Goal: Task Accomplishment & Management: Complete application form

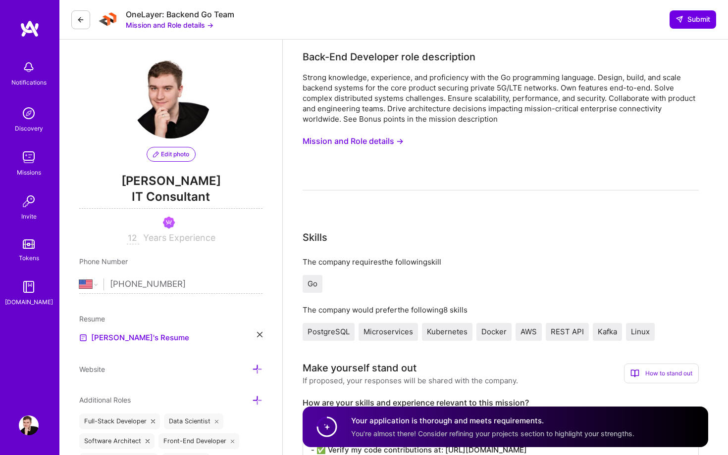
select select "US"
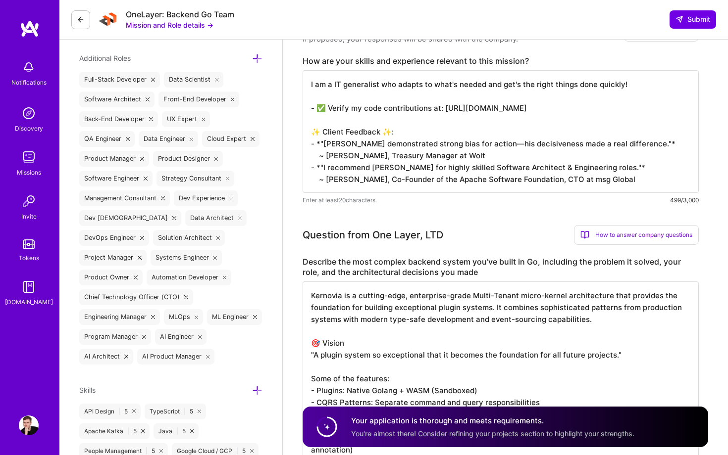
click at [381, 312] on textarea "Kernovia is a cutting-edge, enterprise-grade Multi-Tenant micro-kernel architec…" at bounding box center [500, 391] width 396 height 218
paste textarea ": Enterprise-Grade Micro-Kernel Plugin System The most complex backend system I…"
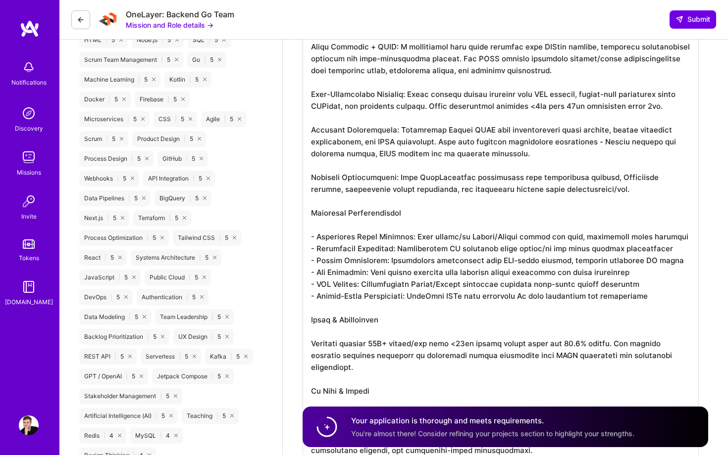
click at [399, 174] on textarea at bounding box center [500, 148] width 396 height 634
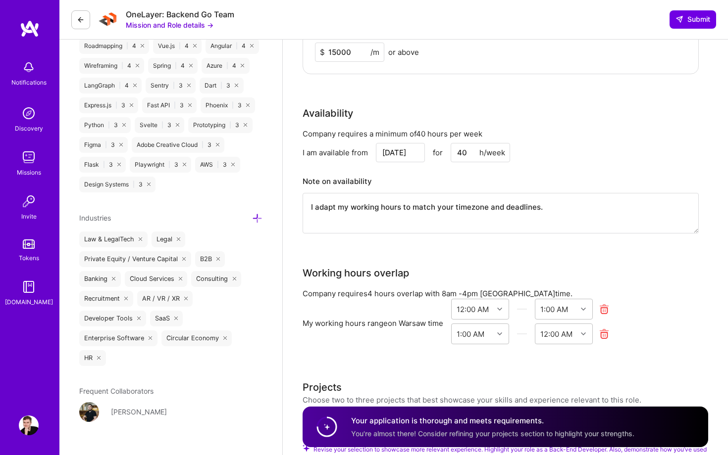
scroll to position [1630, 0]
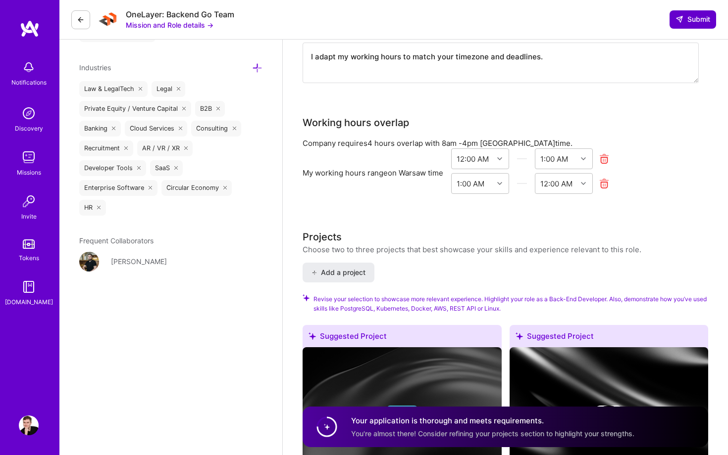
type textarea "Kernovia: Enterprise-Grade Micro-Kernel Plugin System The most complex backend …"
click at [690, 19] on span "Submit" at bounding box center [692, 19] width 35 height 10
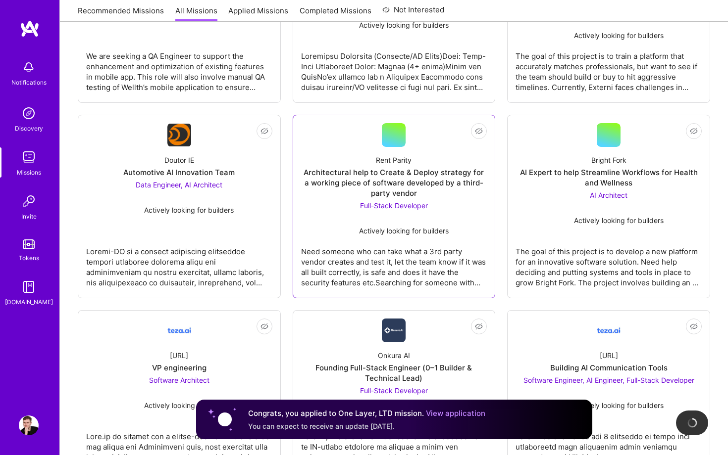
scroll to position [267, 0]
click at [402, 252] on div "Need someone who can take what a 3rd party vendor creates and test it, let the …" at bounding box center [394, 264] width 186 height 49
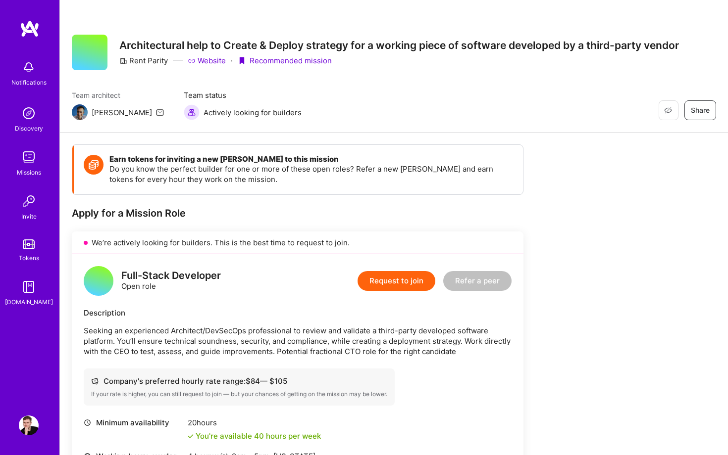
click at [316, 157] on h4 "Earn tokens for inviting a new [PERSON_NAME] to this mission" at bounding box center [310, 159] width 403 height 9
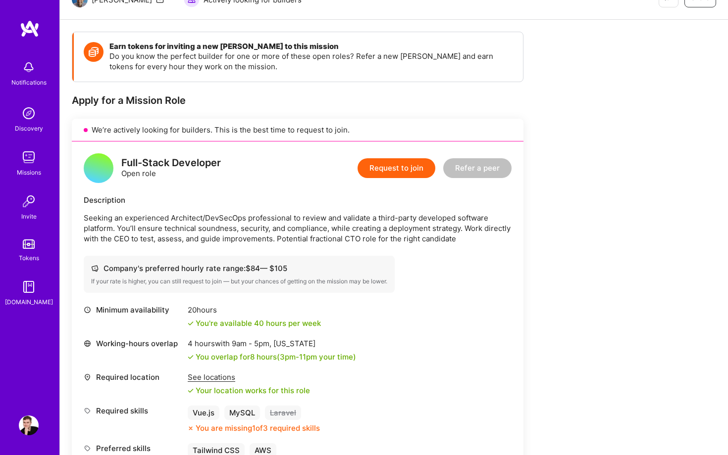
scroll to position [193, 0]
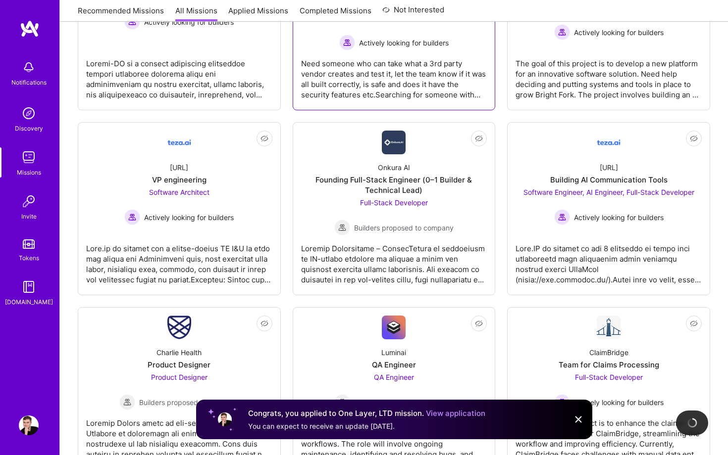
scroll to position [484, 0]
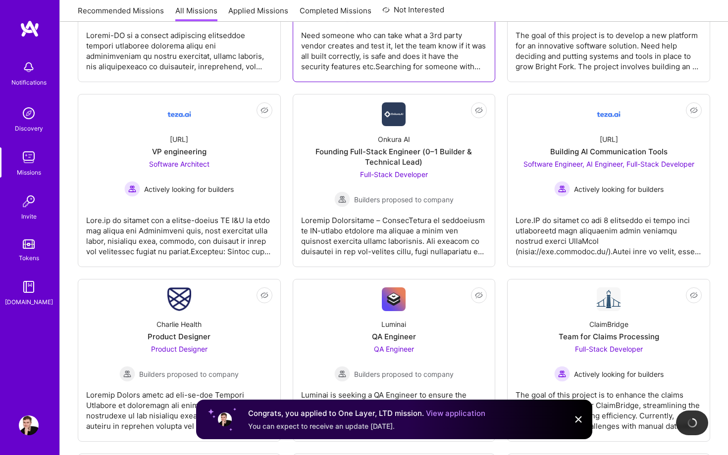
click at [382, 238] on div at bounding box center [394, 231] width 186 height 49
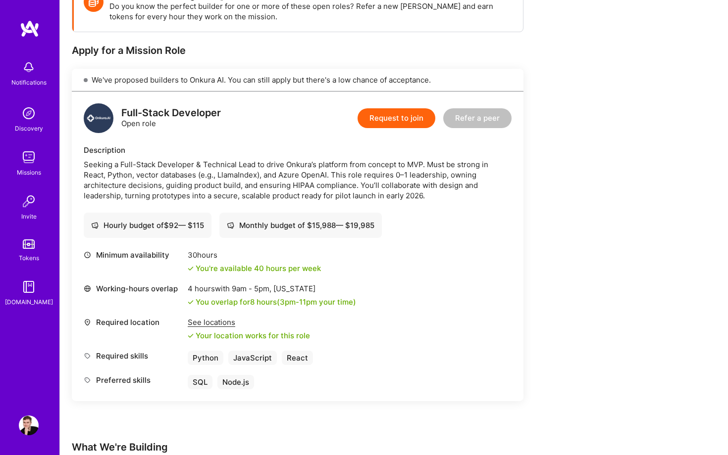
scroll to position [205, 0]
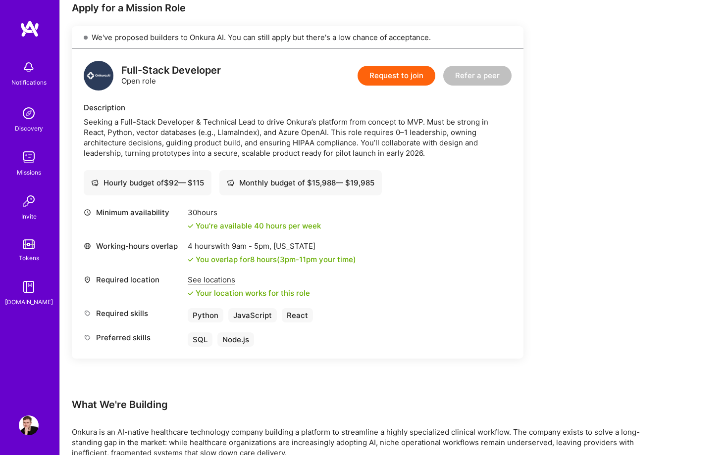
click at [391, 78] on button "Request to join" at bounding box center [396, 76] width 78 height 20
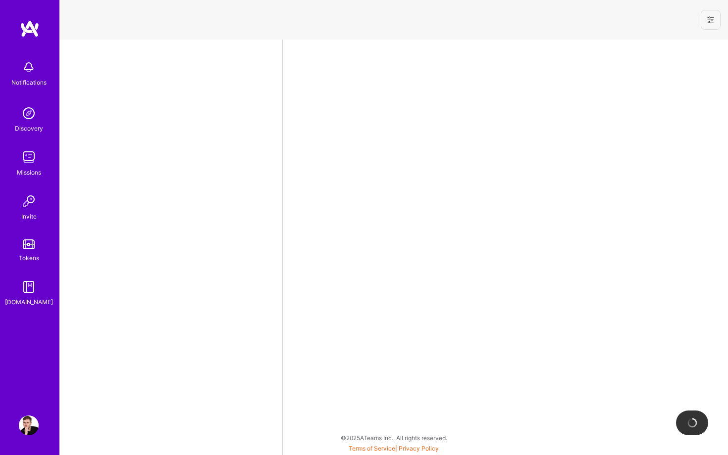
select select "US"
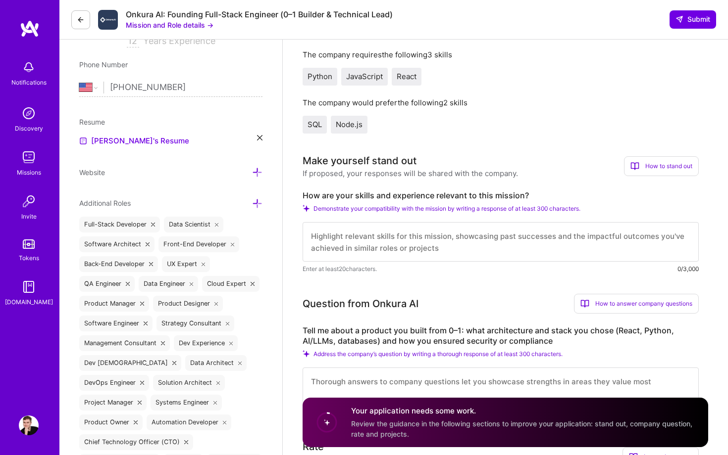
scroll to position [227, 0]
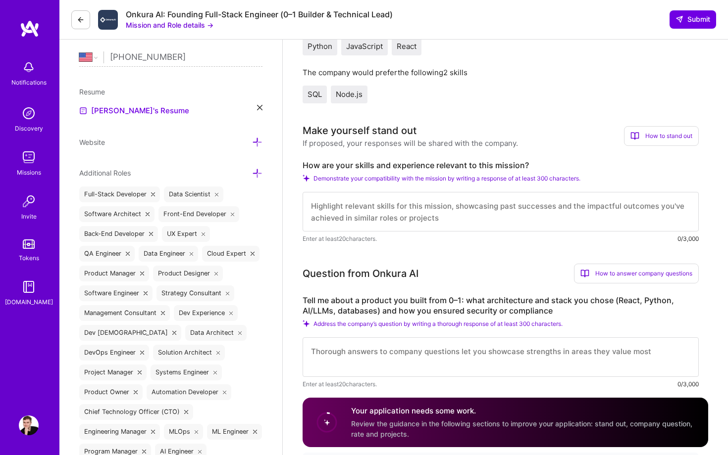
click at [411, 223] on textarea at bounding box center [500, 212] width 396 height 40
paste textarea "I am a IT generalist who adapts to what's needed and get's the right things don…"
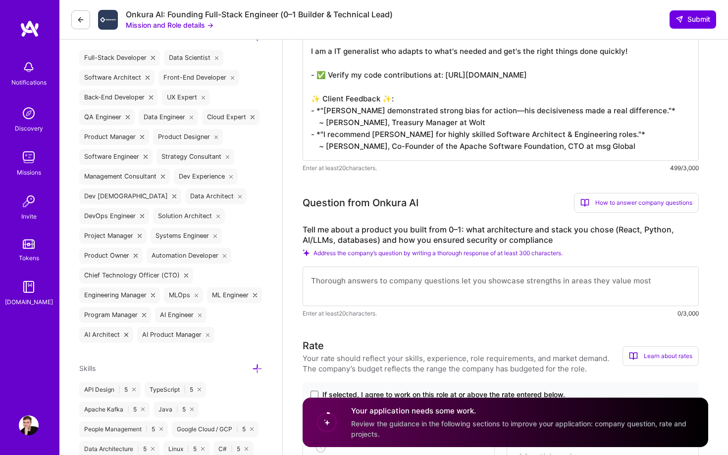
scroll to position [371, 0]
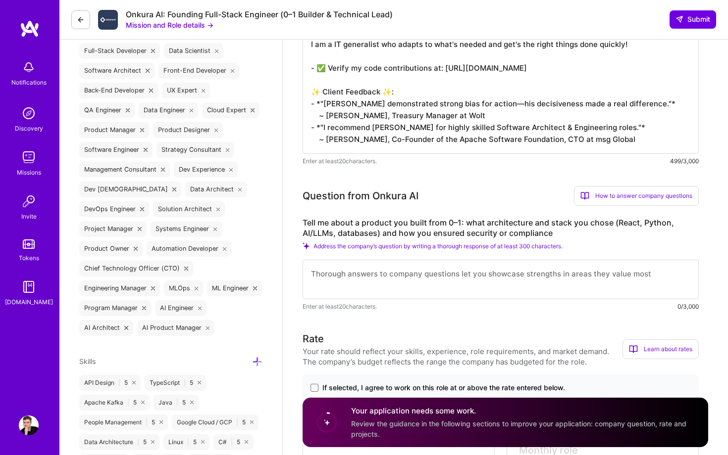
type textarea "I am a IT generalist who adapts to what's needed and get's the right things don…"
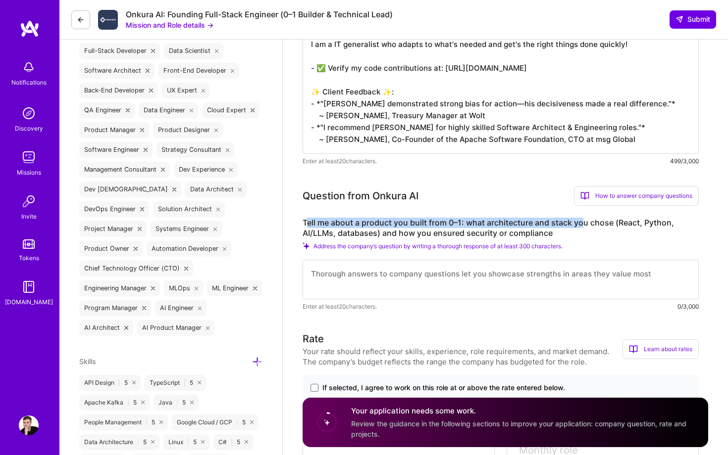
drag, startPoint x: 306, startPoint y: 234, endPoint x: 582, endPoint y: 234, distance: 276.2
click at [582, 234] on label "Tell me about a product you built from 0–1: what architecture and stack you cho…" at bounding box center [500, 228] width 396 height 21
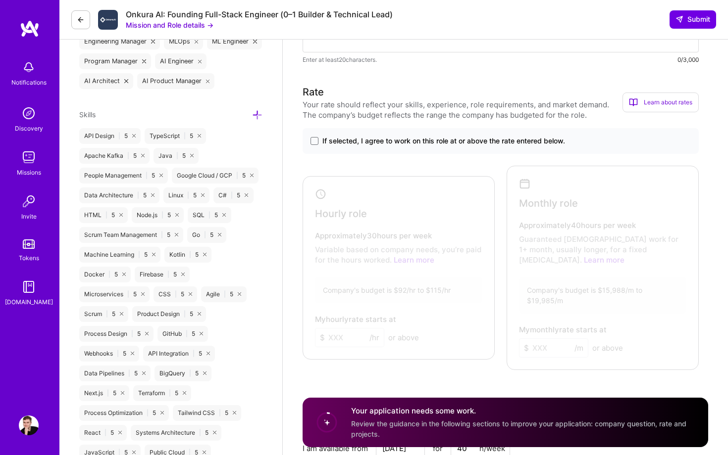
scroll to position [653, 0]
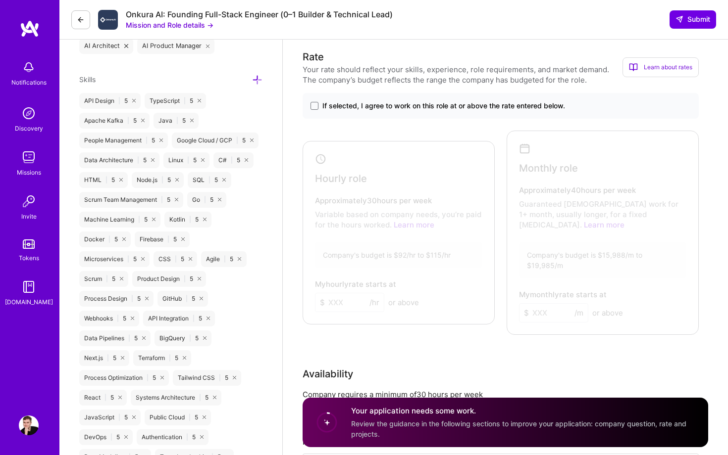
click at [355, 111] on span "If selected, I agree to work on this role at or above the rate entered below." at bounding box center [443, 106] width 243 height 10
click at [0, 0] on input "If selected, I agree to work on this role at or above the rate entered below." at bounding box center [0, 0] width 0 height 0
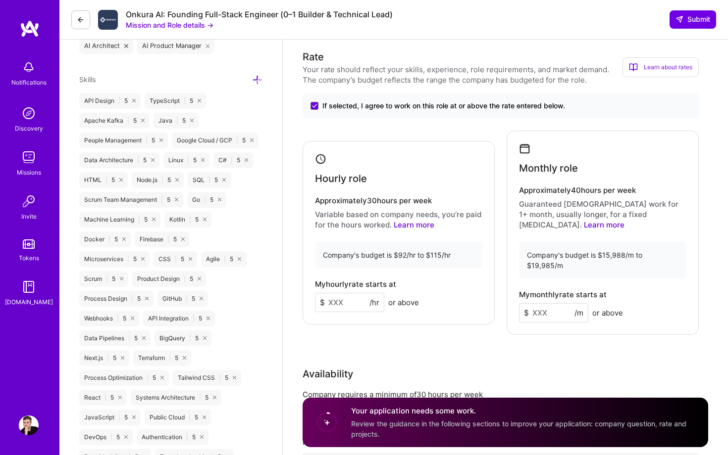
click at [354, 111] on span "If selected, I agree to work on this role at or above the rate entered below." at bounding box center [443, 106] width 243 height 10
click at [0, 0] on input "If selected, I agree to work on this role at or above the rate entered below." at bounding box center [0, 0] width 0 height 0
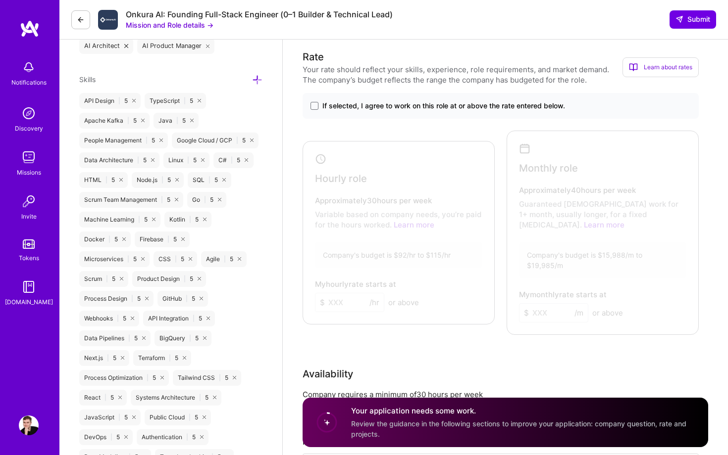
click at [354, 111] on span "If selected, I agree to work on this role at or above the rate entered below." at bounding box center [443, 106] width 243 height 10
click at [0, 0] on input "If selected, I agree to work on this role at or above the rate entered below." at bounding box center [0, 0] width 0 height 0
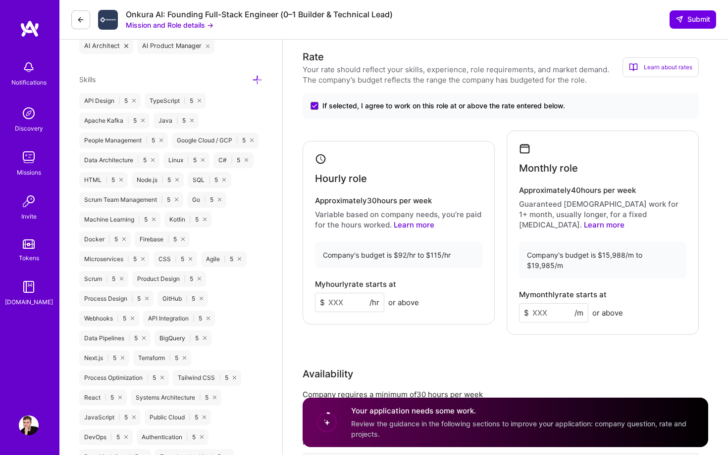
click at [354, 111] on span "If selected, I agree to work on this role at or above the rate entered below." at bounding box center [443, 106] width 243 height 10
click at [0, 0] on input "If selected, I agree to work on this role at or above the rate entered below." at bounding box center [0, 0] width 0 height 0
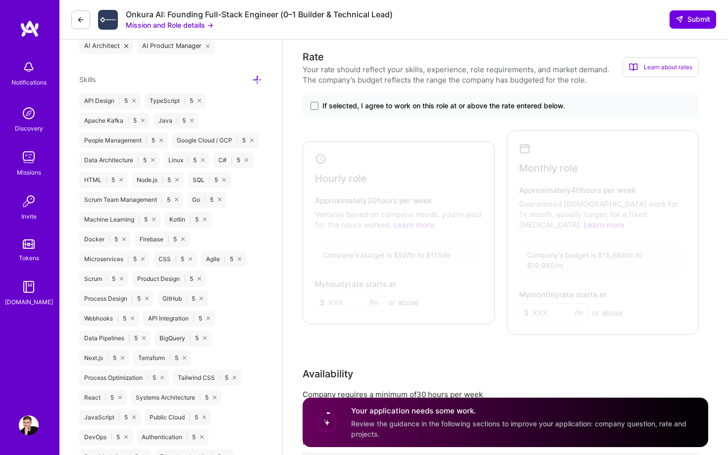
click at [354, 111] on span "If selected, I agree to work on this role at or above the rate entered below." at bounding box center [443, 106] width 243 height 10
click at [0, 0] on input "If selected, I agree to work on this role at or above the rate entered below." at bounding box center [0, 0] width 0 height 0
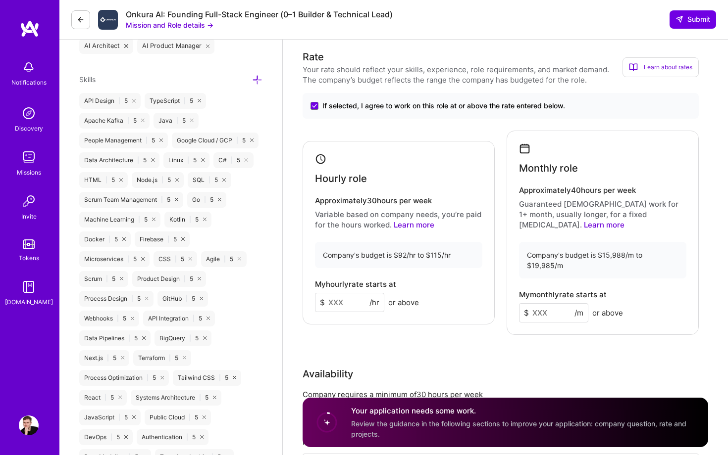
click at [354, 111] on span "If selected, I agree to work on this role at or above the rate entered below." at bounding box center [443, 106] width 243 height 10
click at [0, 0] on input "If selected, I agree to work on this role at or above the rate entered below." at bounding box center [0, 0] width 0 height 0
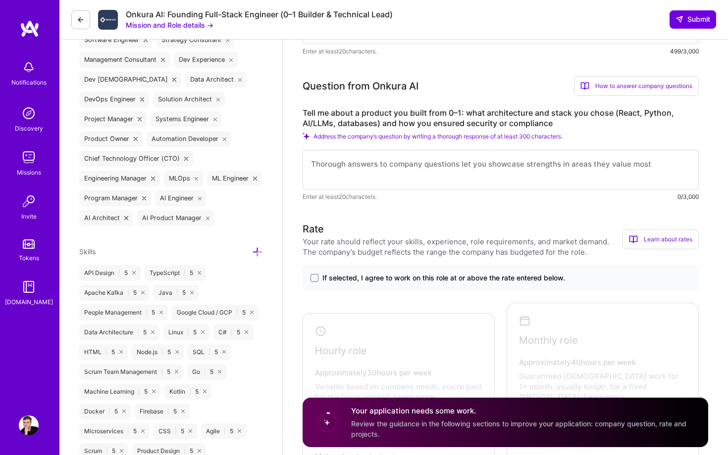
scroll to position [467, 0]
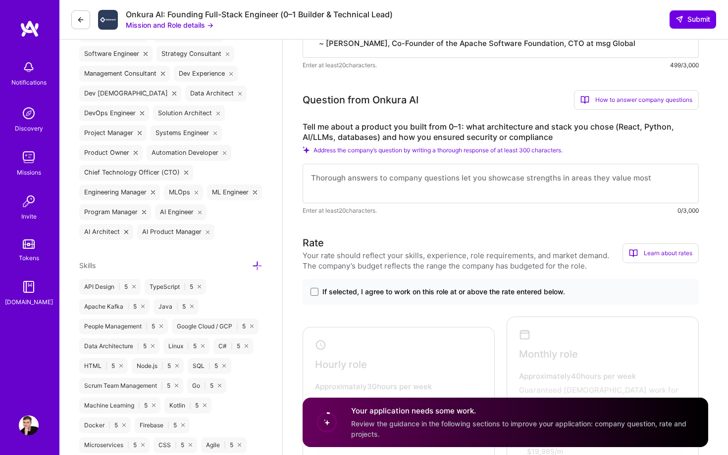
click at [351, 142] on label "Tell me about a product you built from 0–1: what architecture and stack you cho…" at bounding box center [500, 132] width 396 height 21
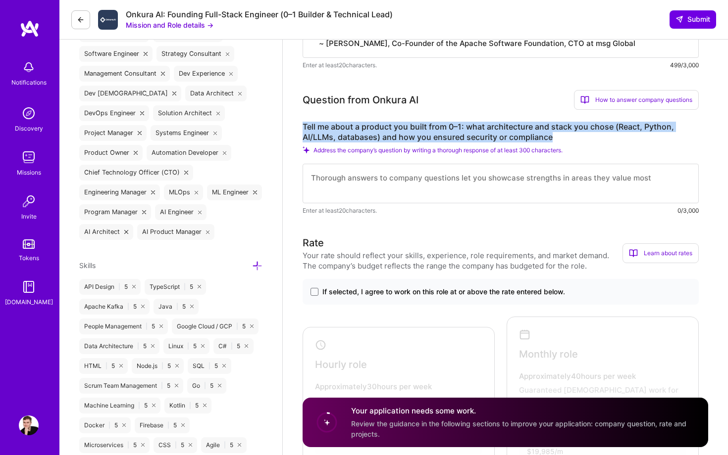
click at [351, 142] on label "Tell me about a product you built from 0–1: what architecture and stack you cho…" at bounding box center [500, 132] width 396 height 21
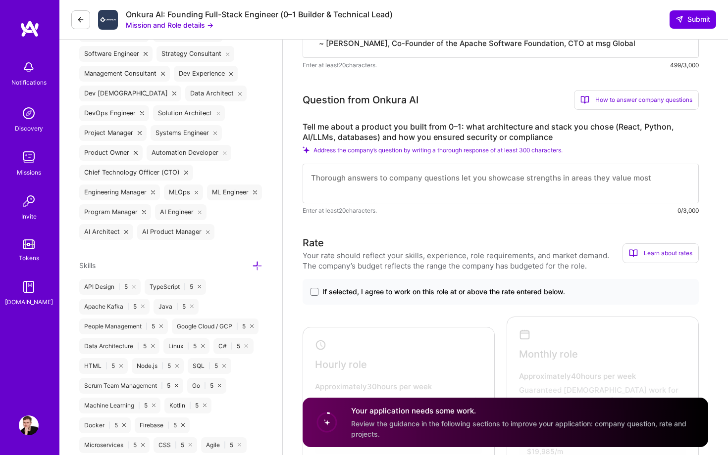
click at [355, 203] on textarea at bounding box center [500, 184] width 396 height 40
click at [379, 140] on label "Tell me about a product you built from 0–1: what architecture and stack you cho…" at bounding box center [500, 132] width 396 height 21
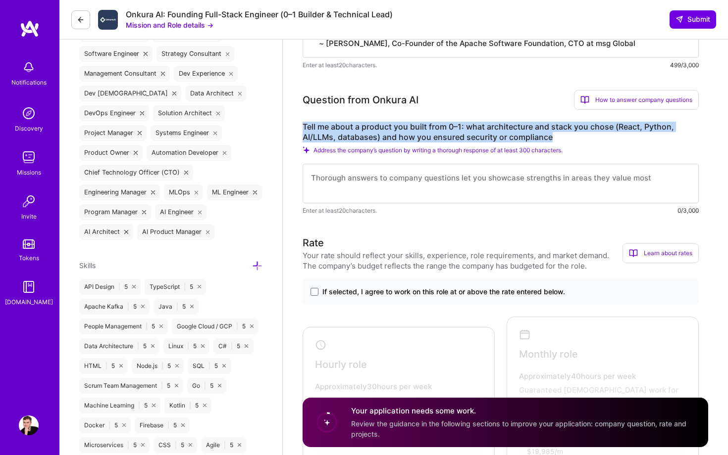
click at [379, 140] on label "Tell me about a product you built from 0–1: what architecture and stack you cho…" at bounding box center [500, 132] width 396 height 21
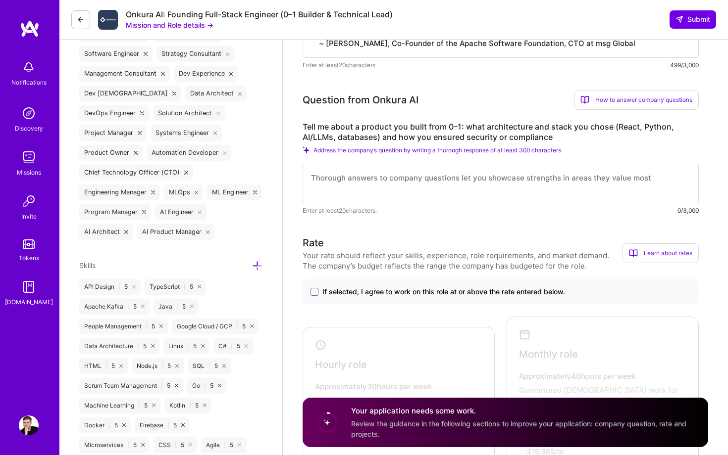
click at [347, 202] on textarea at bounding box center [500, 184] width 396 height 40
click at [351, 197] on textarea at bounding box center [500, 184] width 396 height 40
type textarea "This is a"
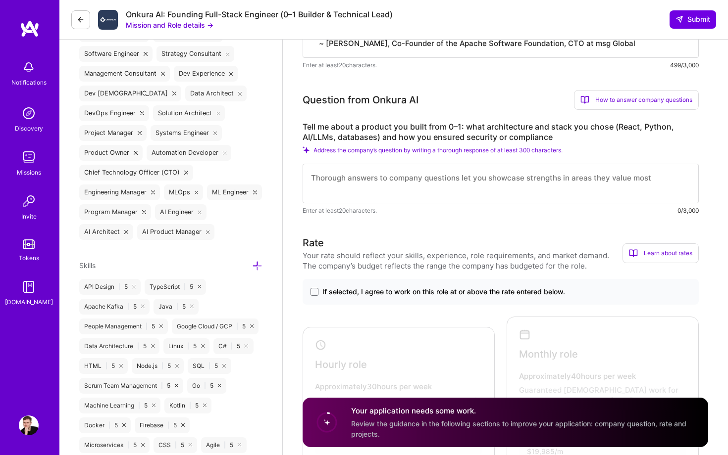
click at [347, 197] on textarea at bounding box center [500, 184] width 396 height 40
type textarea "A"
click at [429, 184] on textarea at bounding box center [500, 184] width 396 height 40
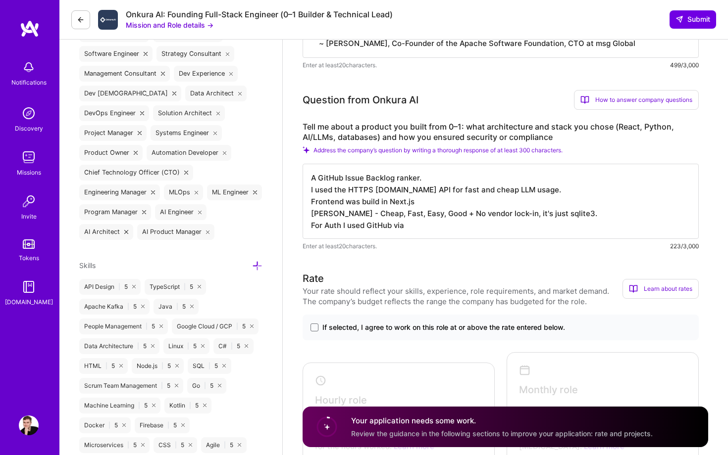
paste textarea "OpenID OAuth 2.0"
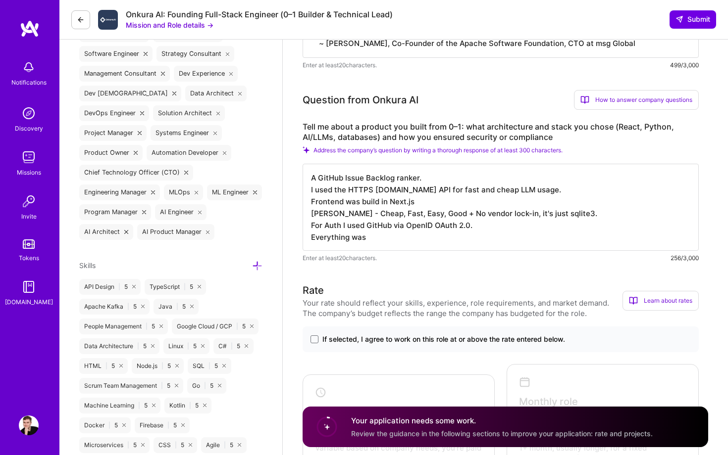
click at [477, 143] on label "Tell me about a product you built from 0–1: what architecture and stack you cho…" at bounding box center [500, 132] width 396 height 21
click at [478, 143] on label "Tell me about a product you built from 0–1: what architecture and stack you cho…" at bounding box center [500, 132] width 396 height 21
copy label "security"
drag, startPoint x: 388, startPoint y: 248, endPoint x: 272, endPoint y: 248, distance: 115.8
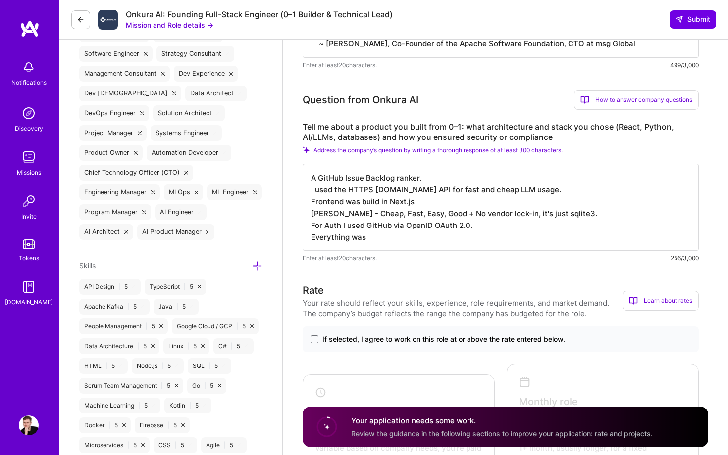
paste textarea "security"
click at [314, 248] on textarea "A GitHub Issue Backlog ranker. I used the HTTPS [DOMAIN_NAME] API for fast and …" at bounding box center [500, 207] width 396 height 87
drag, startPoint x: 347, startPoint y: 248, endPoint x: 289, endPoint y: 248, distance: 57.9
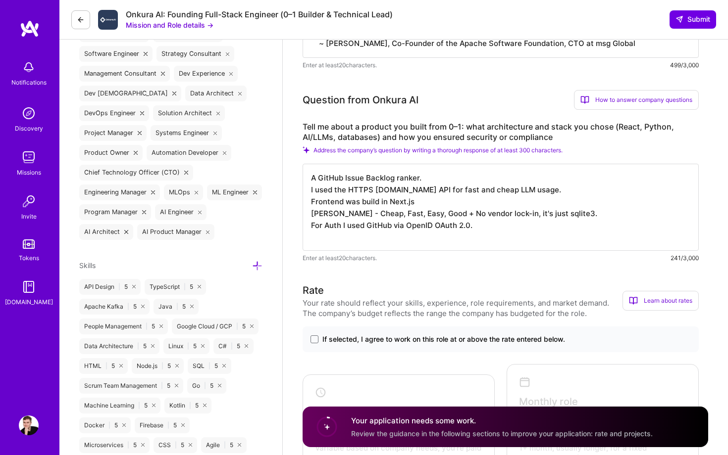
click at [575, 226] on textarea "A GitHub Issue Backlog ranker. I used the HTTPS [DOMAIN_NAME] API for fast and …" at bounding box center [500, 207] width 396 height 87
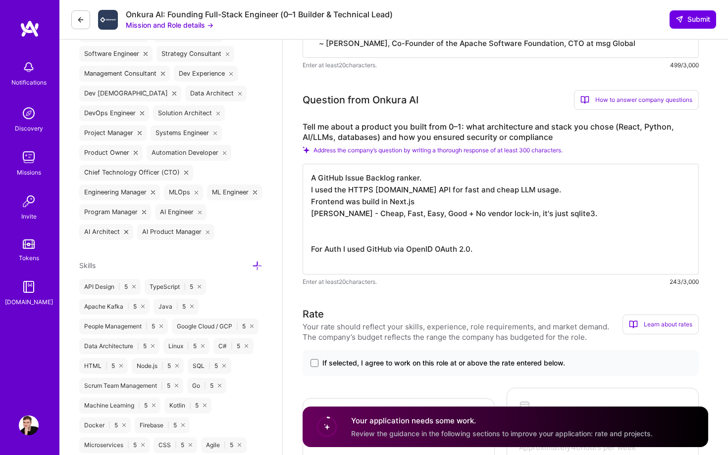
paste textarea "Security"
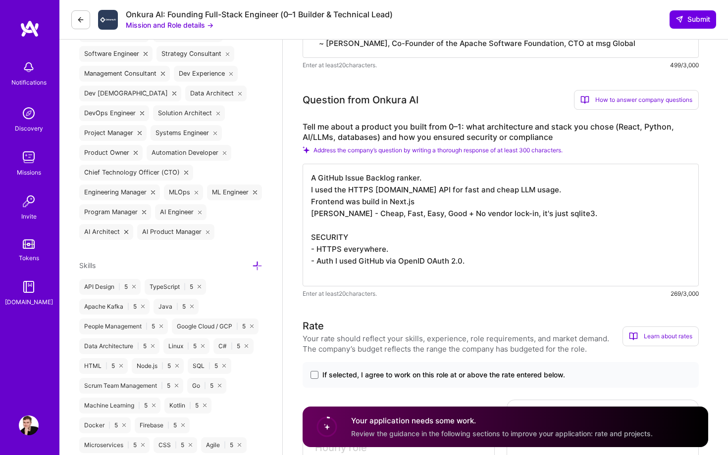
click at [352, 274] on textarea "A GitHub Issue Backlog ranker. I used the HTTPS [DOMAIN_NAME] API for fast and …" at bounding box center [500, 225] width 396 height 123
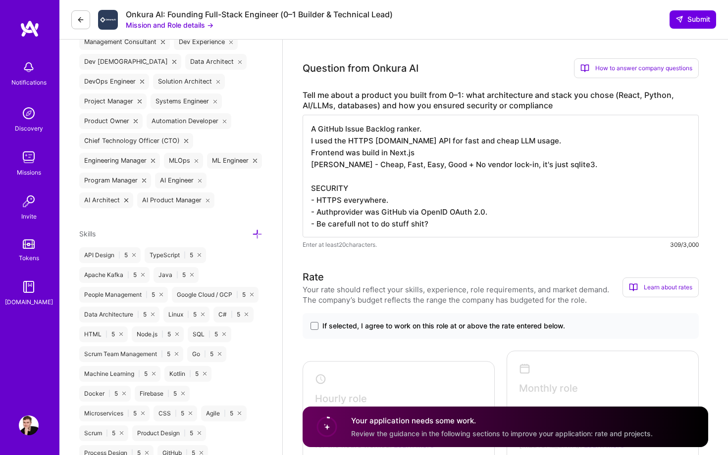
scroll to position [669, 0]
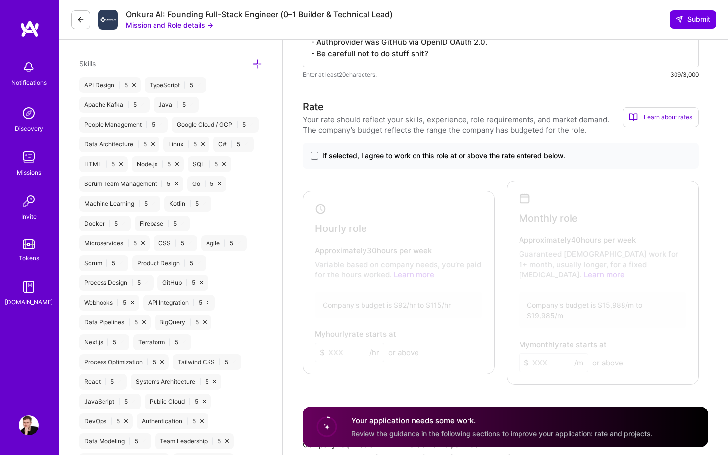
type textarea "A GitHub Issue Backlog ranker. I used the HTTPS [DOMAIN_NAME] API for fast and …"
click at [403, 161] on span "If selected, I agree to work on this role at or above the rate entered below." at bounding box center [443, 156] width 243 height 10
click at [0, 0] on input "If selected, I agree to work on this role at or above the rate entered below." at bounding box center [0, 0] width 0 height 0
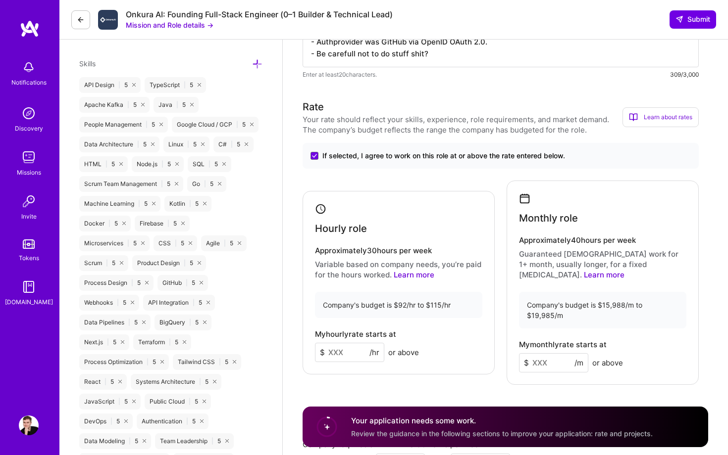
click at [341, 356] on input at bounding box center [349, 352] width 69 height 19
type input "92"
click at [532, 354] on input at bounding box center [553, 362] width 69 height 19
click at [535, 353] on input at bounding box center [553, 362] width 69 height 19
type input "16000"
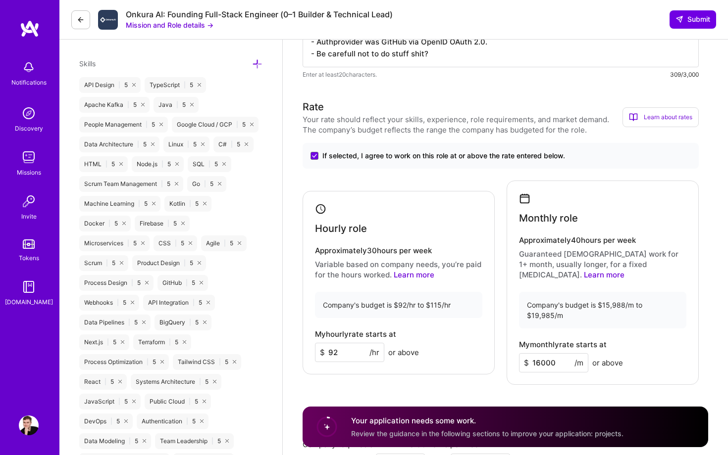
click at [484, 394] on div "Rate Your rate should reflect your skills, experience, role requirements, and m…" at bounding box center [504, 327] width 405 height 457
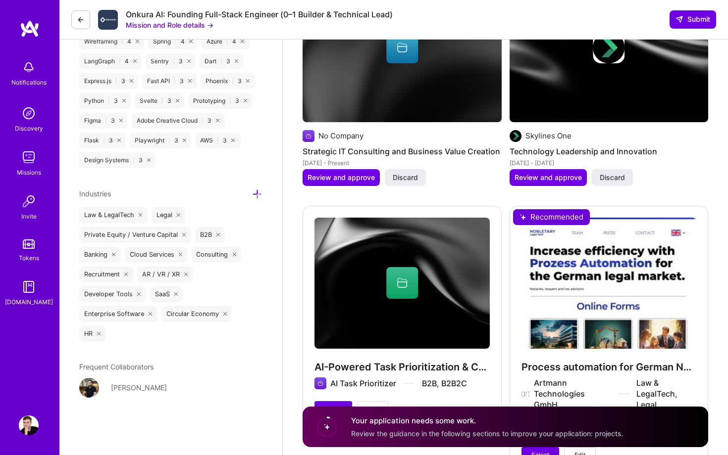
scroll to position [1603, 0]
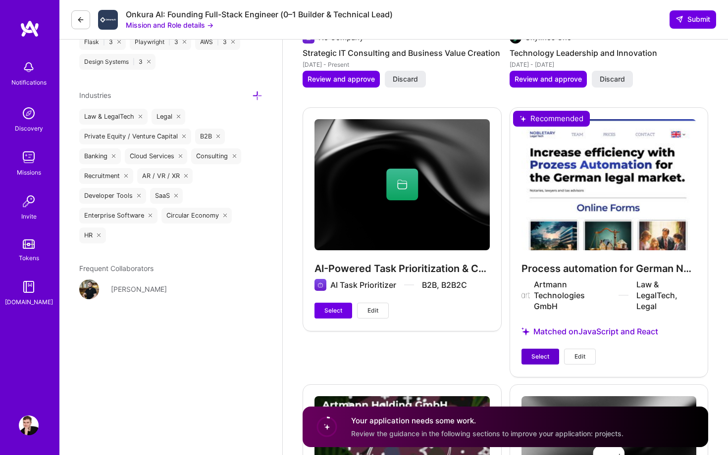
click at [542, 352] on span "Select" at bounding box center [540, 356] width 18 height 9
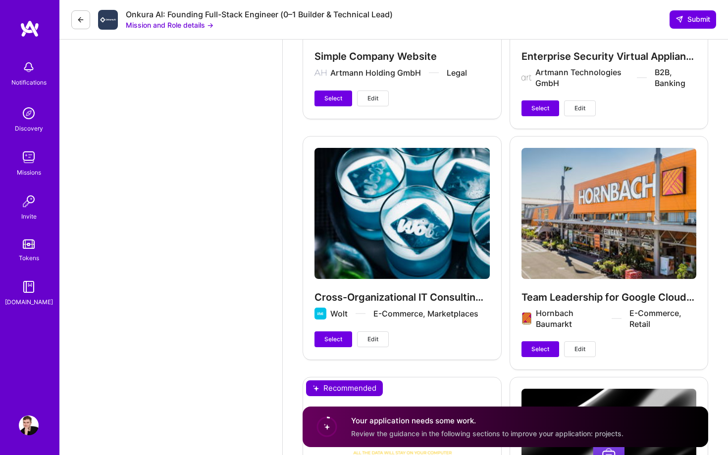
scroll to position [2149, 0]
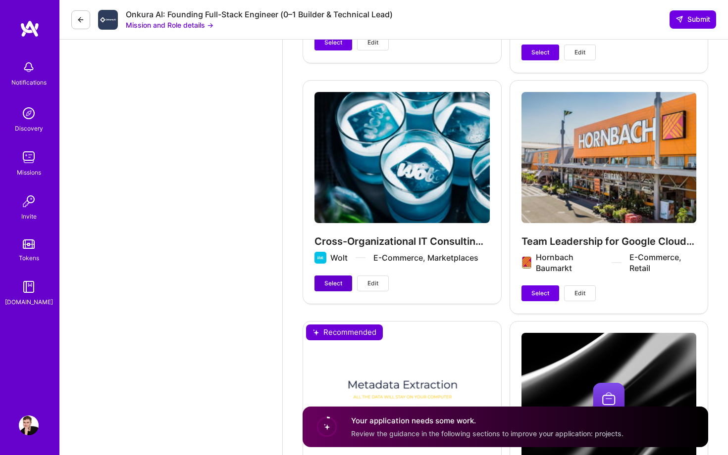
click at [327, 279] on span "Select" at bounding box center [333, 283] width 18 height 9
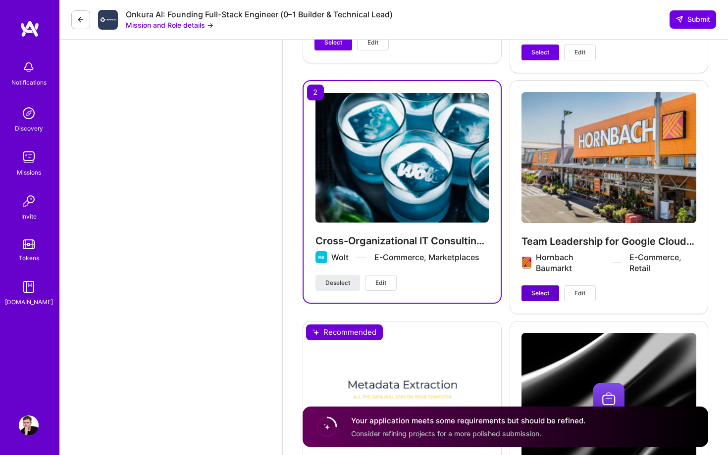
click at [532, 289] on span "Select" at bounding box center [540, 293] width 18 height 9
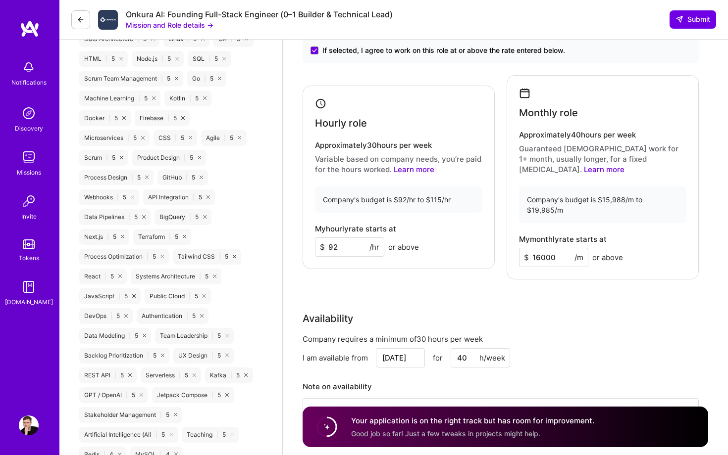
scroll to position [741, 0]
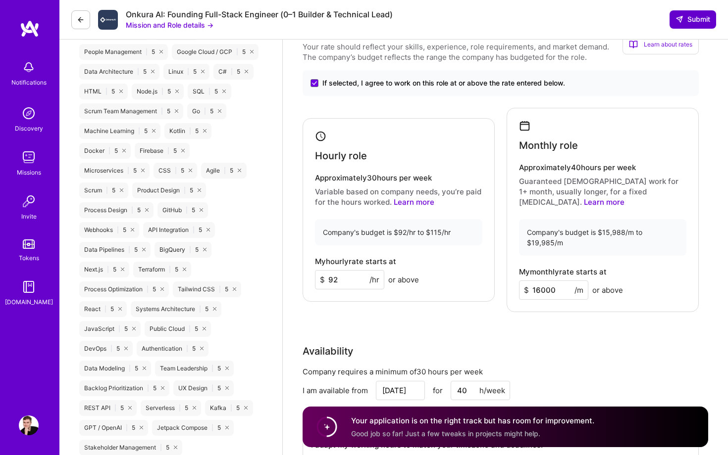
click at [697, 24] on span "Submit" at bounding box center [692, 19] width 35 height 10
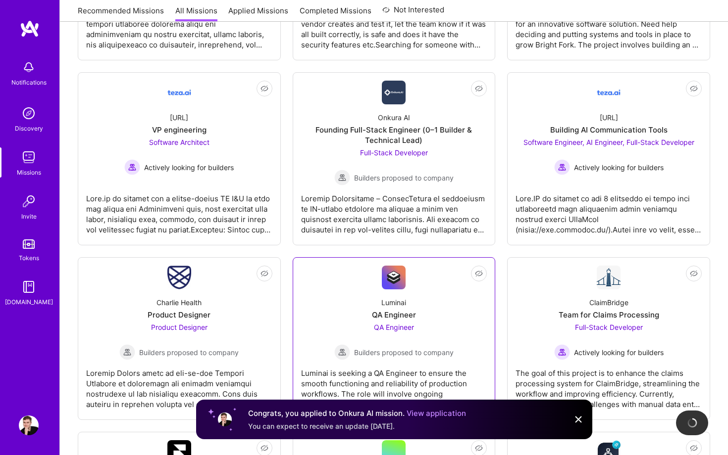
scroll to position [518, 0]
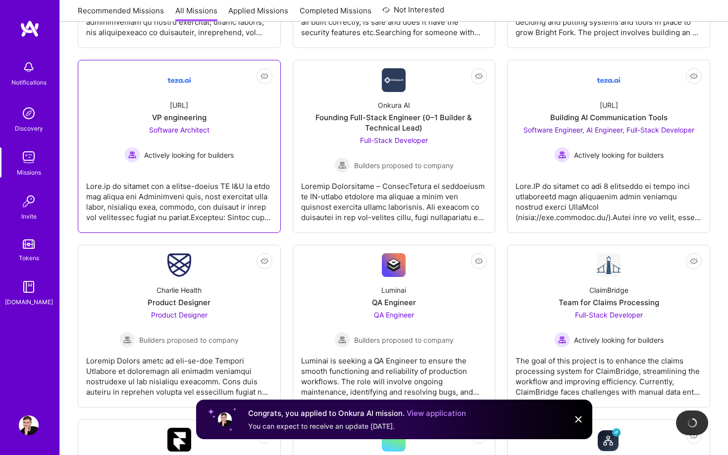
click at [188, 152] on span "Actively looking for builders" at bounding box center [189, 155] width 90 height 10
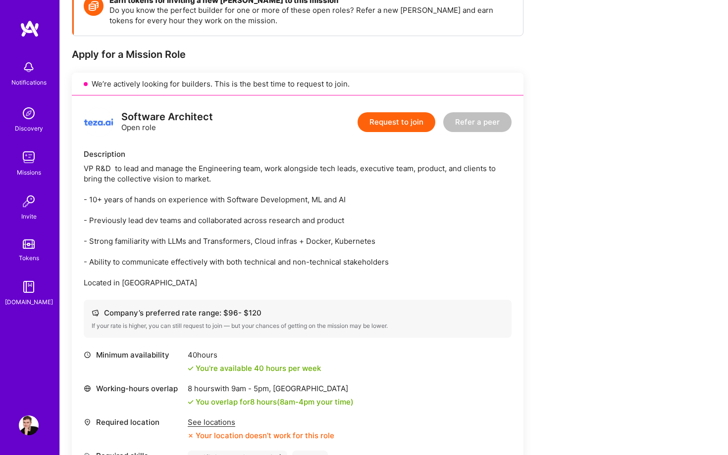
scroll to position [254, 0]
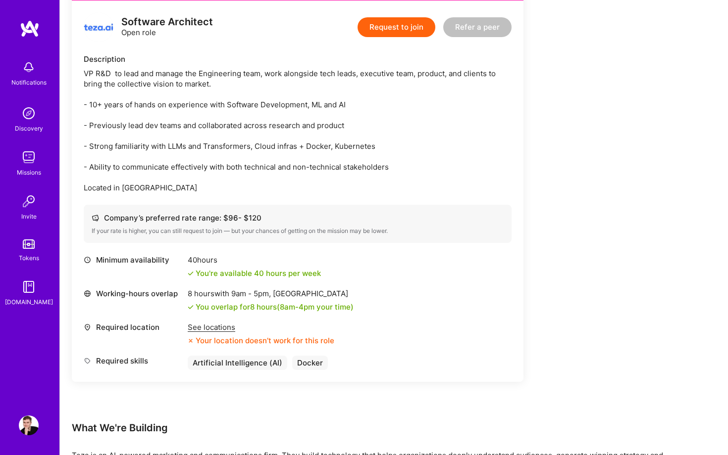
click at [220, 327] on div "See locations" at bounding box center [261, 327] width 147 height 10
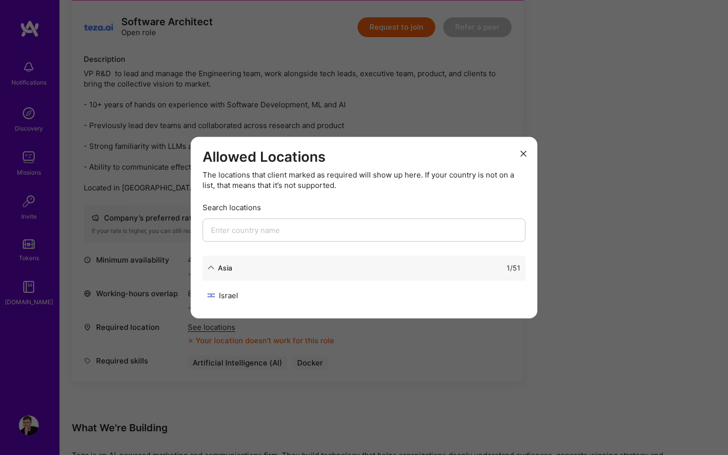
click at [527, 153] on button "modal" at bounding box center [523, 153] width 12 height 16
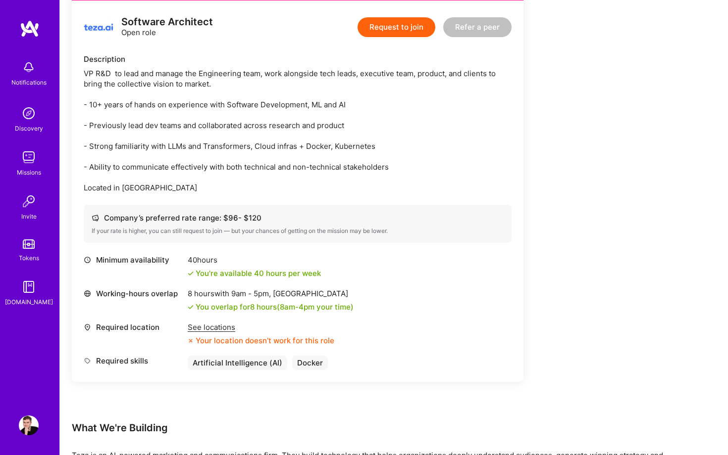
click at [403, 30] on button "Request to join" at bounding box center [396, 27] width 78 height 20
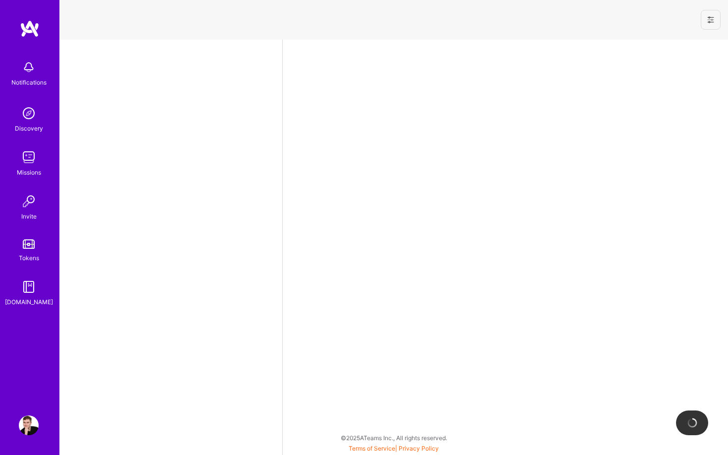
select select "US"
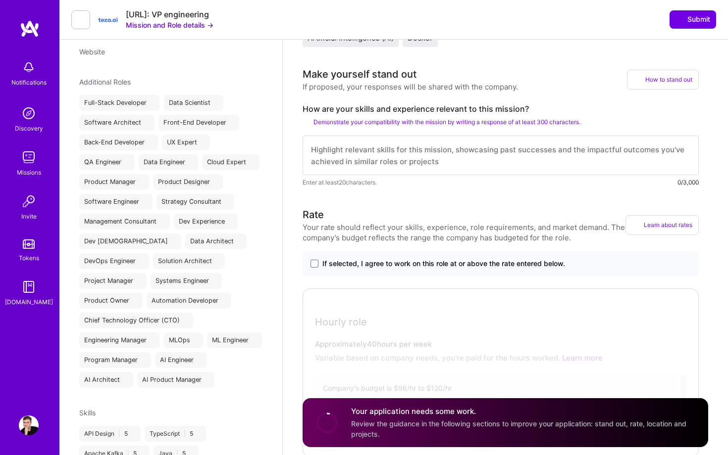
scroll to position [250, 0]
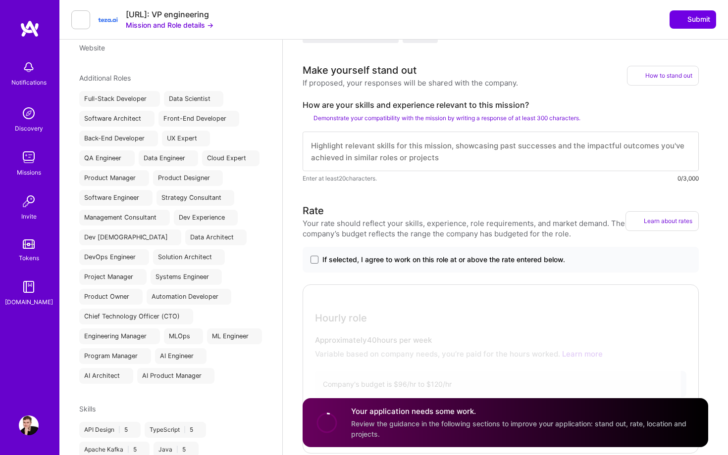
click at [421, 158] on textarea at bounding box center [500, 152] width 396 height 40
paste textarea "I am a IT generalist who adapts to what's needed and get's the right things don…"
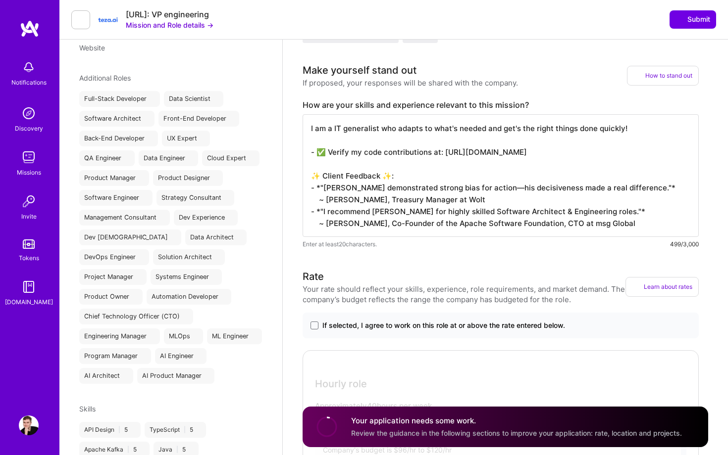
scroll to position [1, 0]
type textarea "I am a IT generalist who adapts to what's needed and get's the right things don…"
click at [338, 327] on span "If selected, I agree to work on this role at or above the rate entered below." at bounding box center [443, 326] width 243 height 10
click at [0, 0] on input "If selected, I agree to work on this role at or above the rate entered below." at bounding box center [0, 0] width 0 height 0
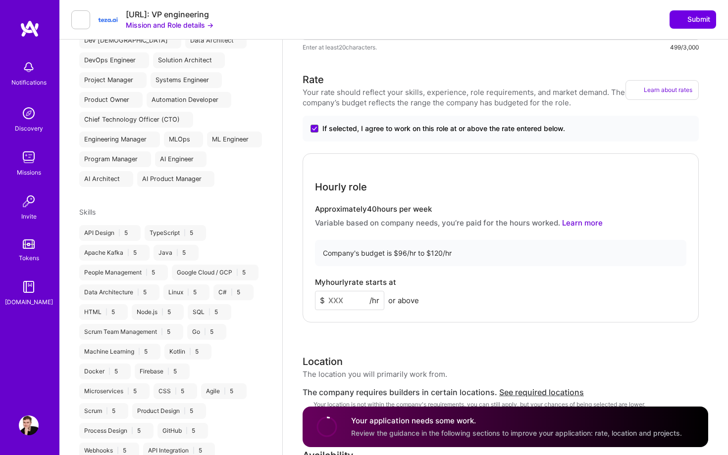
click at [353, 310] on input at bounding box center [349, 300] width 69 height 19
click at [356, 302] on input at bounding box center [349, 300] width 69 height 19
type input "100"
click at [407, 368] on h3 "Location" at bounding box center [374, 361] width 145 height 15
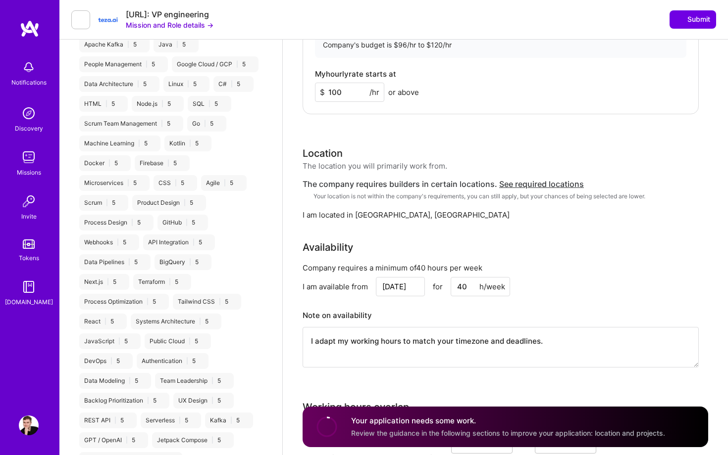
scroll to position [658, 0]
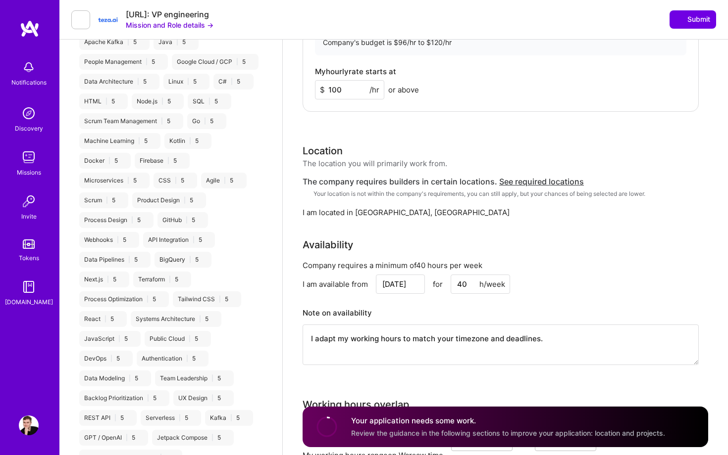
click at [349, 214] on span "I am located in" at bounding box center [327, 212] width 50 height 10
click at [428, 231] on div "Rate Your rate should reflect your skills, experience, role requirements, and m…" at bounding box center [504, 119] width 405 height 516
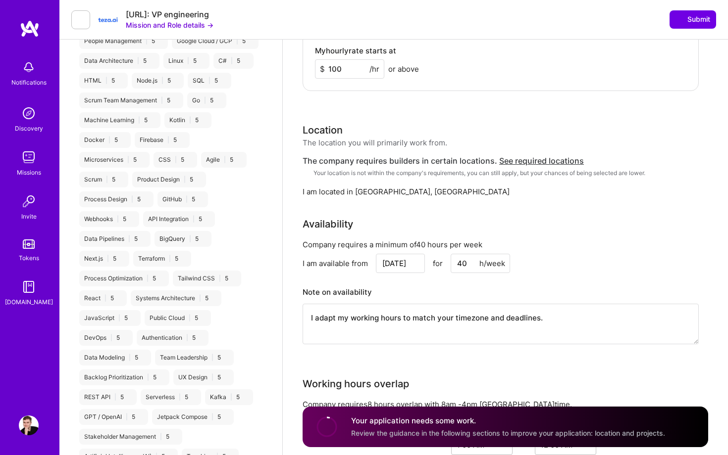
scroll to position [680, 0]
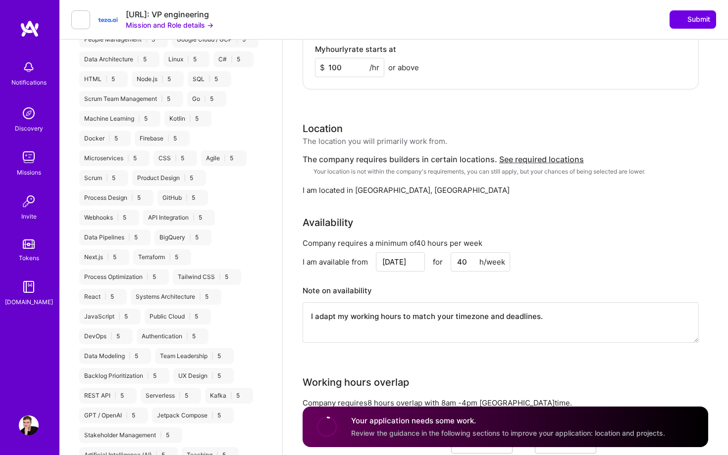
click at [573, 331] on textarea "I adapt my working hours to match your timezone and deadlines." at bounding box center [500, 322] width 396 height 41
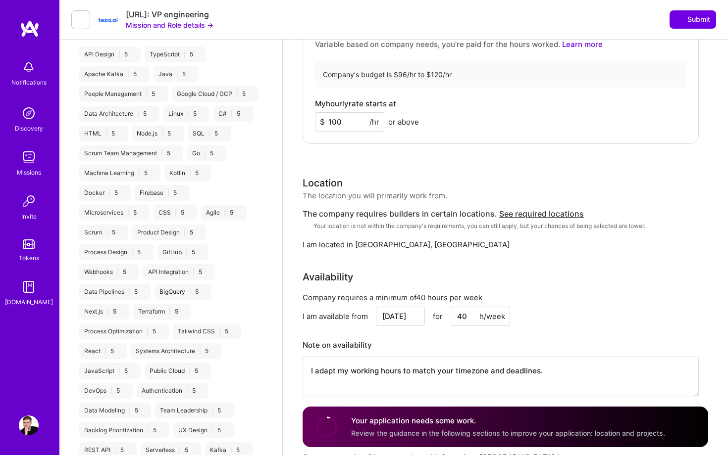
scroll to position [653, 0]
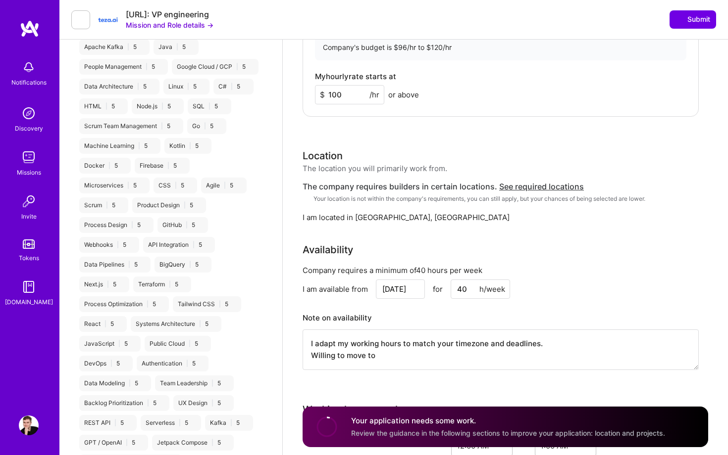
click at [540, 184] on div "Location The location you will primarily work from. The company requires builde…" at bounding box center [500, 185] width 396 height 74
click at [540, 188] on span "See required locations" at bounding box center [541, 187] width 85 height 10
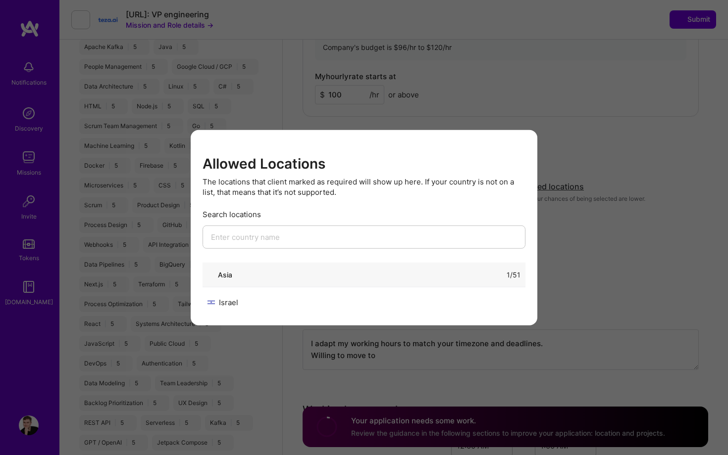
click at [228, 297] on div "Israel" at bounding box center [285, 302] width 156 height 10
copy div "Israel"
click at [521, 149] on icon "modal" at bounding box center [523, 147] width 6 height 6
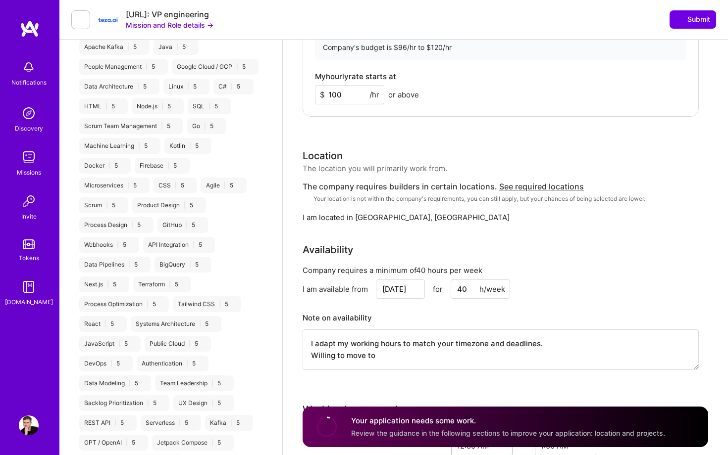
click at [407, 360] on textarea "I adapt my working hours to match your timezone and deadlines. Willing to move …" at bounding box center [500, 350] width 396 height 41
paste textarea "Israel"
click at [420, 358] on textarea "I adapt my working hours to match your timezone and deadlines. Willing to move …" at bounding box center [500, 350] width 396 height 41
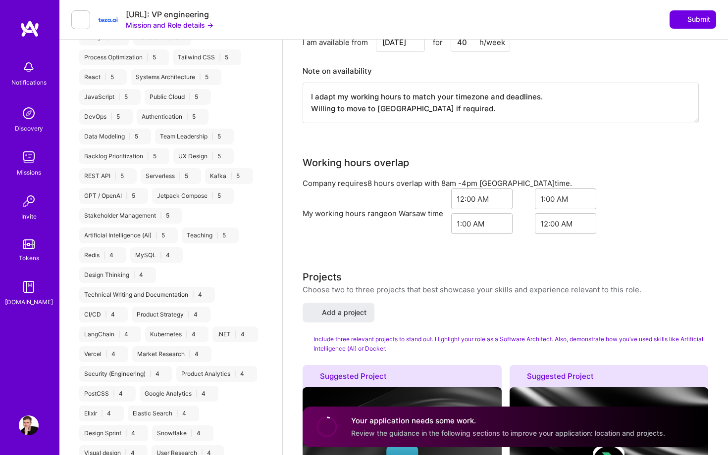
scroll to position [902, 0]
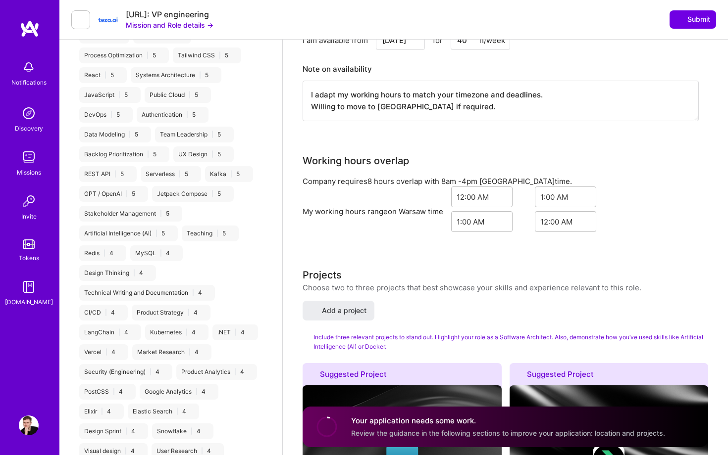
click at [312, 110] on textarea "I adapt my working hours to match your timezone and deadlines. Willing to move …" at bounding box center [500, 101] width 396 height 41
type textarea "I adapt my working hours to match your timezone and deadlines. I am willing to …"
click at [355, 133] on div "Company requires a minimum of 40 hours per week I am available from [DATE] for …" at bounding box center [500, 74] width 396 height 117
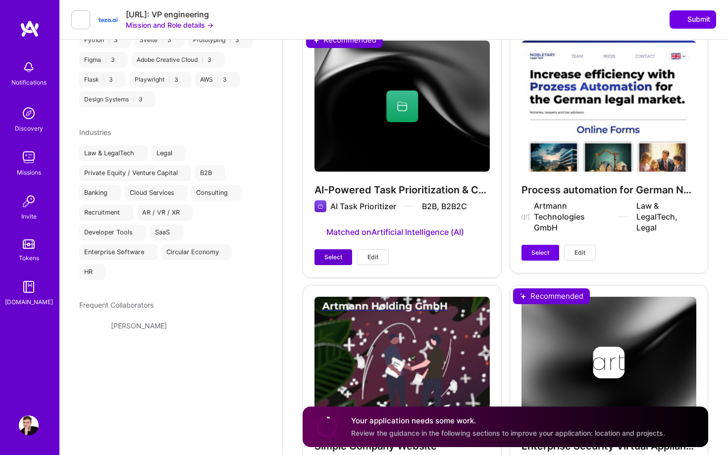
click at [342, 263] on button "Select" at bounding box center [333, 257] width 38 height 16
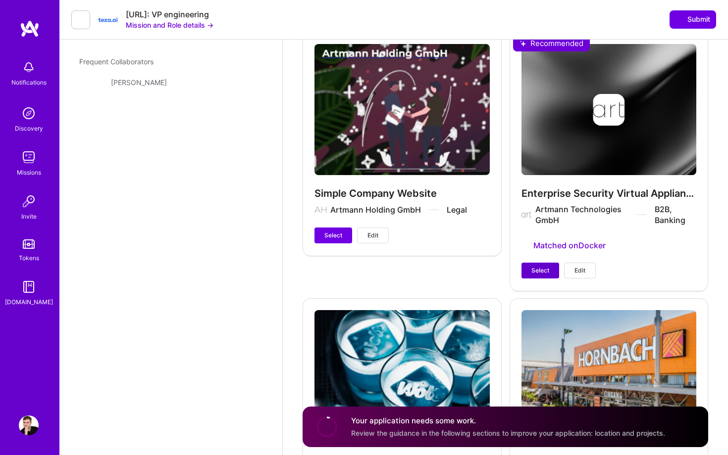
click at [531, 275] on span "Select" at bounding box center [540, 270] width 18 height 9
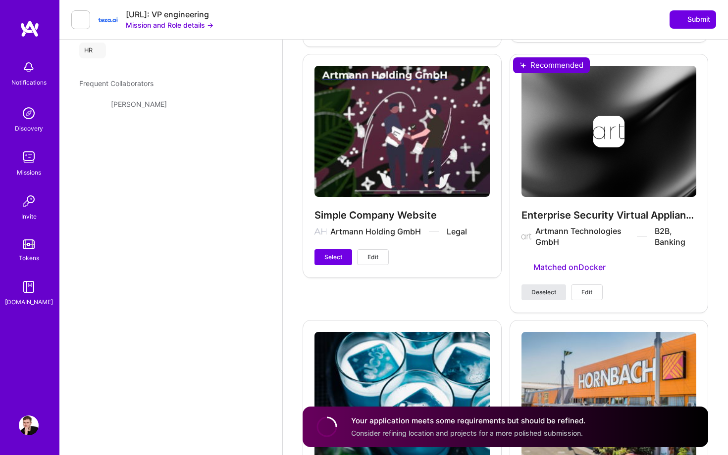
scroll to position [1715, 0]
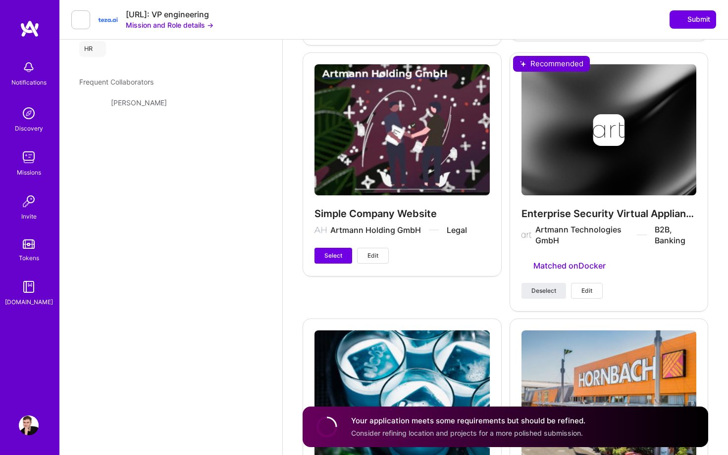
click at [583, 296] on span "Edit" at bounding box center [586, 291] width 11 height 9
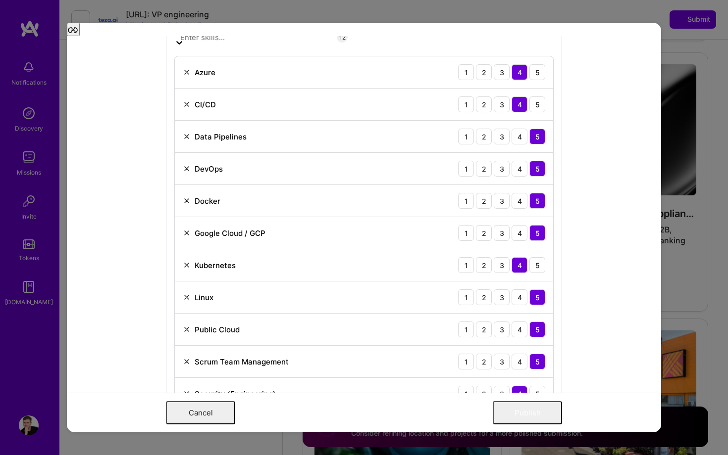
scroll to position [1204, 0]
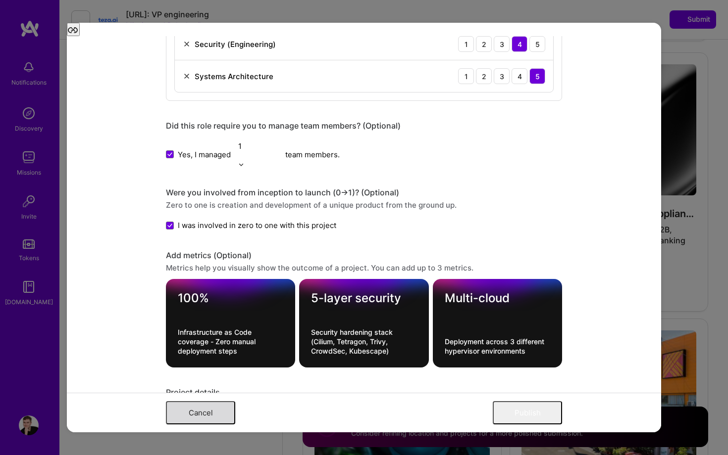
click at [187, 415] on button "Cancel" at bounding box center [200, 412] width 69 height 23
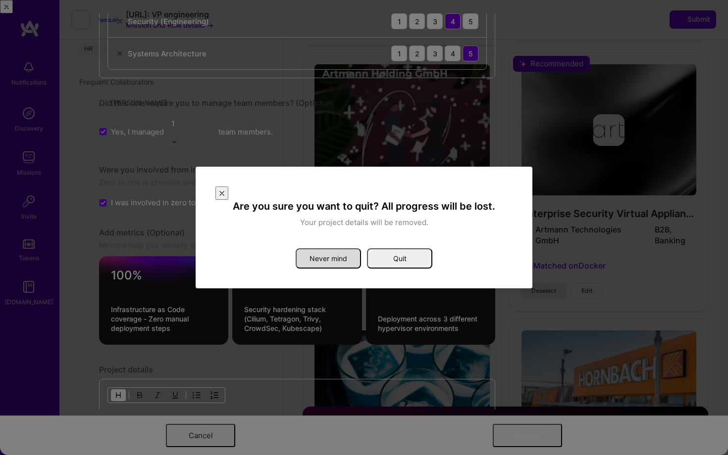
click at [345, 249] on button "Never mind" at bounding box center [328, 258] width 65 height 20
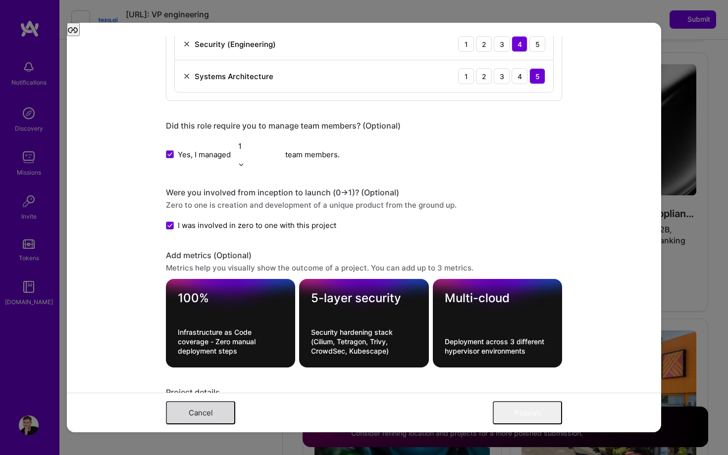
click at [216, 409] on button "Cancel" at bounding box center [200, 412] width 69 height 23
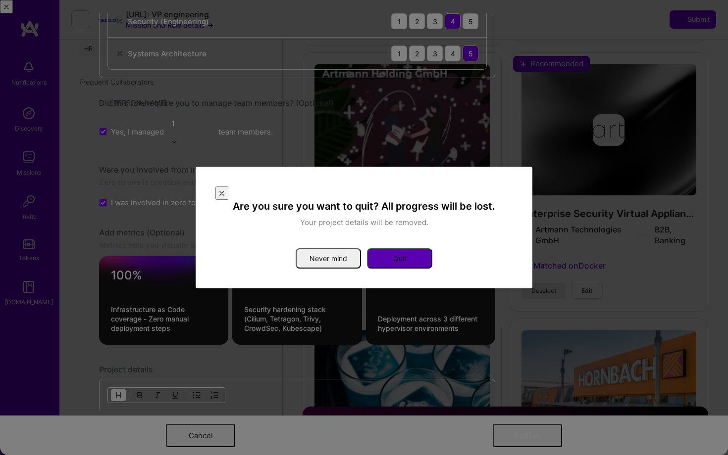
click at [407, 261] on button "Quit" at bounding box center [399, 258] width 65 height 20
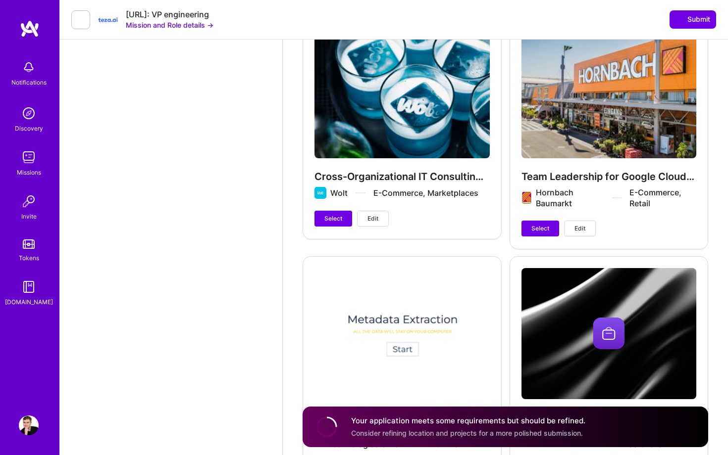
scroll to position [2020, 0]
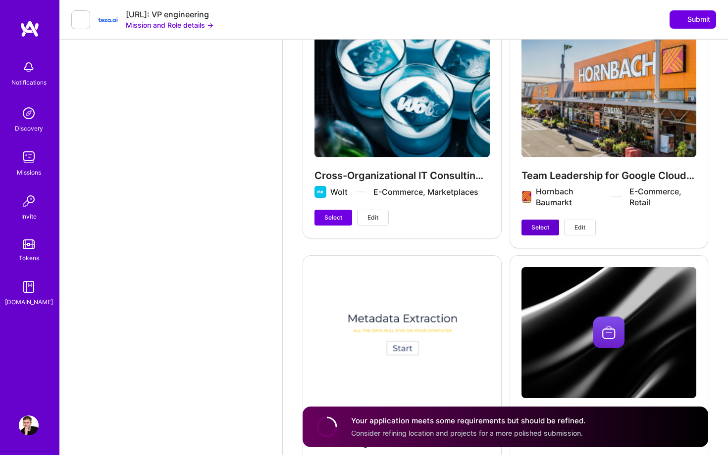
click at [544, 232] on span "Select" at bounding box center [540, 227] width 18 height 9
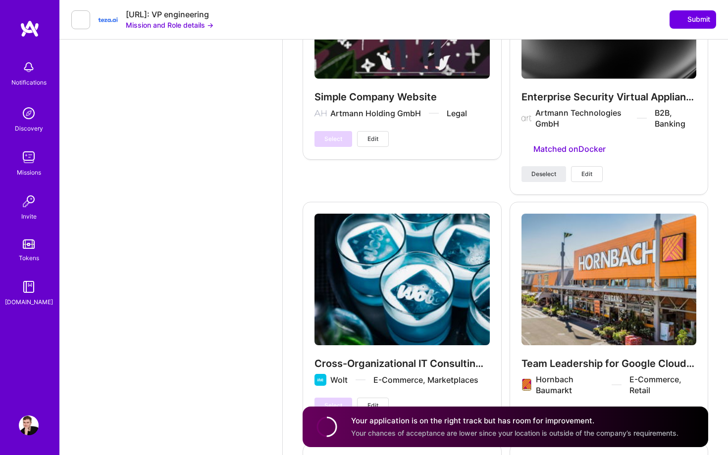
scroll to position [1842, 0]
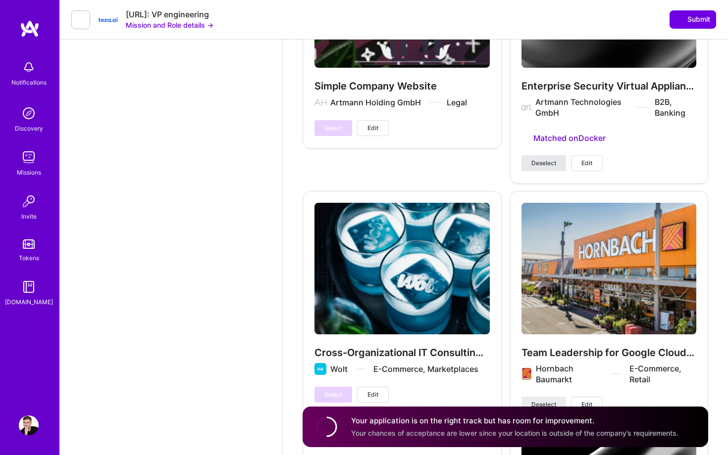
click at [543, 160] on button "Deselect" at bounding box center [543, 163] width 45 height 16
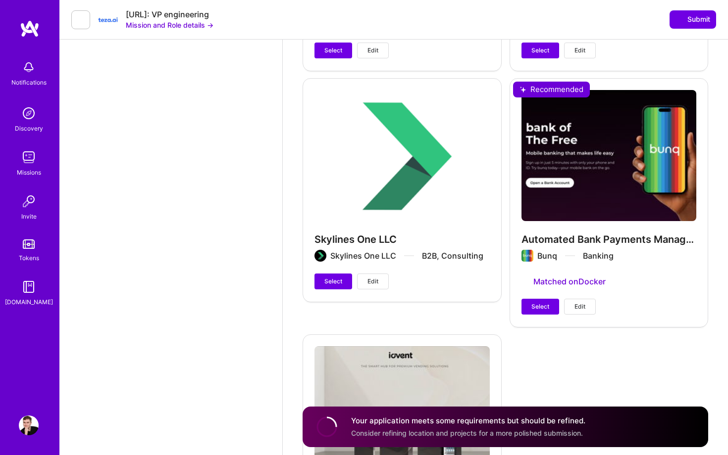
scroll to position [2463, 0]
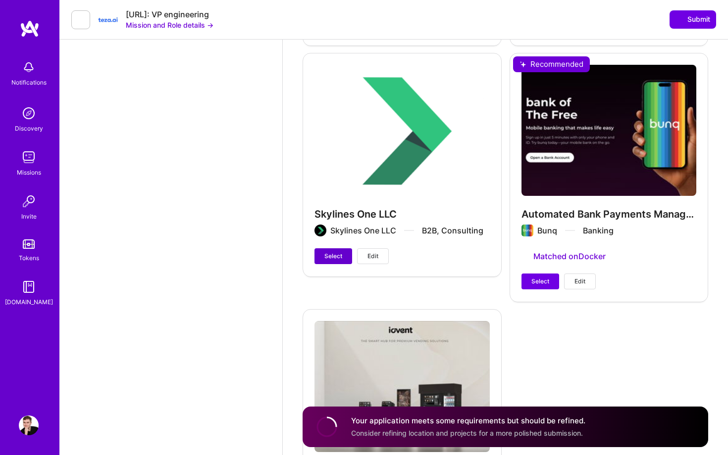
click at [328, 261] on span "Select" at bounding box center [333, 256] width 18 height 9
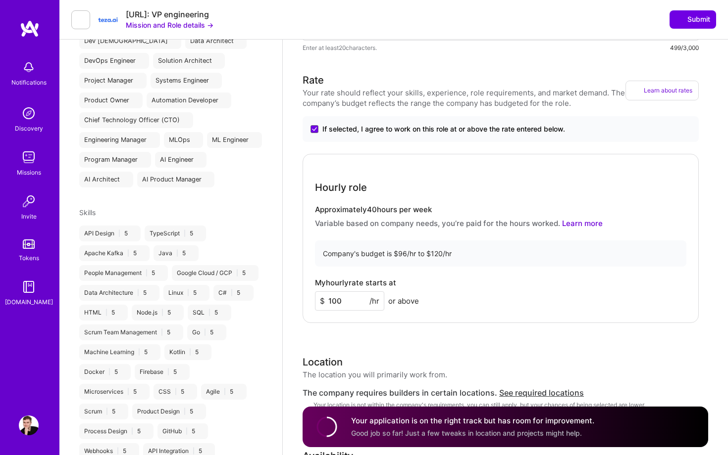
scroll to position [0, 0]
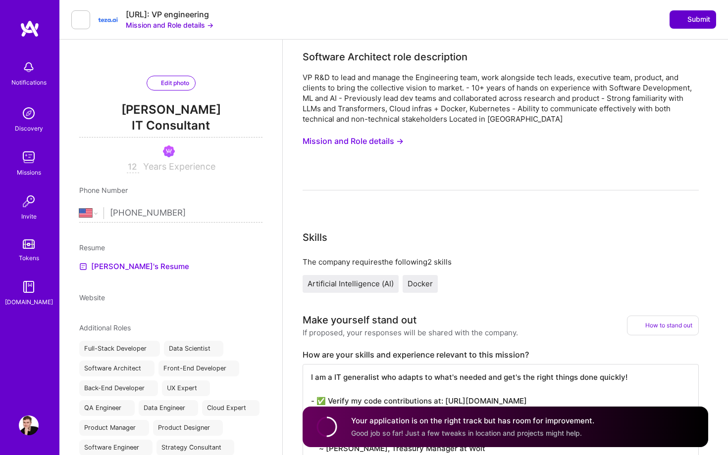
click at [696, 22] on span "Submit" at bounding box center [692, 19] width 35 height 10
click at [688, 22] on span "Submit" at bounding box center [692, 19] width 35 height 10
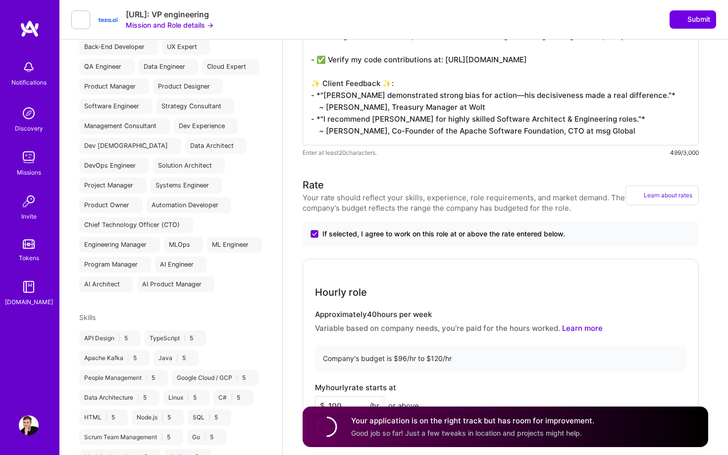
scroll to position [413, 0]
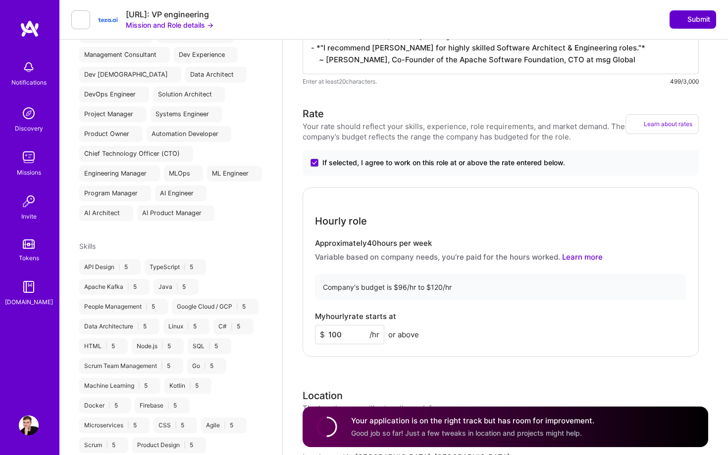
click at [695, 16] on span "Submit" at bounding box center [692, 19] width 35 height 10
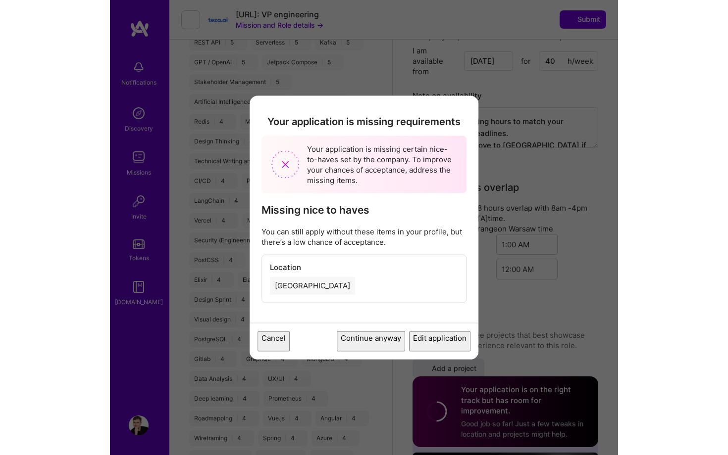
scroll to position [1164, 0]
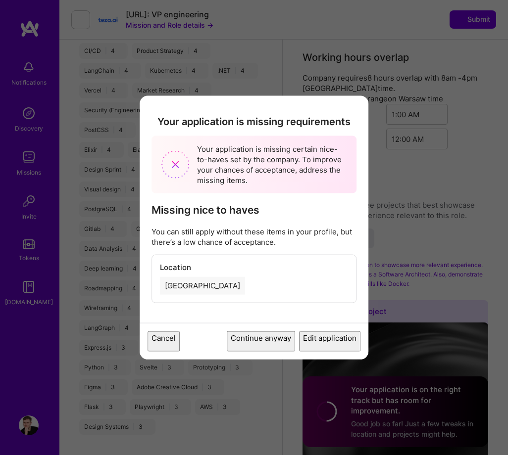
click at [247, 347] on button "Continue anyway" at bounding box center [261, 341] width 68 height 20
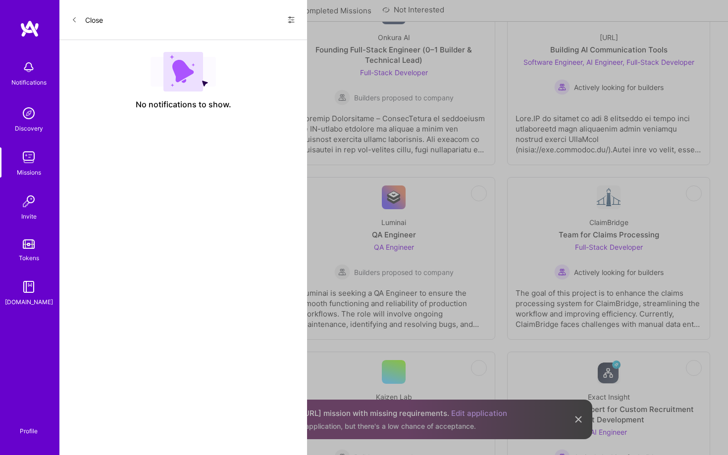
scroll to position [639, 0]
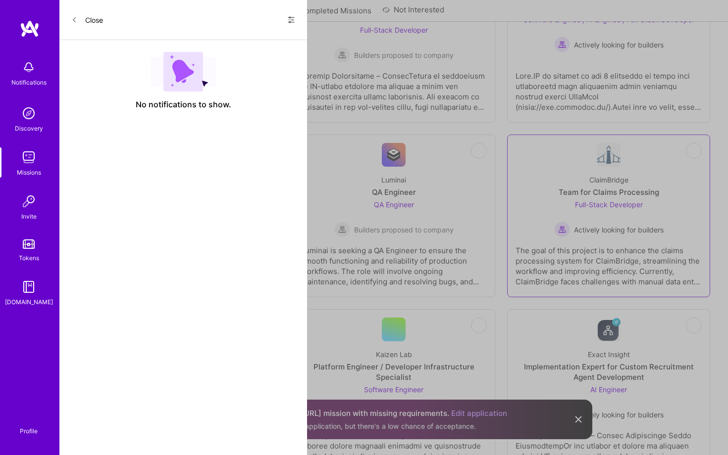
click at [555, 200] on div "Full-Stack Developer Actively looking for builders" at bounding box center [608, 218] width 109 height 38
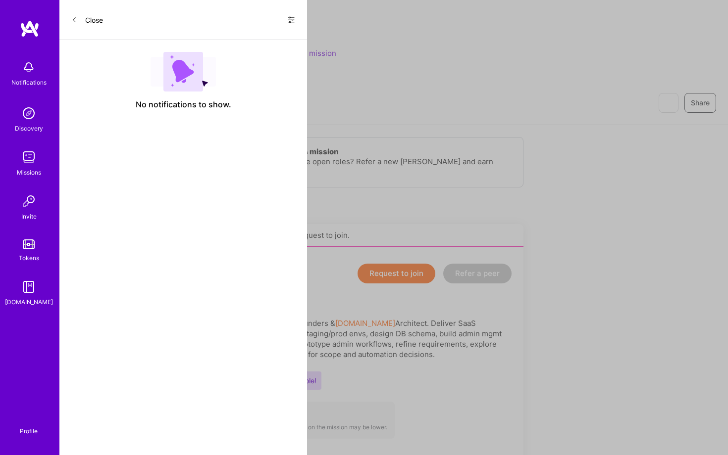
scroll to position [218, 0]
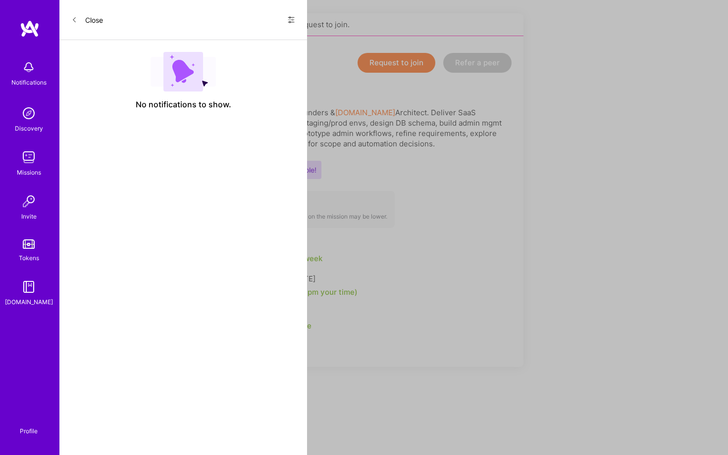
click at [386, 69] on button "Request to join" at bounding box center [396, 63] width 78 height 20
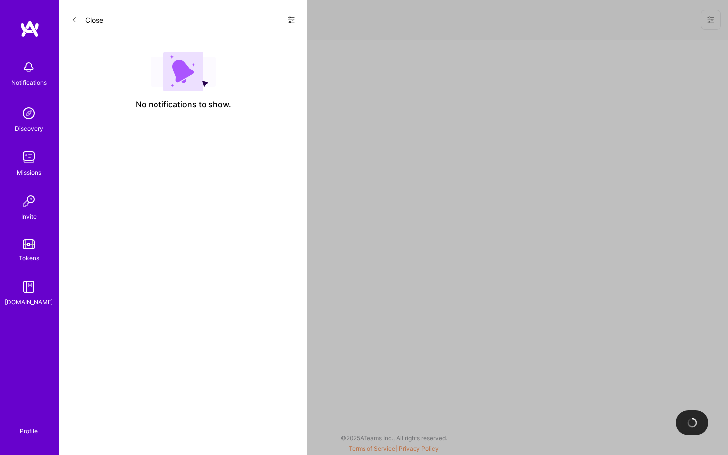
select select "US"
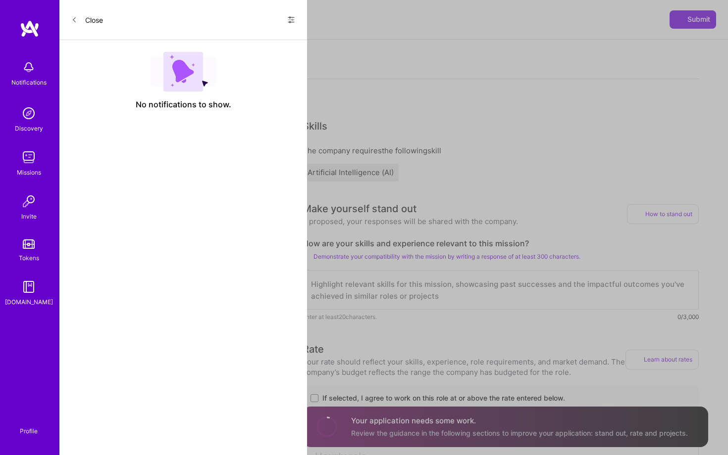
scroll to position [216, 0]
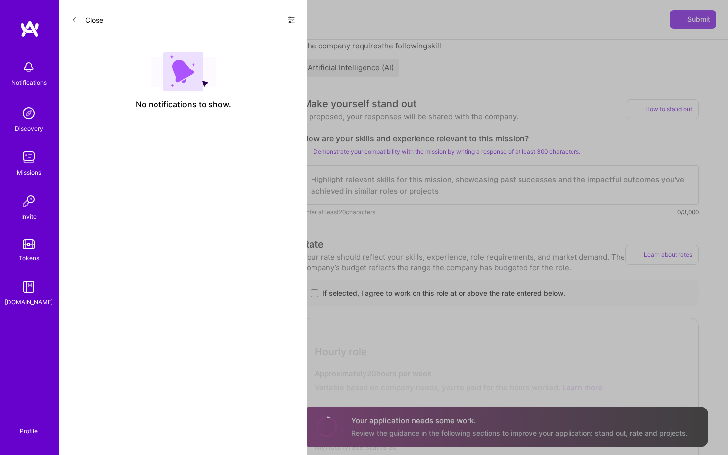
drag, startPoint x: 316, startPoint y: 137, endPoint x: 468, endPoint y: 136, distance: 152.0
click at [468, 137] on label "How are your skills and experience relevant to this mission?" at bounding box center [500, 139] width 396 height 10
click at [468, 136] on label "How are your skills and experience relevant to this mission?" at bounding box center [500, 139] width 396 height 10
click at [419, 187] on textarea at bounding box center [500, 185] width 396 height 40
paste textarea "I am a IT generalist who adapts to what's needed and get's the right things don…"
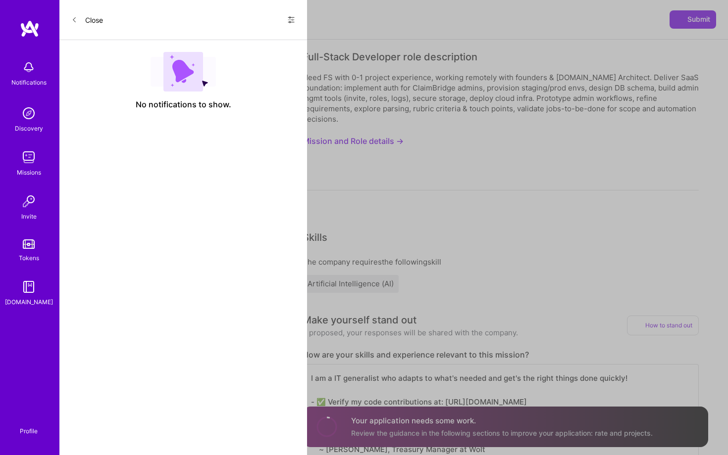
scroll to position [169, 0]
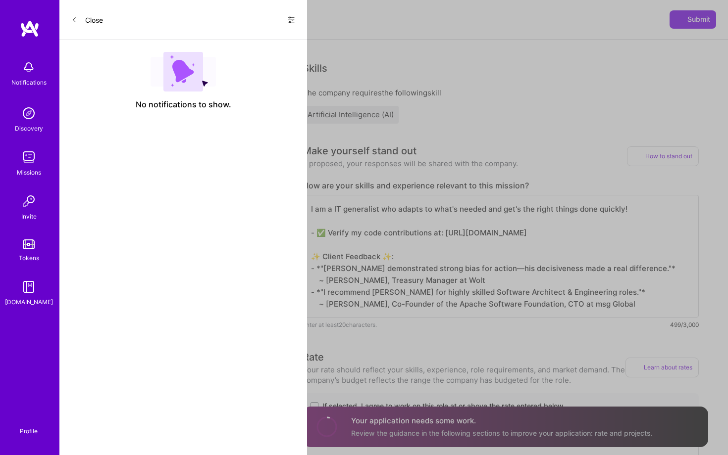
click at [566, 234] on textarea "I am a IT generalist who adapts to what's needed and get's the right things don…" at bounding box center [500, 256] width 396 height 123
click at [570, 218] on textarea "I am a IT generalist who adapts to what's needed and get's the right things don…" at bounding box center [500, 256] width 396 height 123
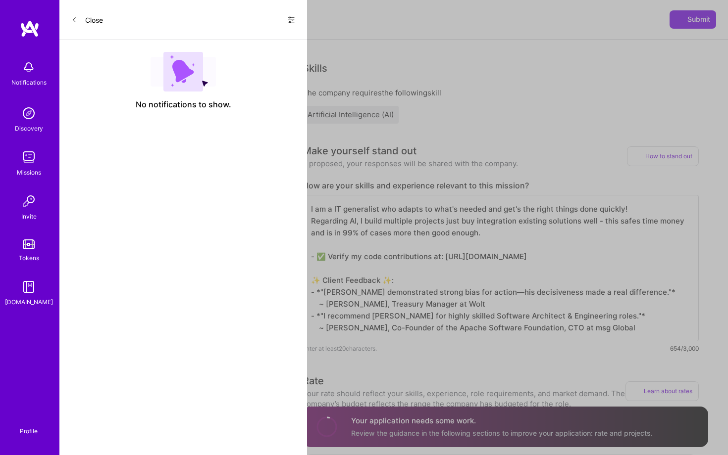
click at [651, 221] on textarea "I am a IT generalist who adapts to what's needed and get's the right things don…" at bounding box center [500, 268] width 396 height 147
click at [314, 233] on textarea "I am a IT generalist who adapts to what's needed and get's the right things don…" at bounding box center [500, 268] width 396 height 147
click at [489, 235] on textarea "I am a IT generalist who adapts to what's needed and get's the right things don…" at bounding box center [500, 268] width 396 height 147
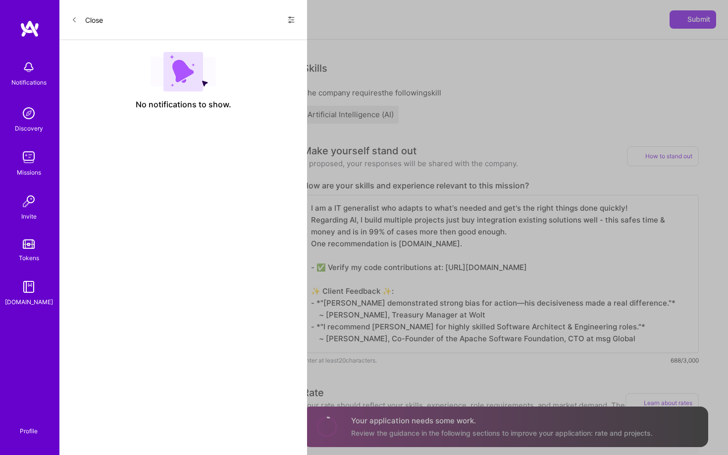
click at [344, 229] on textarea "I am a IT generalist who adapts to what's needed and get's the right things don…" at bounding box center [500, 274] width 396 height 158
click at [343, 242] on textarea "I am a IT generalist who adapts to what's needed and get's the right things don…" at bounding box center [500, 274] width 396 height 158
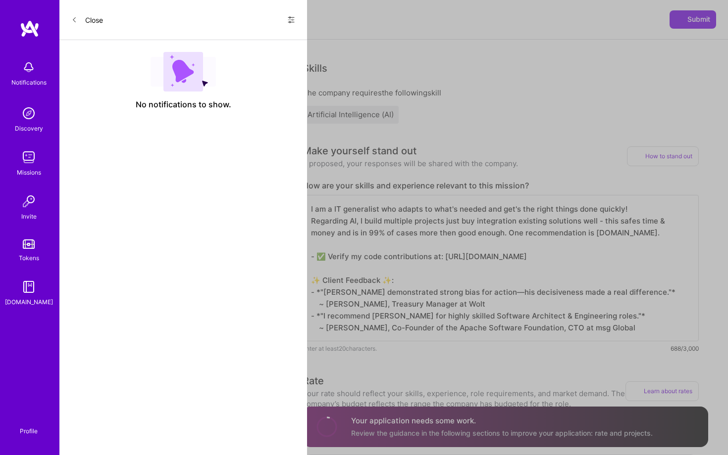
scroll to position [0, 0]
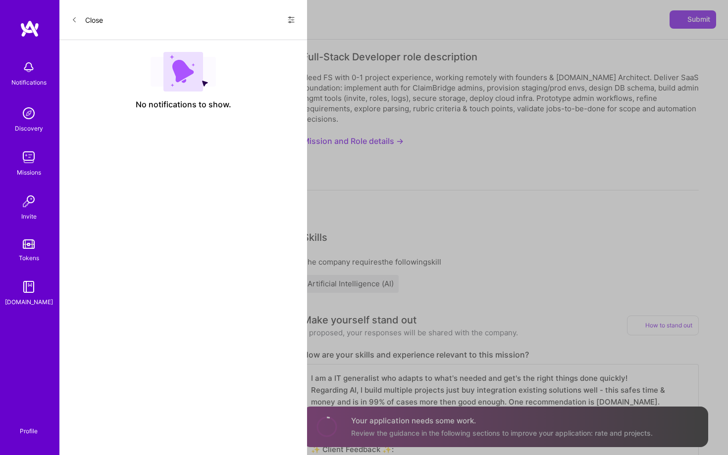
type textarea "I am a IT generalist who adapts to what's needed and get's the right things don…"
click at [365, 142] on button "Mission and Role details →" at bounding box center [352, 141] width 101 height 18
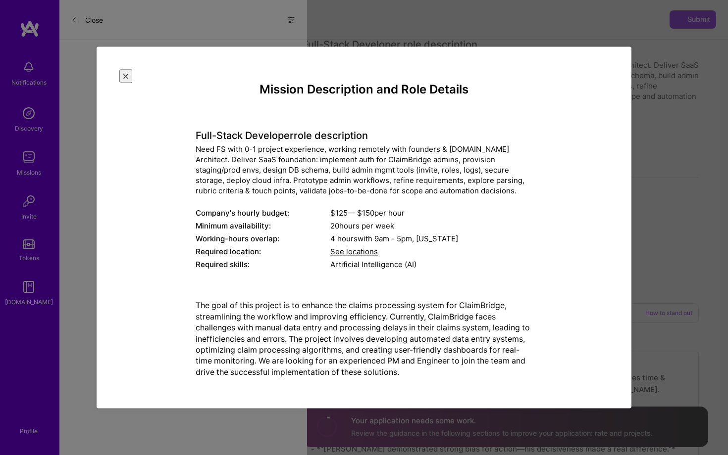
scroll to position [13, 0]
click at [128, 74] on img "Close" at bounding box center [125, 76] width 5 height 5
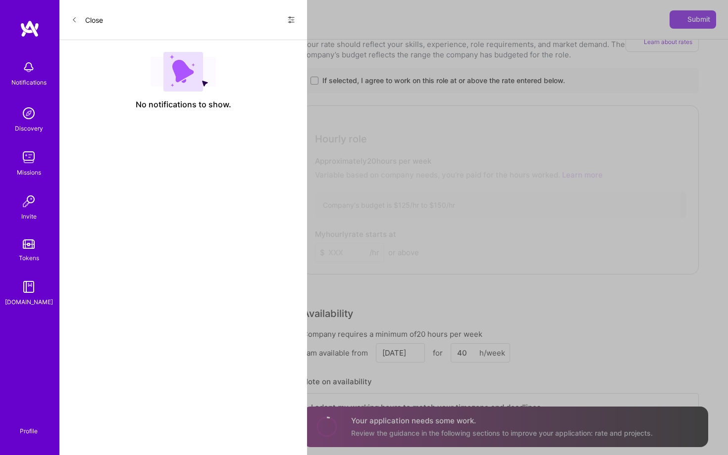
scroll to position [519, 0]
click at [311, 79] on span at bounding box center [314, 80] width 8 height 8
click at [0, 0] on input "If selected, I agree to work on this role at or above the rate entered below." at bounding box center [0, 0] width 0 height 0
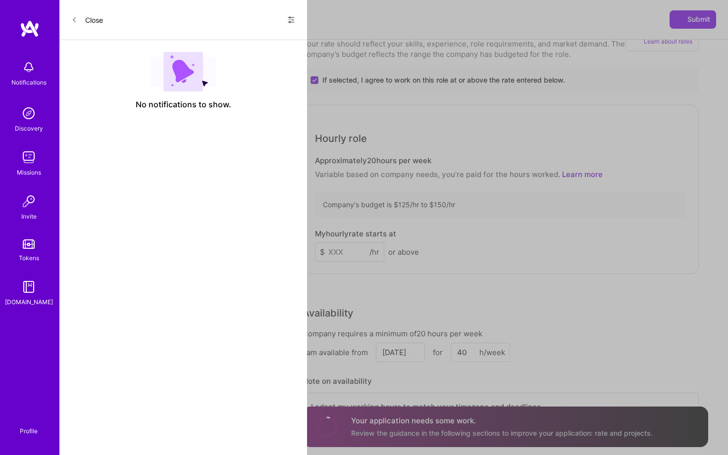
click at [358, 249] on input at bounding box center [349, 252] width 69 height 19
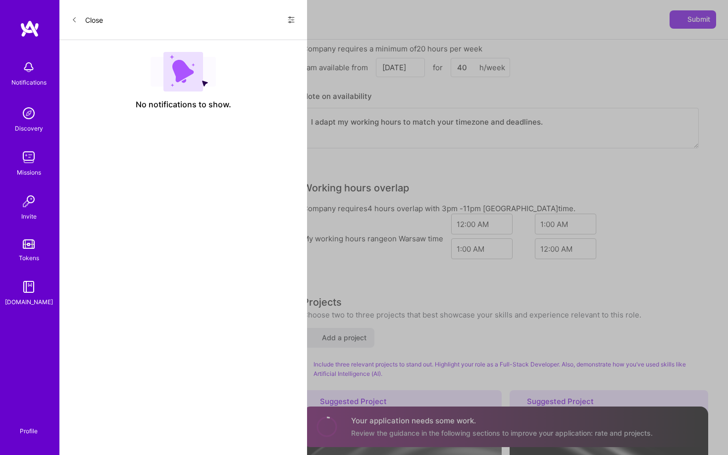
scroll to position [805, 0]
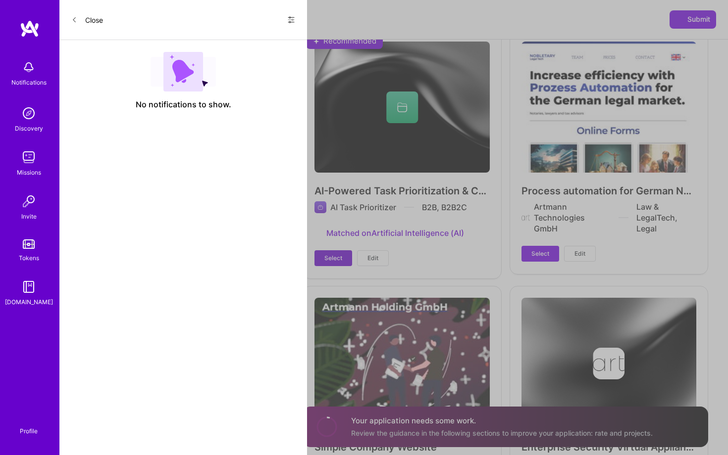
type input "125"
click at [341, 262] on span "Select" at bounding box center [333, 258] width 18 height 9
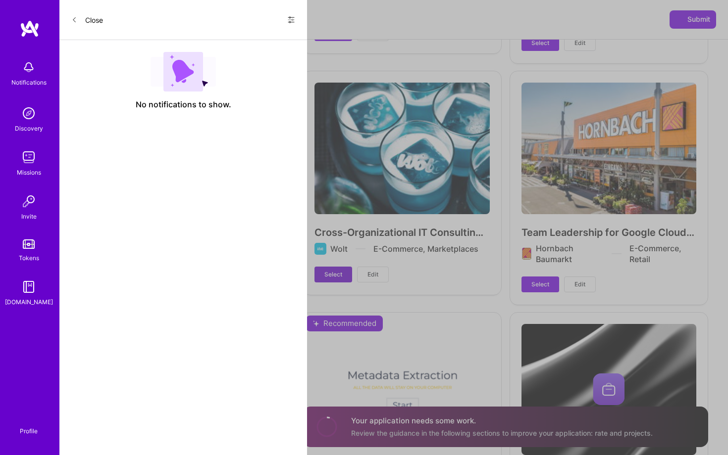
click at [337, 279] on span "Select" at bounding box center [333, 274] width 18 height 9
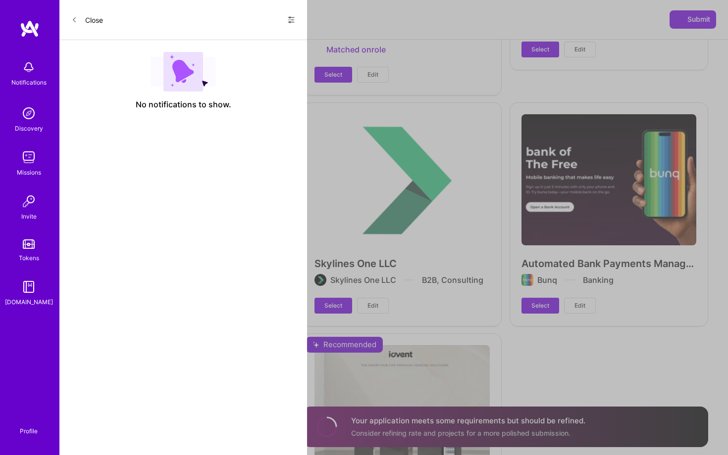
scroll to position [2412, 0]
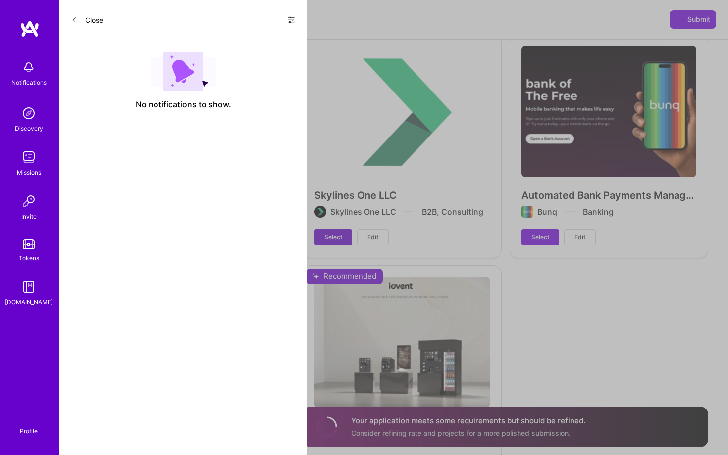
click at [337, 246] on button "Select" at bounding box center [333, 238] width 38 height 16
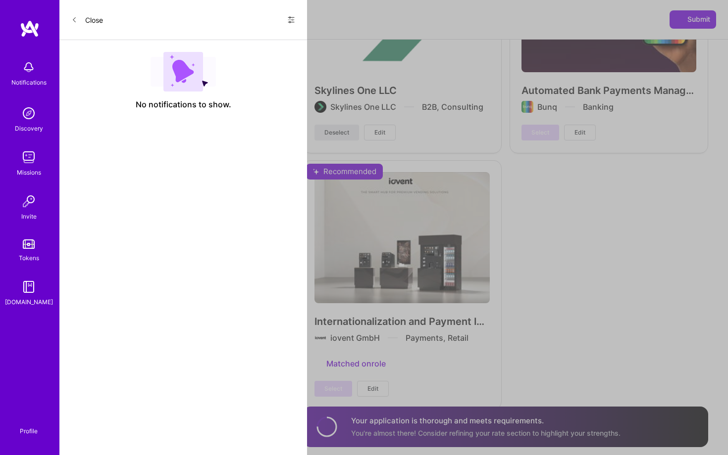
scroll to position [2527, 0]
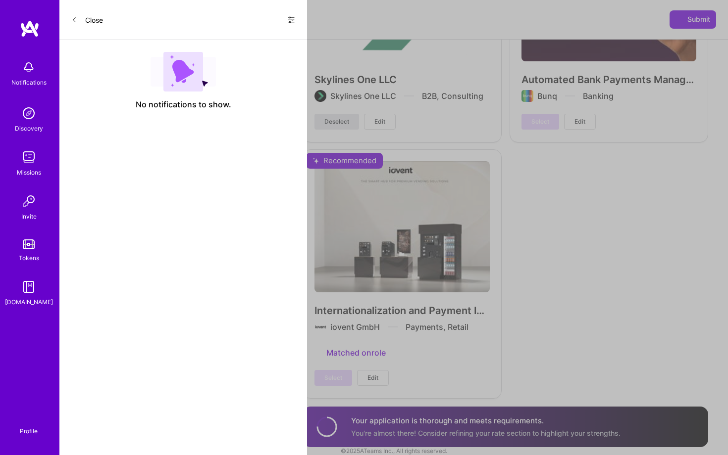
click at [348, 123] on span "Deselect" at bounding box center [336, 121] width 25 height 9
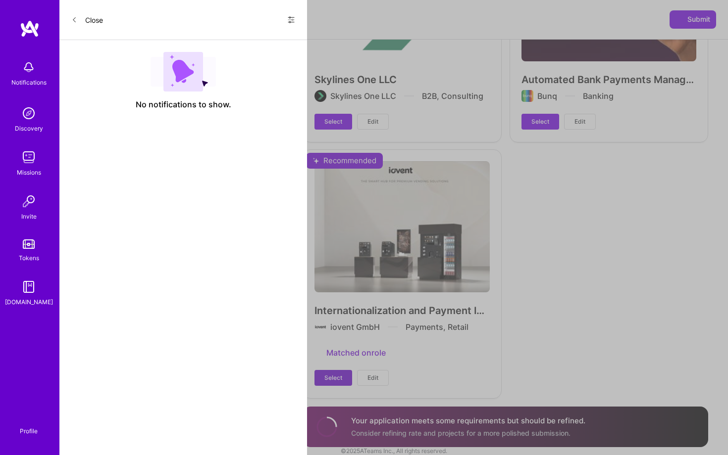
click at [330, 383] on span "Select" at bounding box center [333, 378] width 18 height 9
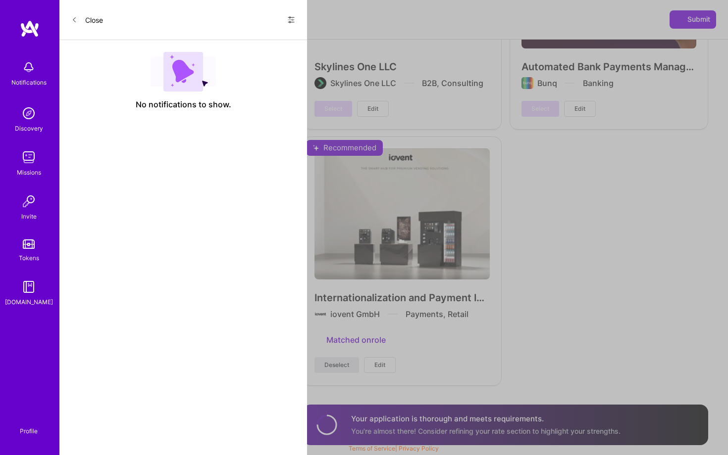
scroll to position [2523, 0]
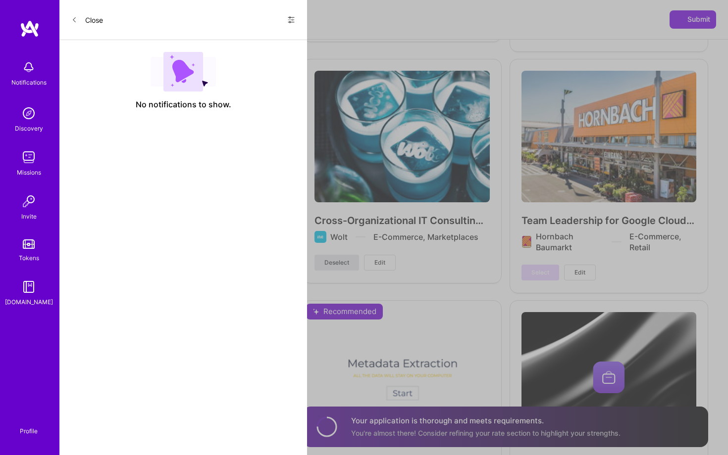
click at [332, 266] on span "Deselect" at bounding box center [336, 262] width 25 height 9
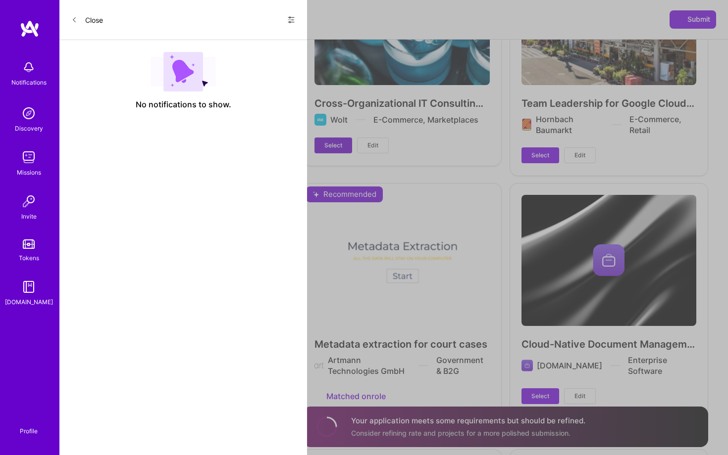
scroll to position [2029, 0]
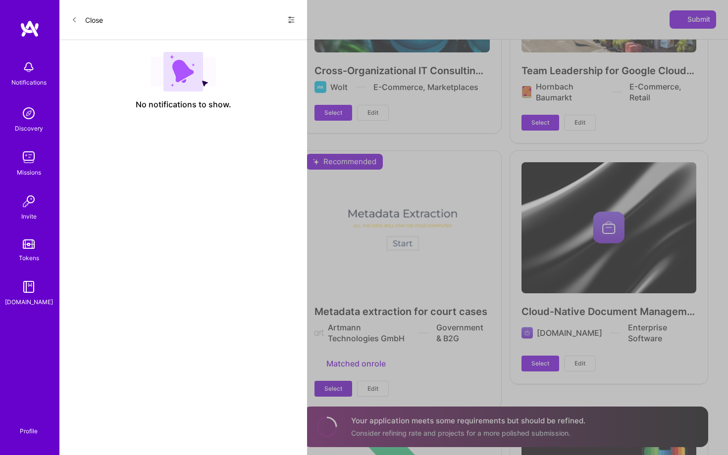
click at [326, 388] on span "Select" at bounding box center [333, 389] width 18 height 9
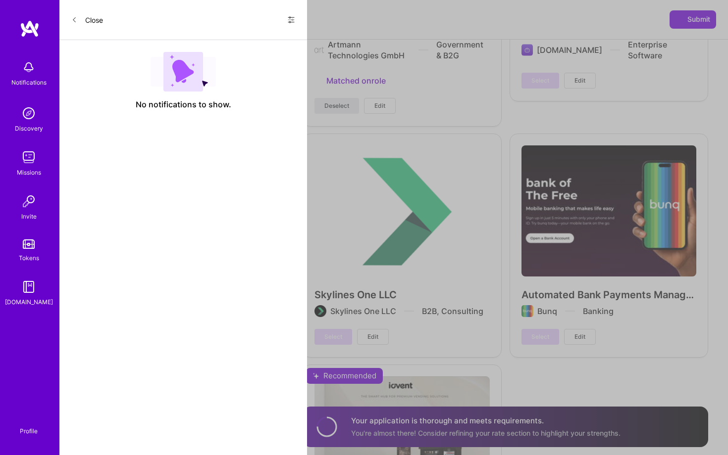
scroll to position [2324, 0]
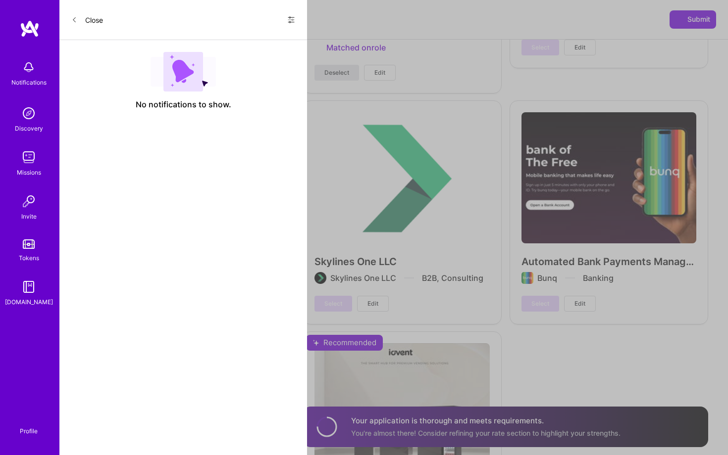
click at [345, 80] on button "Deselect" at bounding box center [336, 73] width 45 height 16
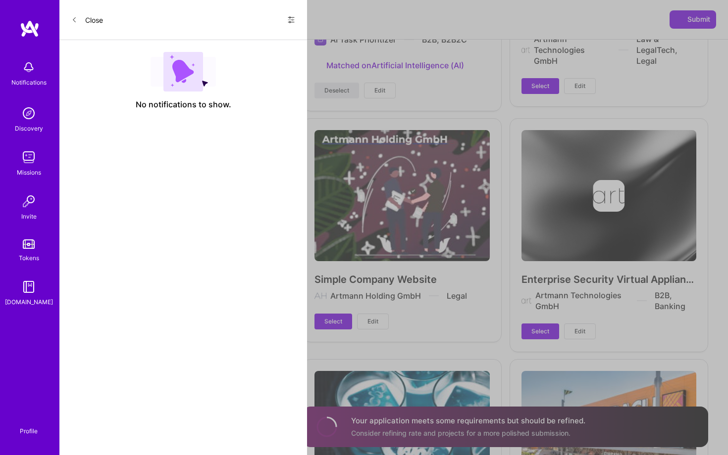
scroll to position [1938, 0]
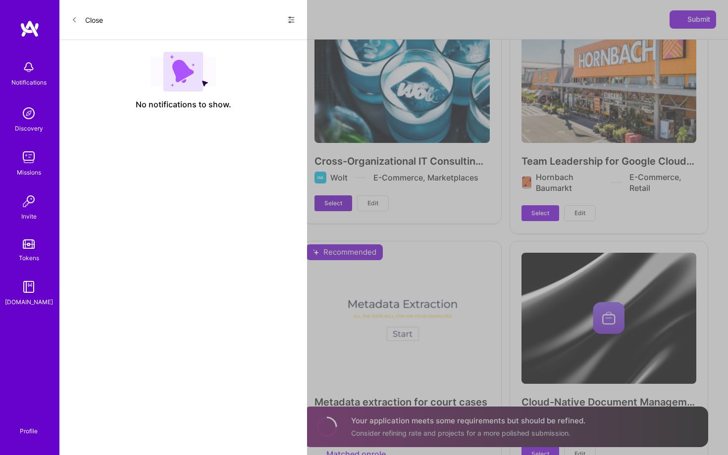
click at [333, 208] on span "Select" at bounding box center [333, 203] width 18 height 9
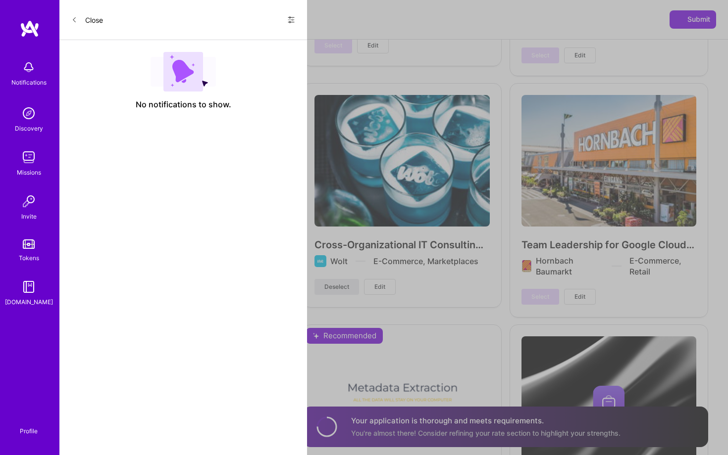
scroll to position [1895, 0]
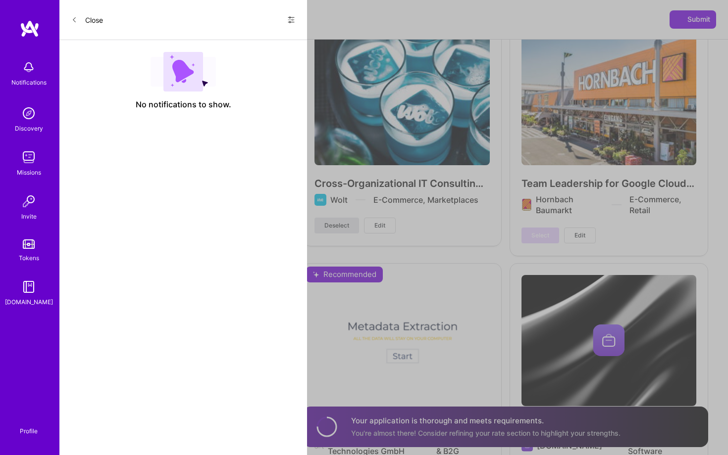
click at [336, 234] on button "Deselect" at bounding box center [336, 226] width 45 height 16
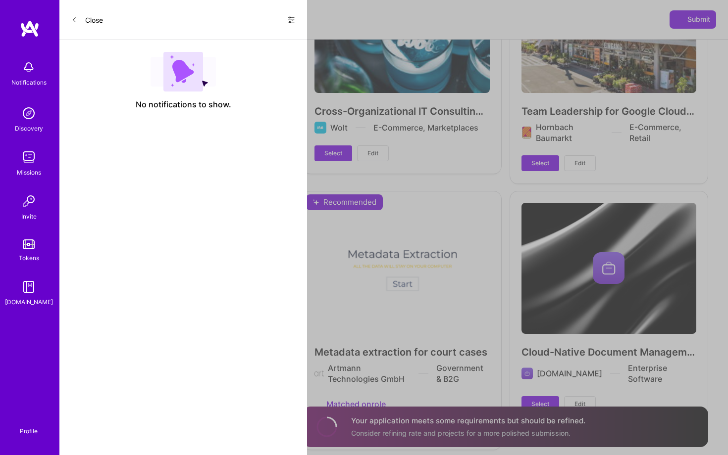
scroll to position [2000, 0]
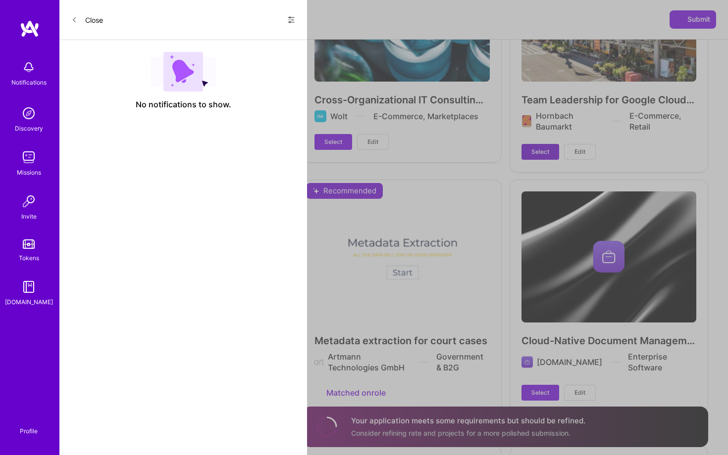
click at [540, 153] on span "Select" at bounding box center [540, 152] width 18 height 9
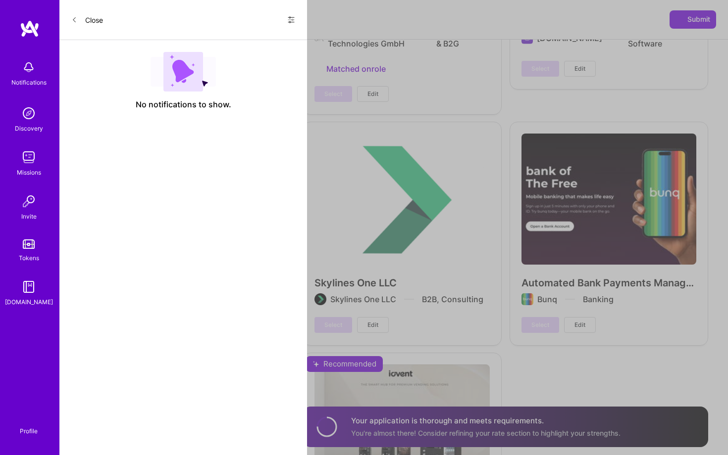
scroll to position [2307, 0]
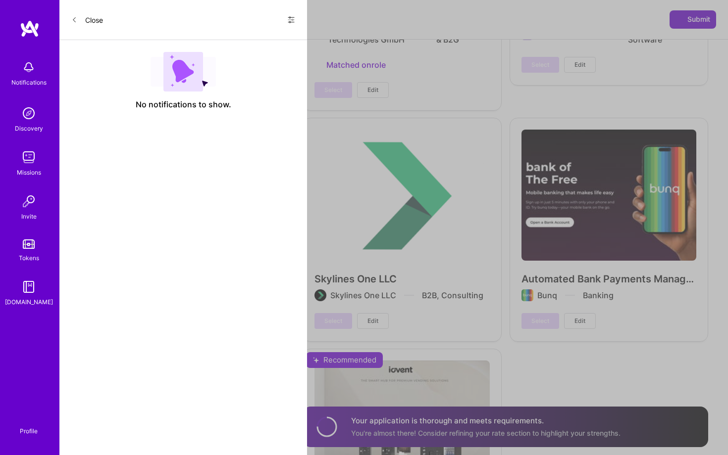
click at [688, 16] on span "Submit" at bounding box center [692, 19] width 35 height 10
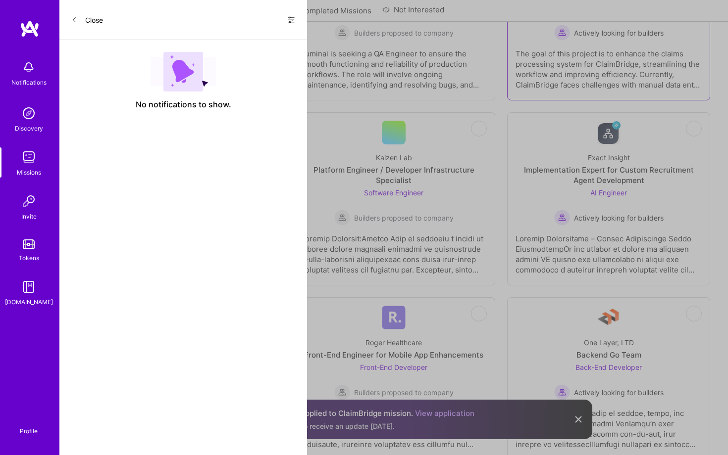
scroll to position [867, 0]
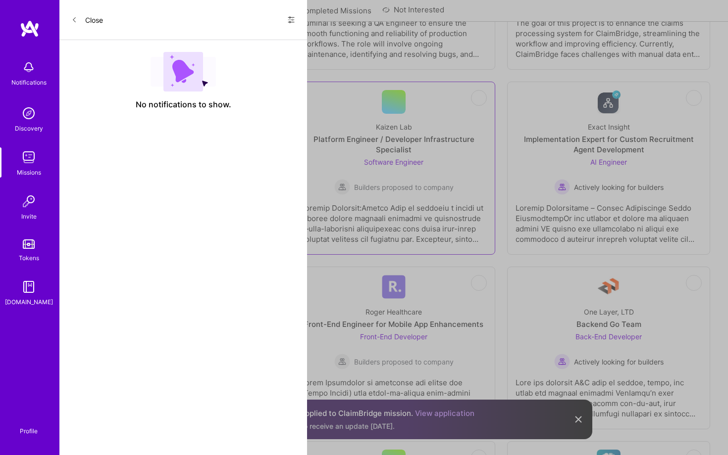
click at [368, 136] on div "Platform Engineer / Developer Infrastructure Specialist" at bounding box center [394, 144] width 186 height 21
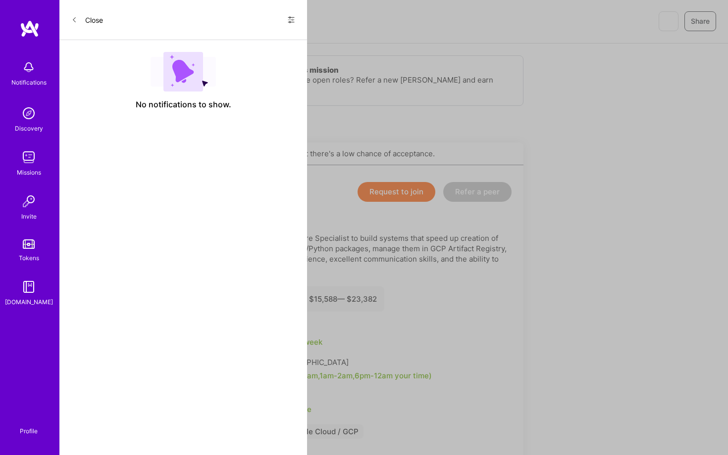
scroll to position [195, 0]
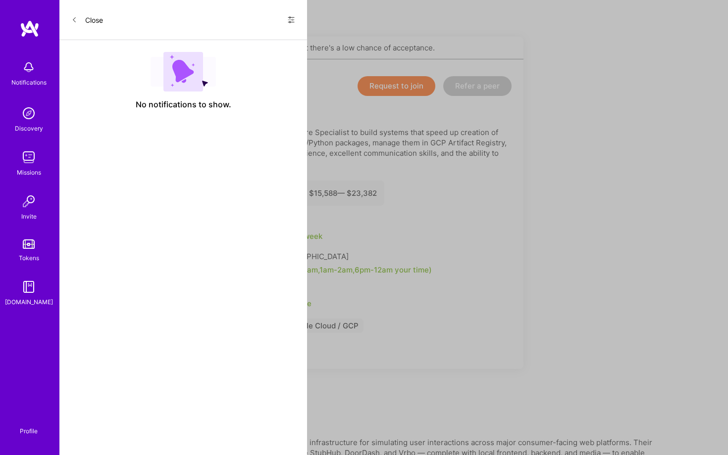
click at [395, 89] on button "Request to join" at bounding box center [396, 86] width 78 height 20
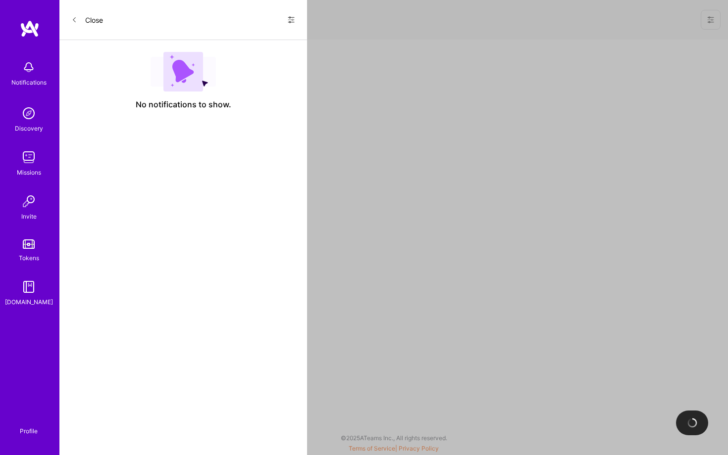
select select "US"
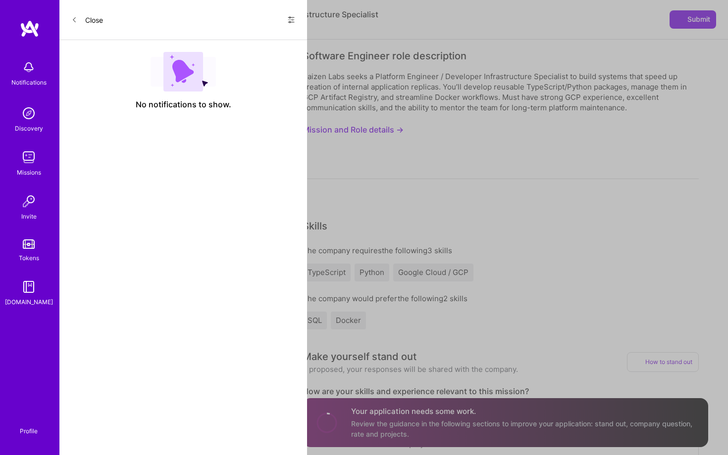
scroll to position [311, 0]
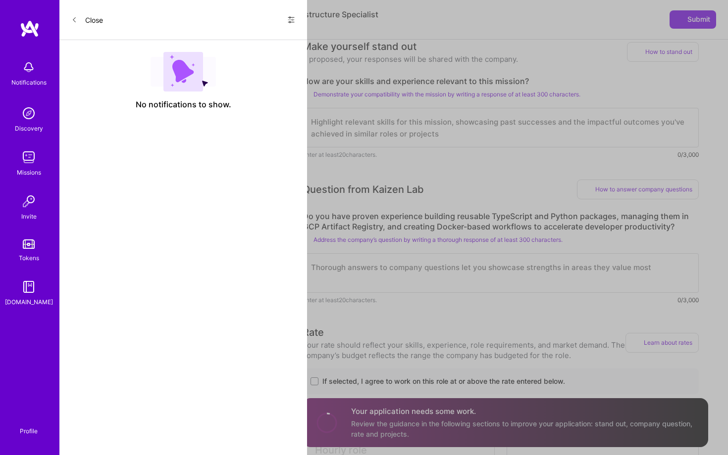
click at [419, 136] on textarea at bounding box center [500, 128] width 396 height 40
paste textarea "I am a IT generalist who adapts to what's needed and get's the right things don…"
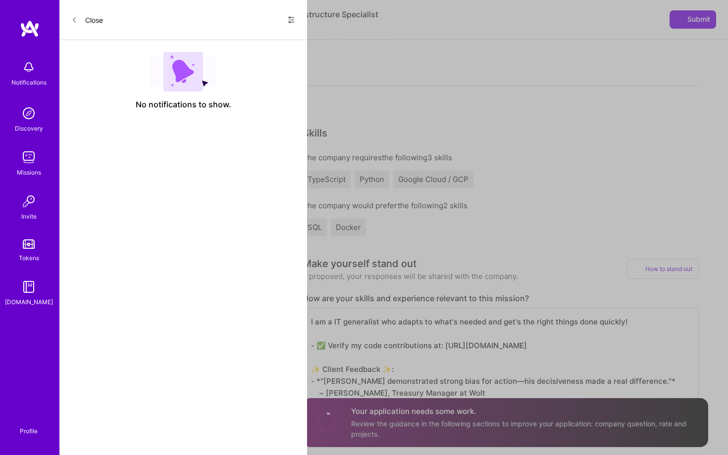
scroll to position [181, 0]
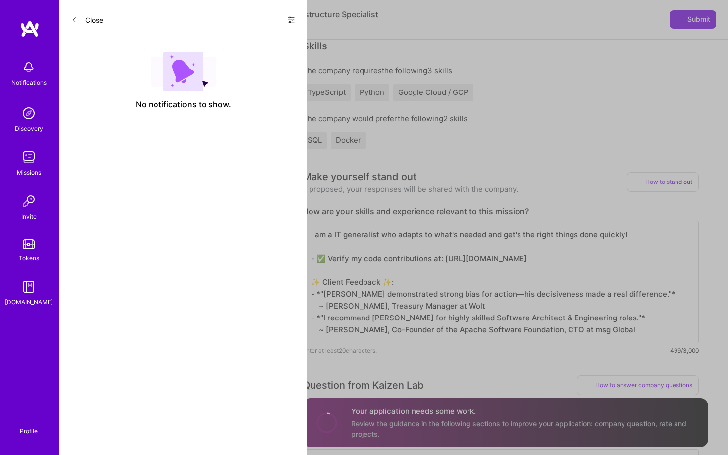
click at [578, 258] on textarea "I am a IT generalist who adapts to what's needed and get's the right things don…" at bounding box center [500, 282] width 396 height 123
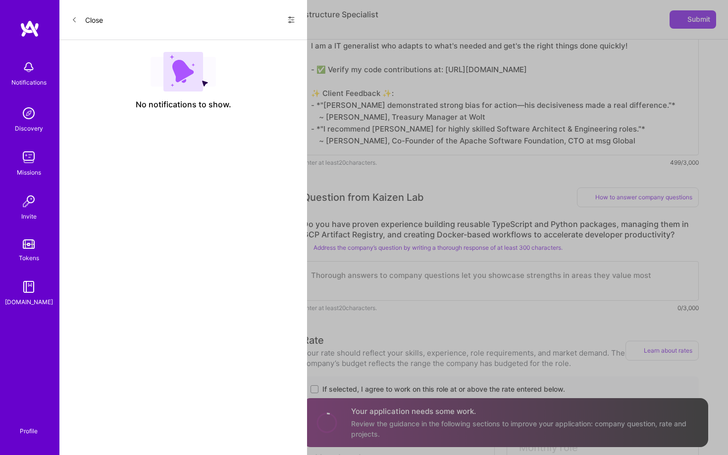
scroll to position [439, 0]
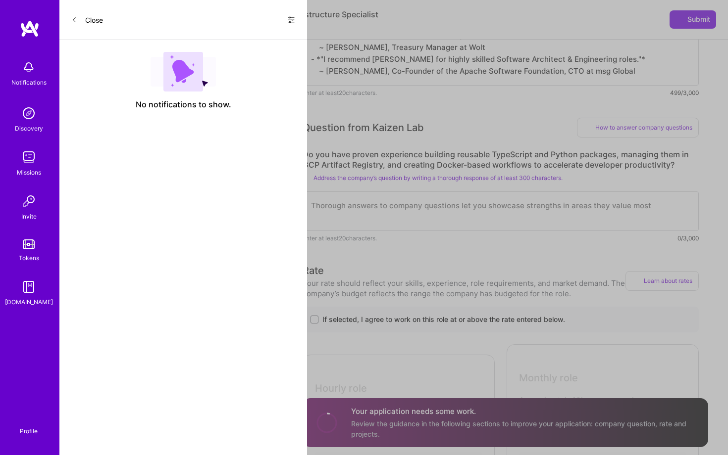
type textarea "I am a IT generalist who adapts to what's needed and get's the right things don…"
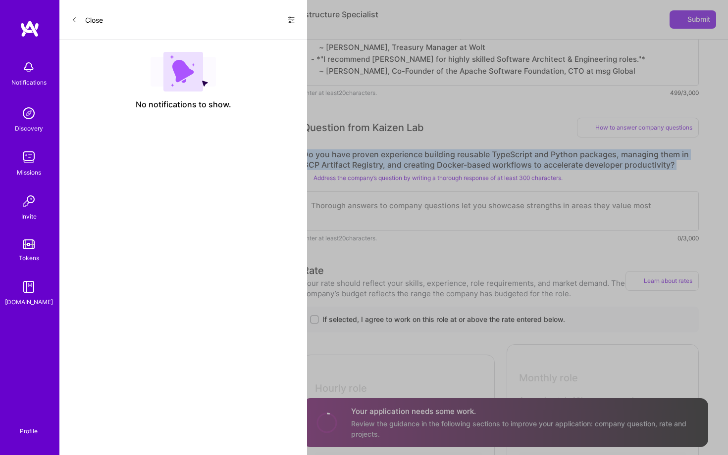
drag, startPoint x: 305, startPoint y: 153, endPoint x: 590, endPoint y: 171, distance: 285.2
click at [590, 171] on div "Do you have proven experience building reusable TypeScript and Python packages,…" at bounding box center [500, 196] width 396 height 94
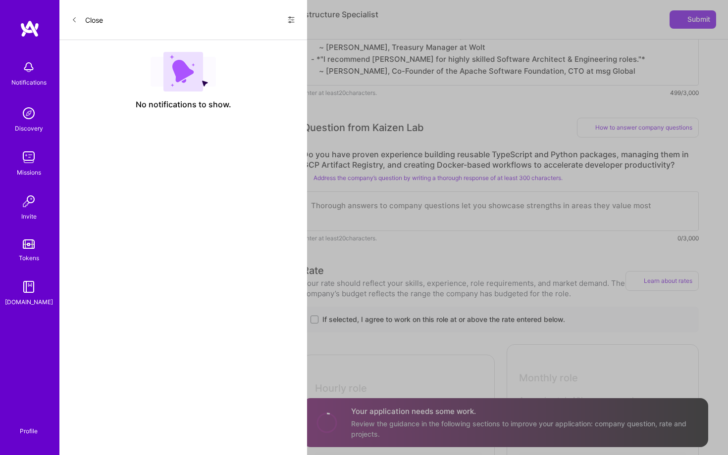
click at [536, 229] on textarea at bounding box center [500, 212] width 396 height 40
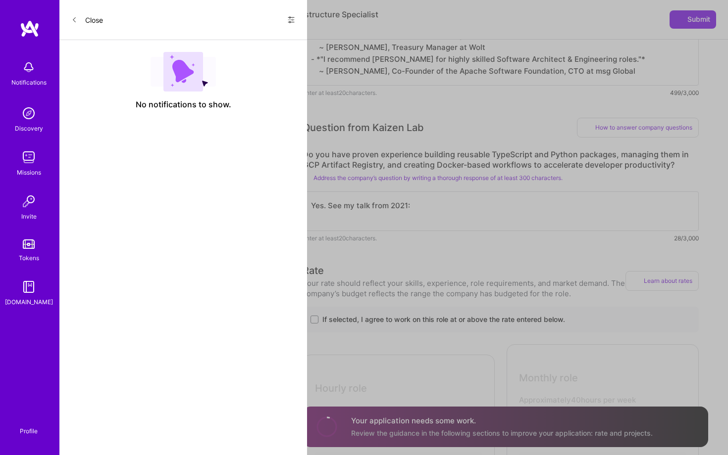
paste textarea "[URL][DOMAIN_NAME]"
click at [390, 205] on textarea "Yes. See my talk from 2021: [URL][DOMAIN_NAME]" at bounding box center [500, 212] width 396 height 40
paste textarea "CloudWorld"
click at [325, 207] on textarea "Yes. See my Talk at CloudWorld 2021: [URL][DOMAIN_NAME]" at bounding box center [500, 212] width 396 height 40
click at [326, 206] on textarea "Yes, see my Talk at CloudWorld 2021: [URL][DOMAIN_NAME]" at bounding box center [500, 212] width 396 height 40
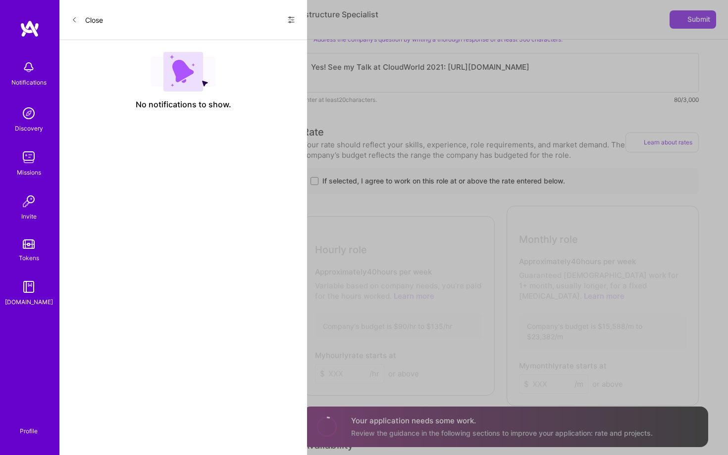
scroll to position [598, 0]
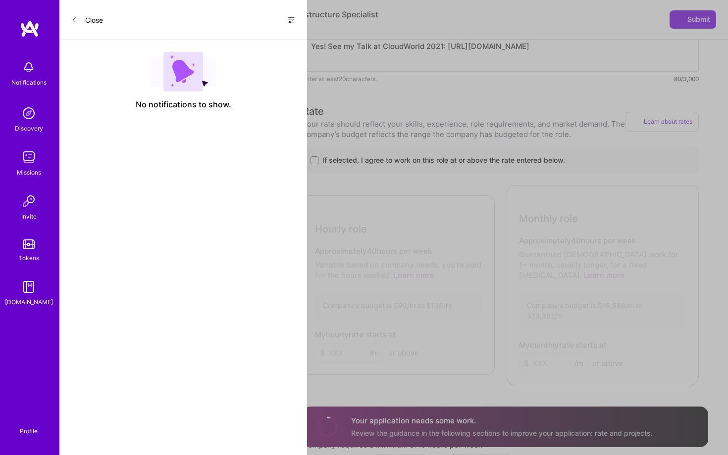
type textarea "Yes! See my Talk at CloudWorld 2021: [URL][DOMAIN_NAME]"
click at [316, 167] on div "If selected, I agree to work on this role at or above the rate entered below." at bounding box center [500, 161] width 396 height 26
click at [316, 164] on label "If selected, I agree to work on this role at or above the rate entered below." at bounding box center [500, 160] width 380 height 10
click at [0, 0] on input "If selected, I agree to work on this role at or above the rate entered below." at bounding box center [0, 0] width 0 height 0
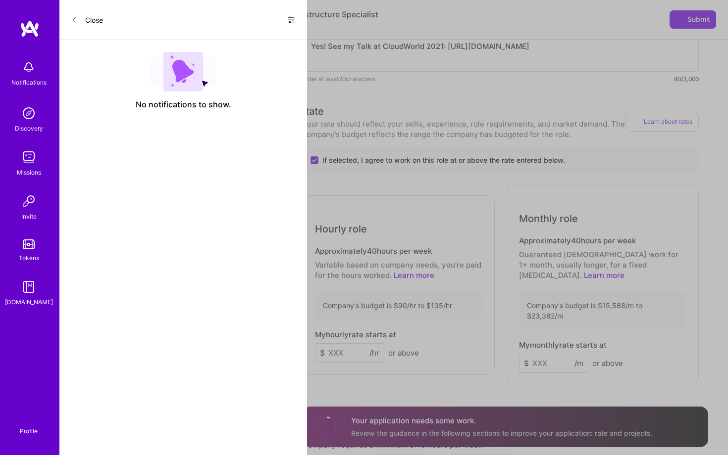
click at [352, 346] on input at bounding box center [349, 353] width 69 height 19
type input "90"
click at [545, 359] on input at bounding box center [553, 363] width 69 height 19
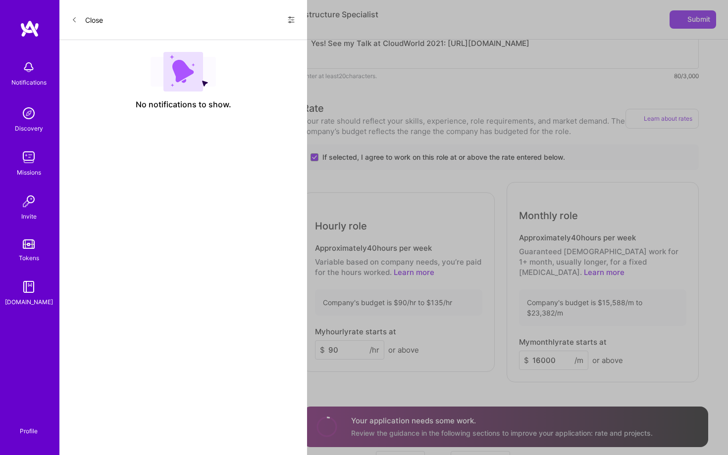
type input "16000"
click at [490, 378] on div "Rate Your rate should reflect your skills, experience, role requirements, and m…" at bounding box center [504, 327] width 405 height 453
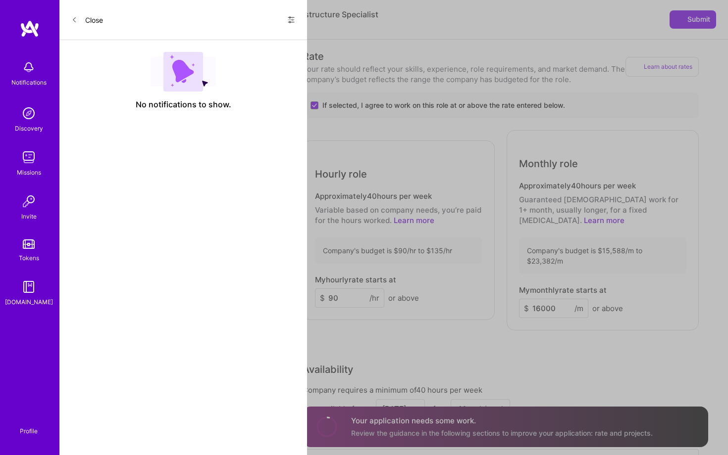
scroll to position [668, 0]
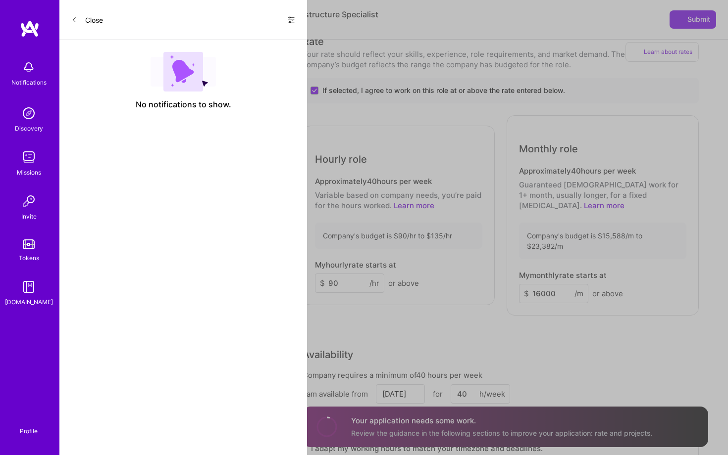
click at [349, 277] on input "90" at bounding box center [349, 283] width 69 height 19
type input "93"
click at [382, 308] on div "Hourly role Approximately 40 hours per week Variable based on company needs, yo…" at bounding box center [500, 215] width 396 height 200
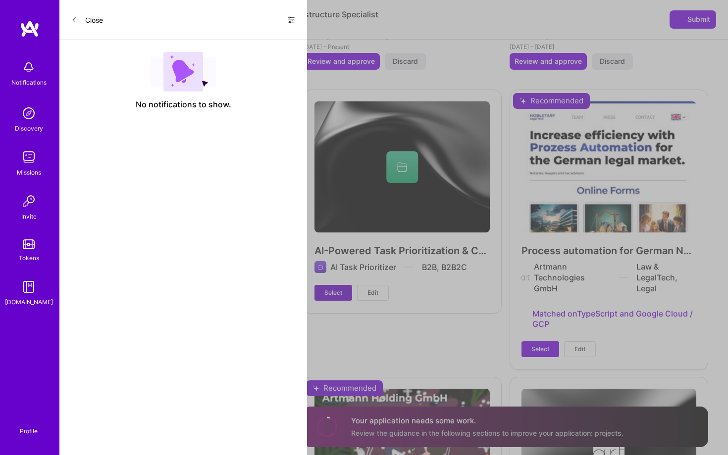
scroll to position [1552, 0]
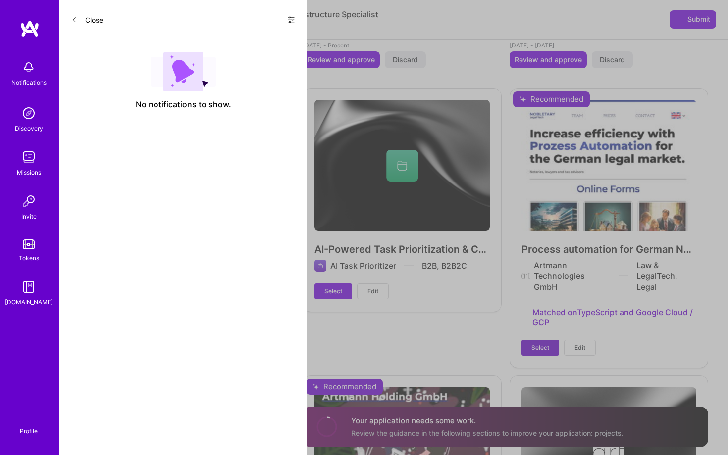
click at [532, 344] on span "Select" at bounding box center [540, 348] width 18 height 9
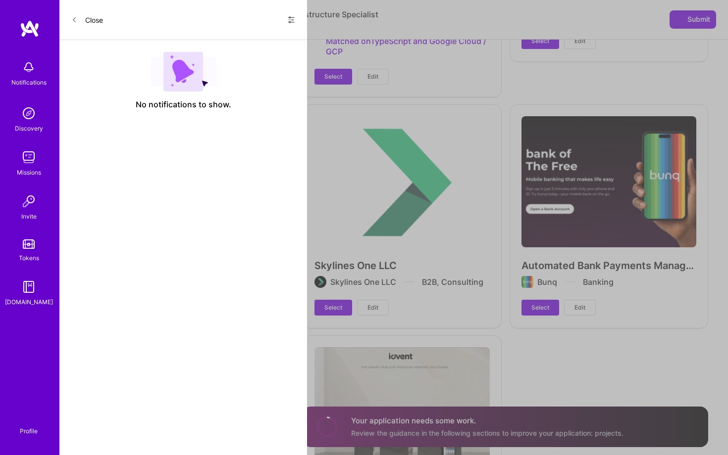
scroll to position [2700, 0]
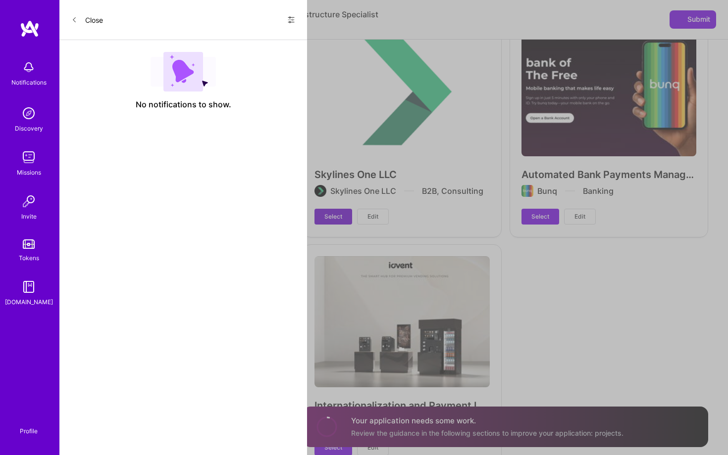
click at [334, 212] on span "Select" at bounding box center [333, 216] width 18 height 9
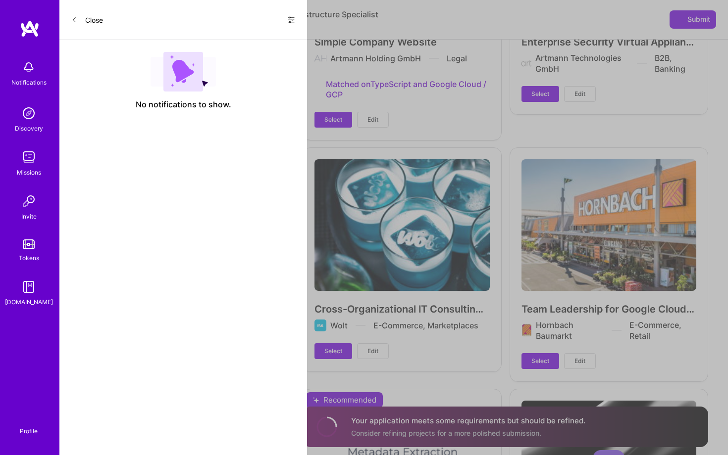
scroll to position [2058, 0]
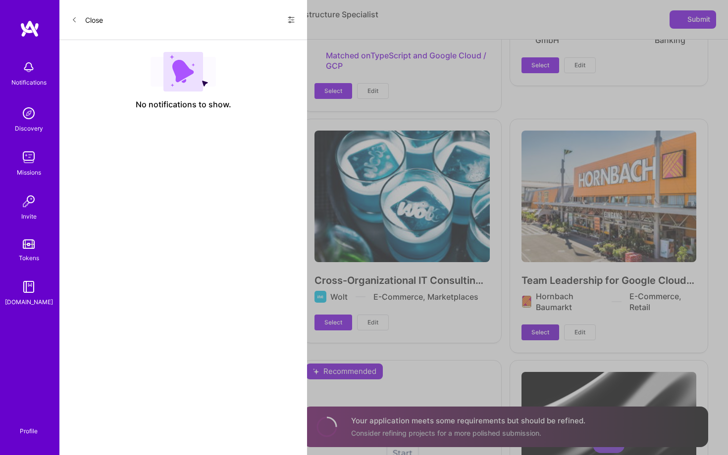
click at [533, 328] on span "Select" at bounding box center [540, 332] width 18 height 9
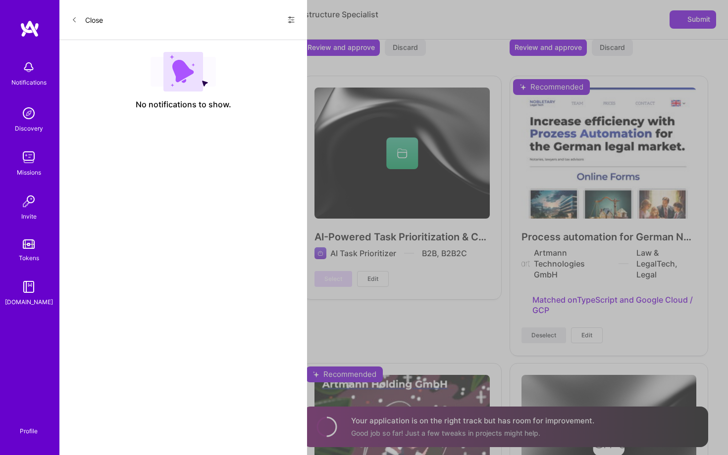
scroll to position [1338, 0]
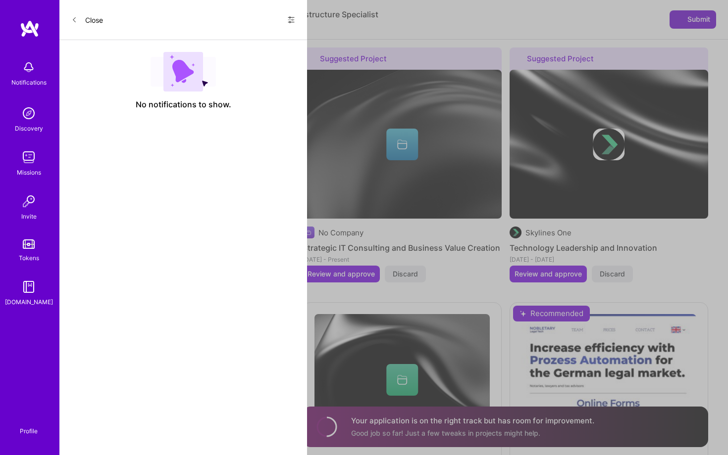
click at [689, 14] on button "Submit" at bounding box center [692, 19] width 47 height 18
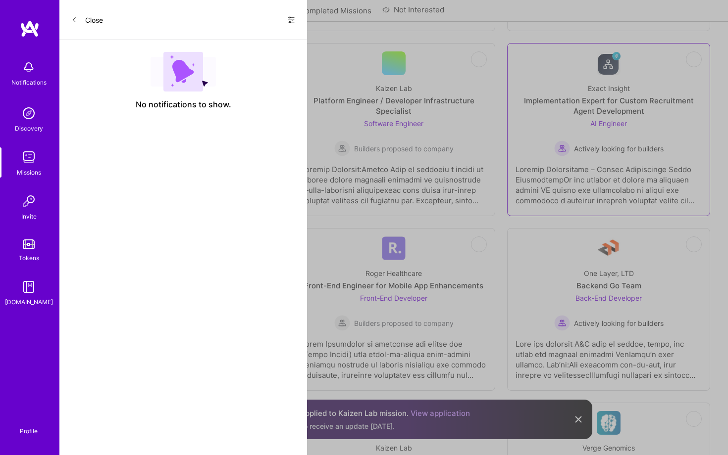
scroll to position [1013, 0]
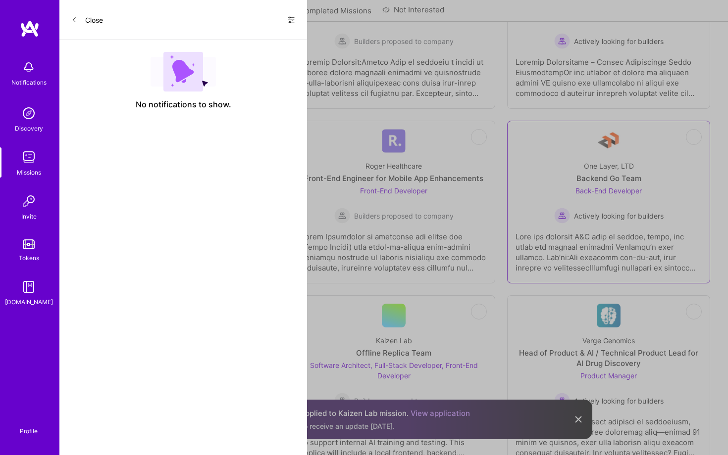
click at [554, 208] on img at bounding box center [562, 216] width 16 height 16
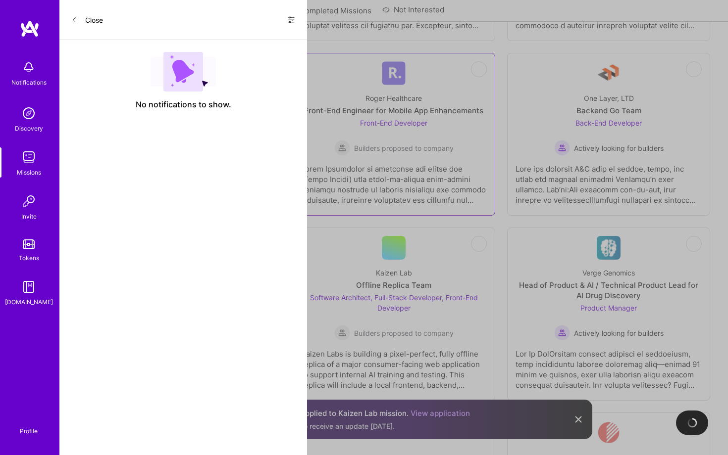
scroll to position [1163, 0]
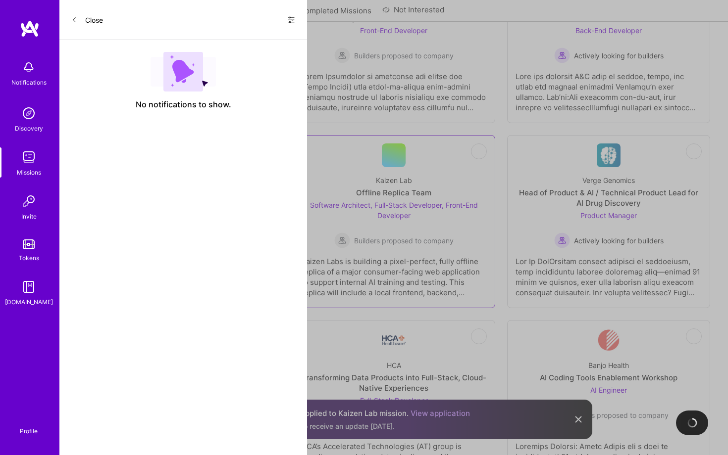
click at [411, 197] on div "Offline Replica Team" at bounding box center [393, 193] width 75 height 10
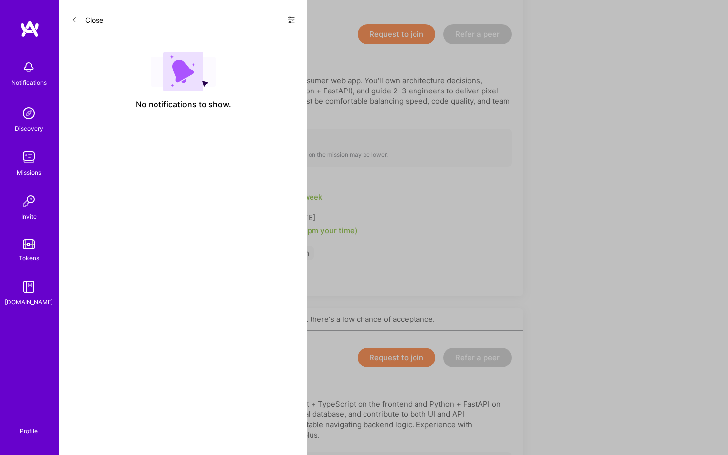
scroll to position [249, 0]
click at [390, 33] on button "Request to join" at bounding box center [396, 32] width 78 height 20
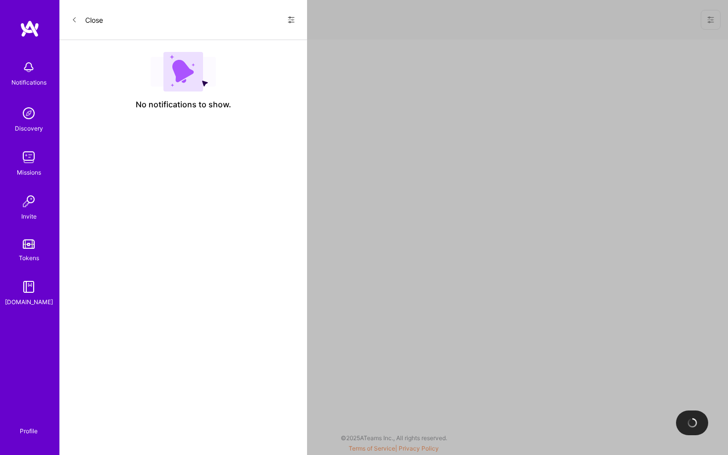
select select "US"
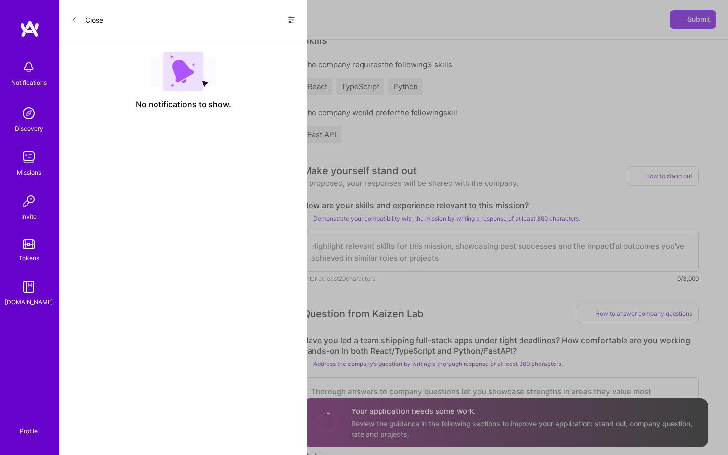
scroll to position [258, 0]
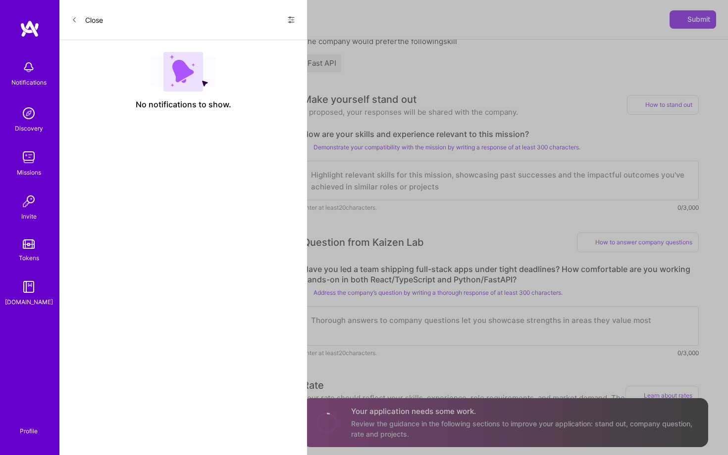
click at [392, 192] on textarea at bounding box center [500, 181] width 396 height 40
paste textarea "I am a IT generalist who adapts to what's needed and get's the right things don…"
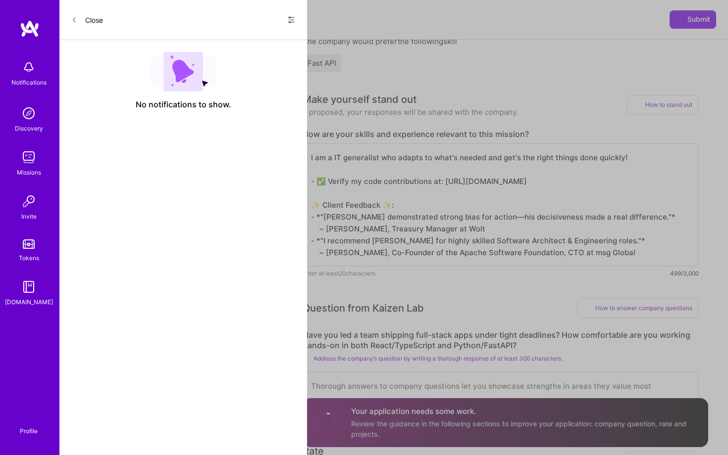
click at [560, 181] on textarea "I am a IT generalist who adapts to what's needed and get's the right things don…" at bounding box center [500, 205] width 396 height 123
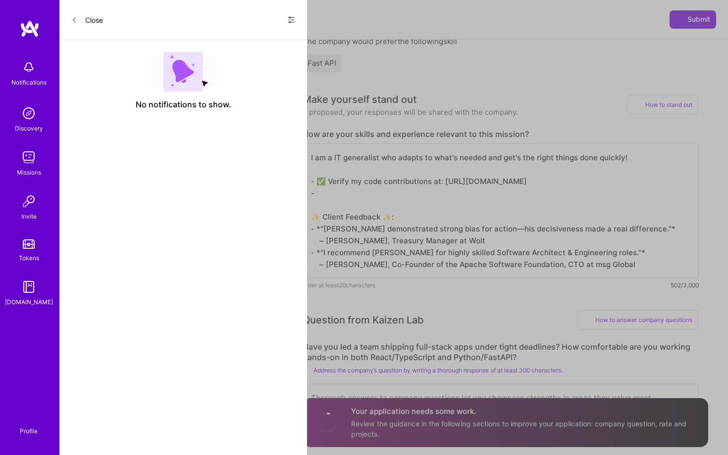
type textarea "I am a IT generalist who adapts to what's needed and get's the right things don…"
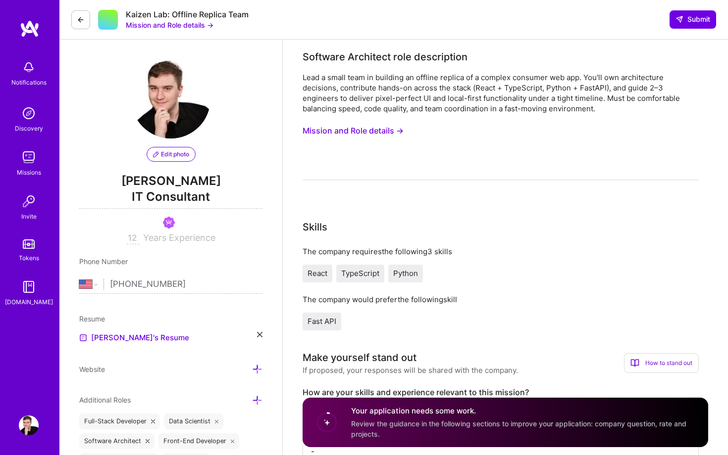
select select "US"
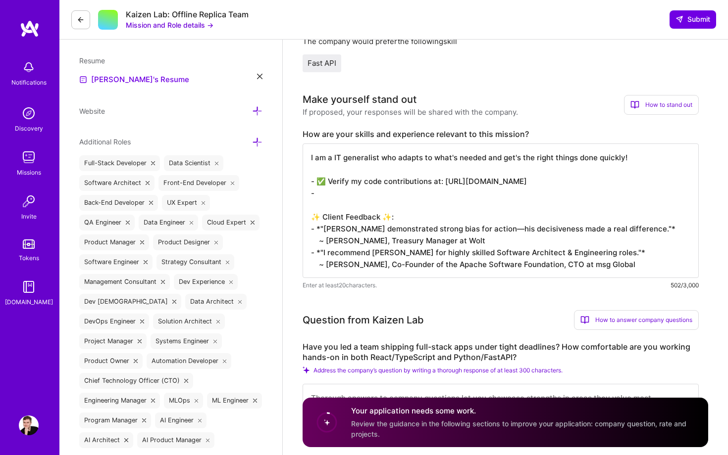
paste textarea "iSAQB® – International Software Architecture Qualification Board logo Certified…"
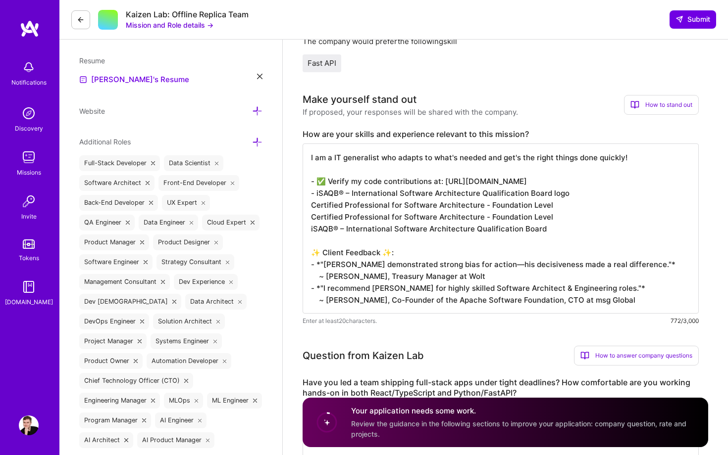
drag, startPoint x: 311, startPoint y: 204, endPoint x: 481, endPoint y: 203, distance: 169.8
click at [481, 203] on textarea "I am a IT generalist who adapts to what's needed and get's the right things don…" at bounding box center [500, 229] width 396 height 170
click at [314, 192] on textarea "I am a IT generalist who adapts to what's needed and get's the right things don…" at bounding box center [500, 229] width 396 height 170
click at [316, 192] on textarea "I am a IT generalist who adapts to what's needed and get's the right things don…" at bounding box center [500, 229] width 396 height 170
paste textarea "Certified Professional for Software Architecture"
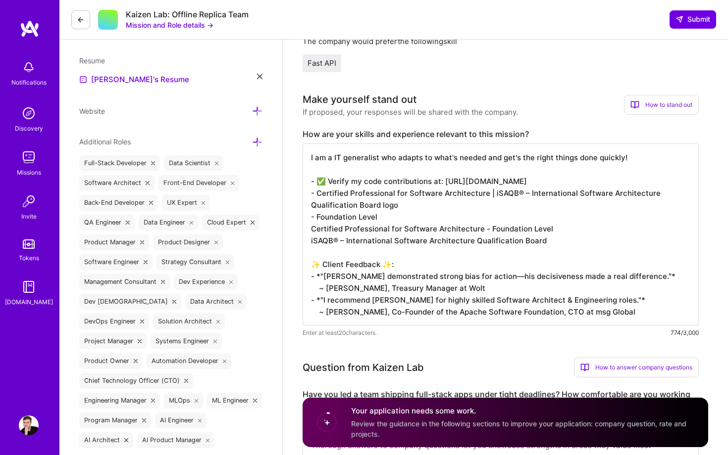
drag, startPoint x: 328, startPoint y: 182, endPoint x: 318, endPoint y: 181, distance: 9.4
click at [318, 181] on textarea "I am a IT generalist who adapts to what's needed and get's the right things don…" at bounding box center [500, 235] width 396 height 182
click at [316, 195] on textarea "I am a IT generalist who adapts to what's needed and get's the right things don…" at bounding box center [500, 235] width 396 height 182
paste textarea "✅"
drag, startPoint x: 396, startPoint y: 250, endPoint x: 300, endPoint y: 230, distance: 97.6
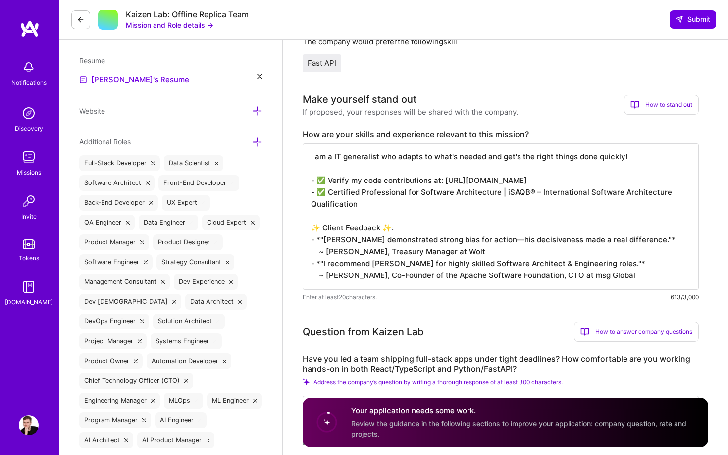
scroll to position [446, 0]
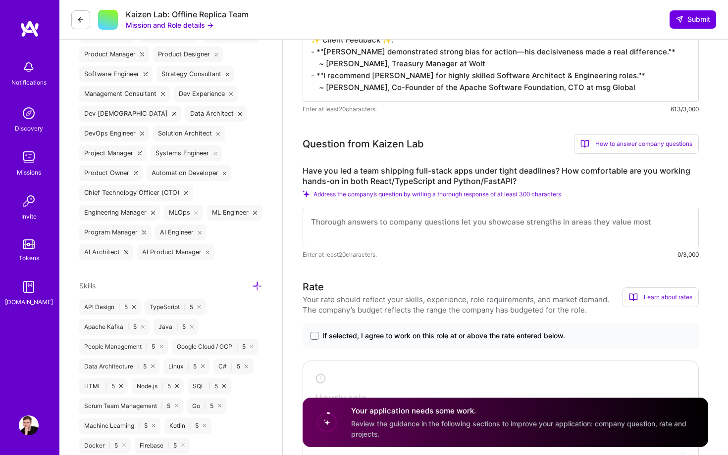
type textarea "I am a IT generalist who adapts to what's needed and get's the right things don…"
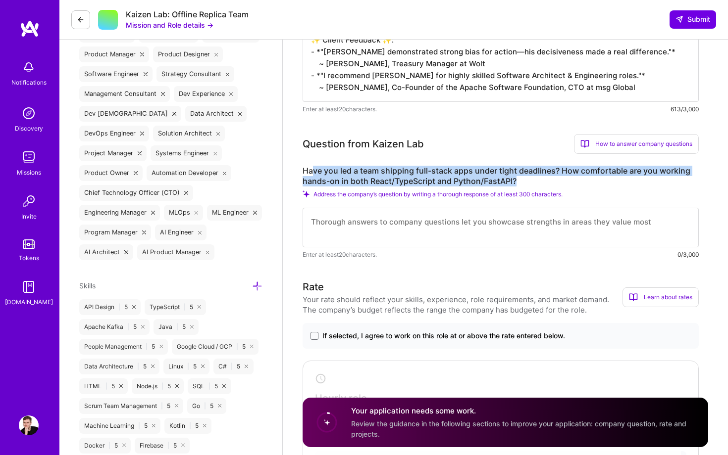
drag, startPoint x: 311, startPoint y: 171, endPoint x: 604, endPoint y: 179, distance: 293.6
click at [604, 179] on label "Have you led a team shipping full-stack apps under tight deadlines? How comfort…" at bounding box center [500, 176] width 396 height 21
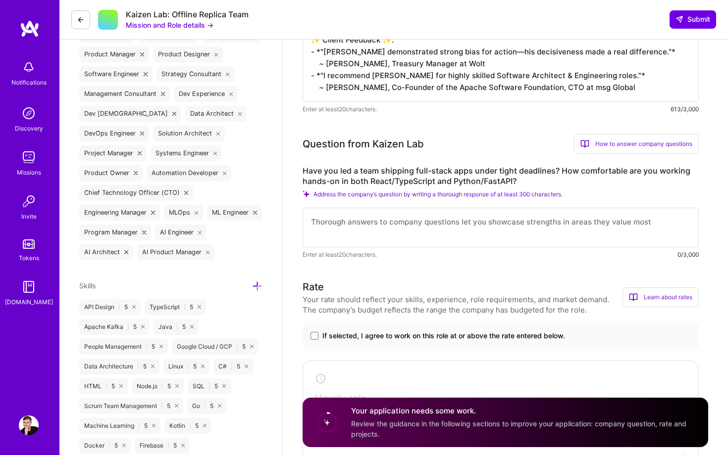
click at [458, 230] on textarea at bounding box center [500, 228] width 396 height 40
click at [444, 259] on div "Enter at least 20 characters. 10/3,000" at bounding box center [500, 254] width 396 height 10
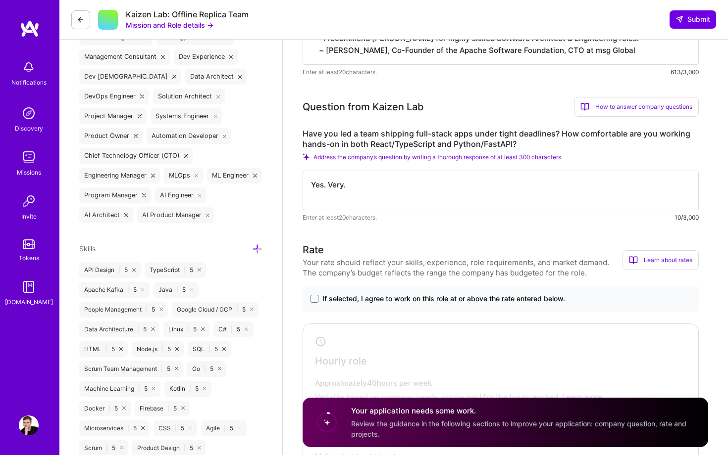
scroll to position [489, 0]
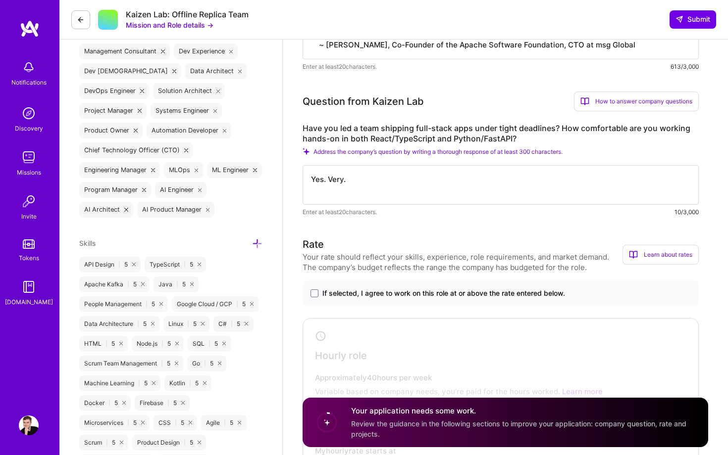
click at [391, 183] on textarea "Yes. Very." at bounding box center [500, 185] width 396 height 40
type textarea "Yes. Very!"
click at [400, 243] on h3 "Rate" at bounding box center [462, 244] width 320 height 15
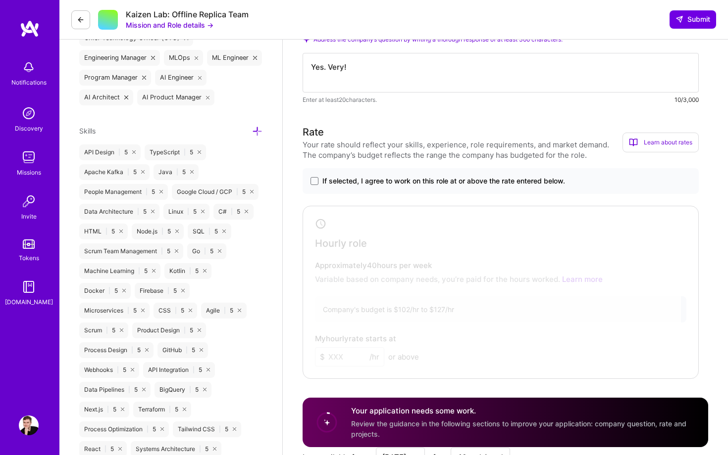
scroll to position [705, 0]
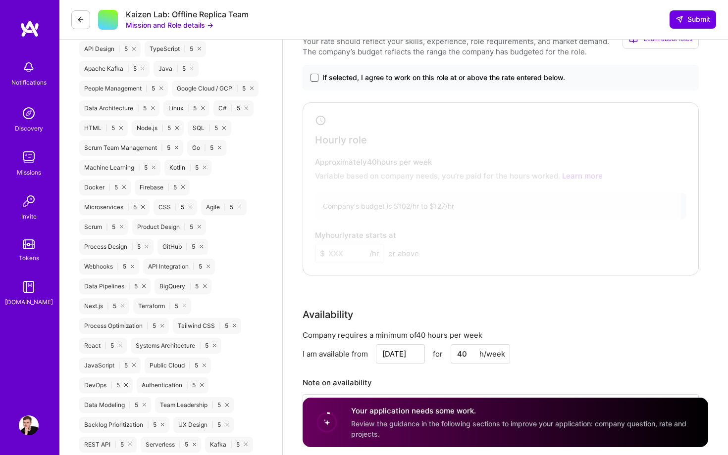
click at [316, 81] on span at bounding box center [314, 78] width 8 height 8
click at [0, 0] on input "If selected, I agree to work on this role at or above the rate entered below." at bounding box center [0, 0] width 0 height 0
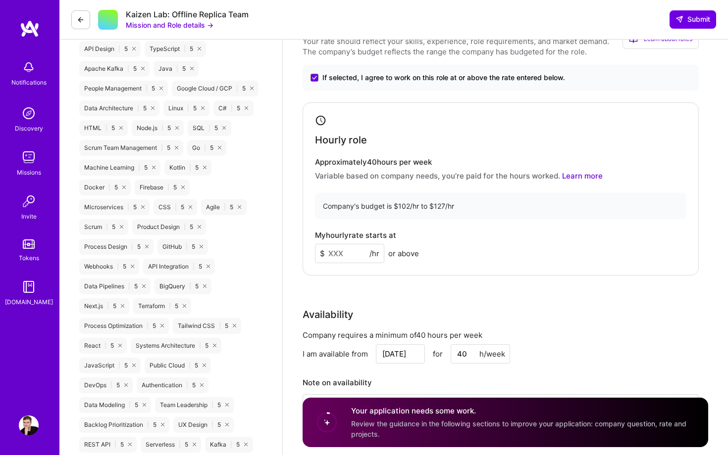
click at [353, 256] on input at bounding box center [349, 253] width 69 height 19
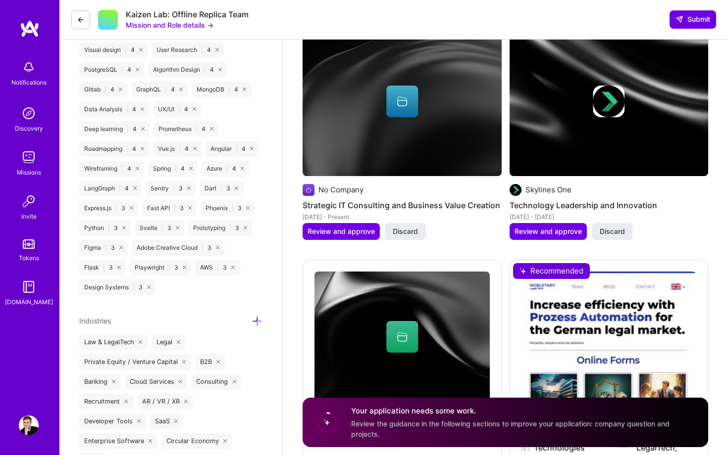
scroll to position [1529, 0]
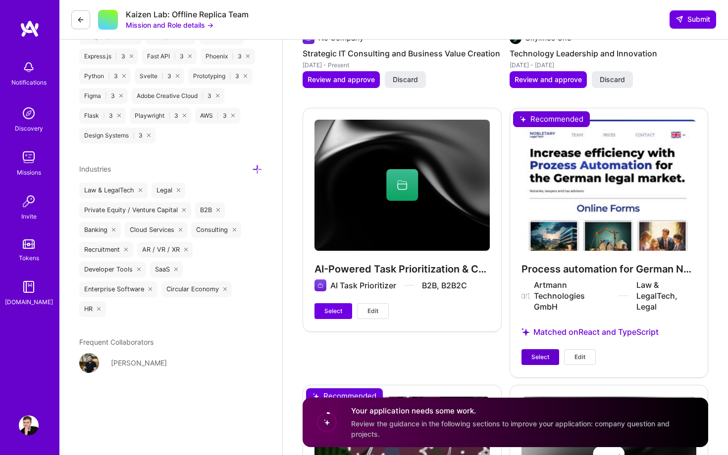
type input "104"
click at [532, 361] on span "Select" at bounding box center [540, 357] width 18 height 9
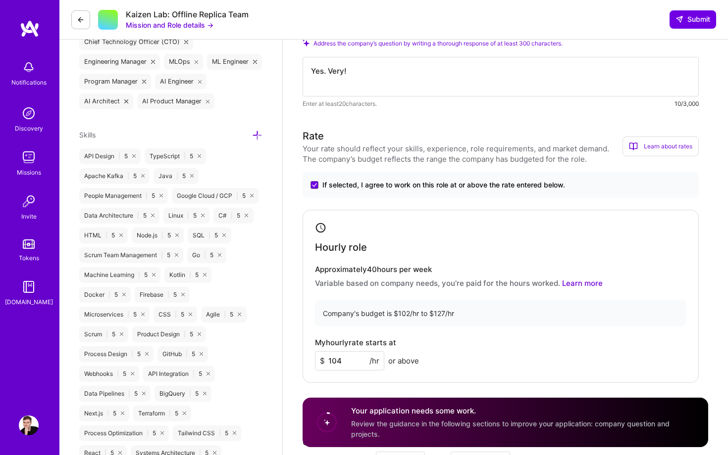
scroll to position [559, 0]
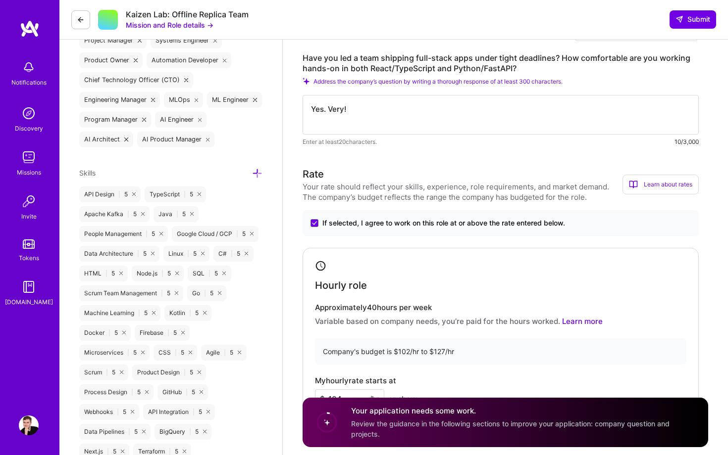
click at [437, 120] on textarea "Yes. Very!" at bounding box center [500, 115] width 396 height 40
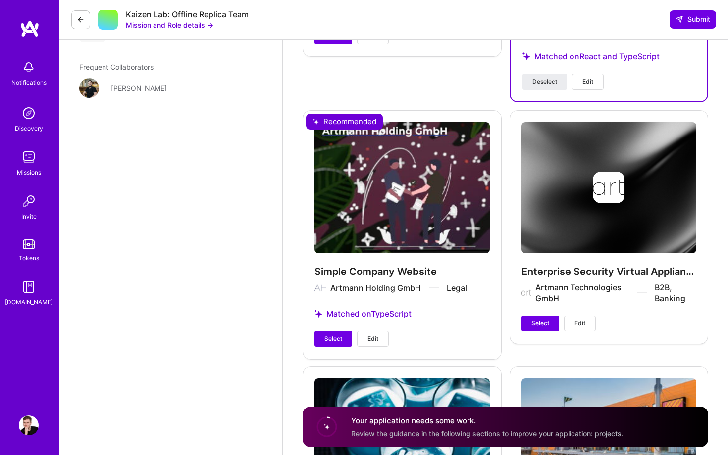
scroll to position [1885, 0]
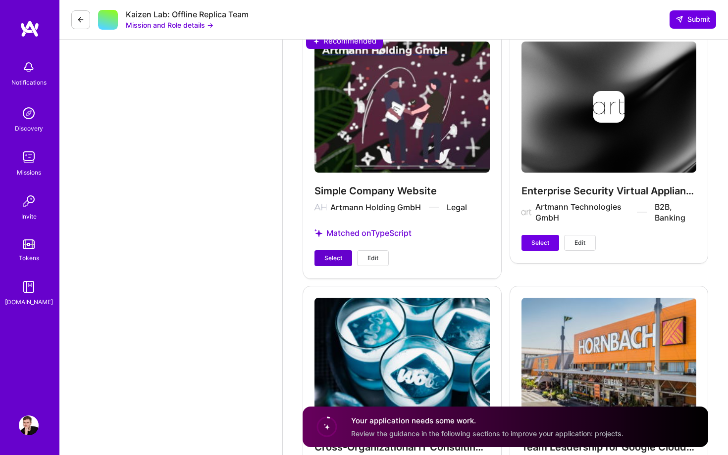
type textarea "Yes. Very! Give me a small feature and I build it for free. Yes I am that confi…"
click at [333, 257] on span "Select" at bounding box center [333, 258] width 18 height 9
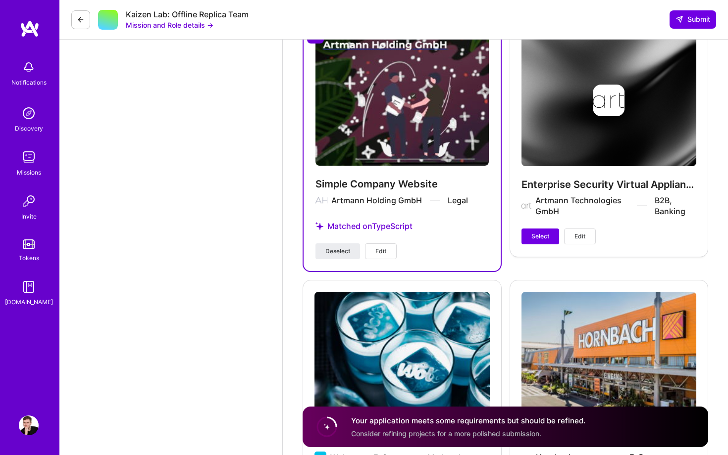
scroll to position [1890, 0]
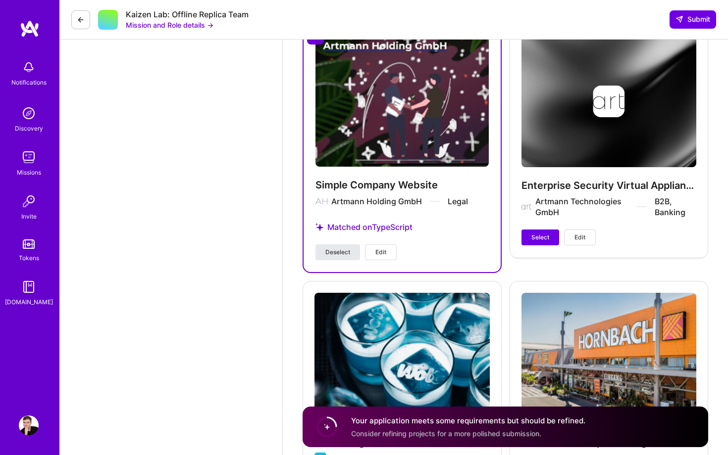
click at [344, 249] on span "Deselect" at bounding box center [337, 252] width 25 height 9
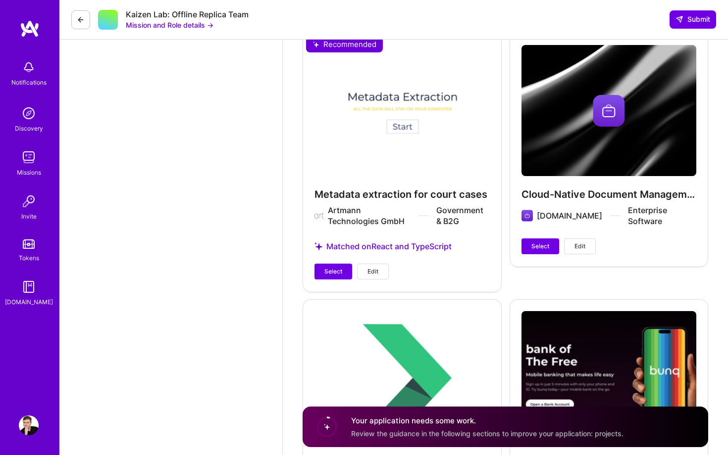
scroll to position [2442, 0]
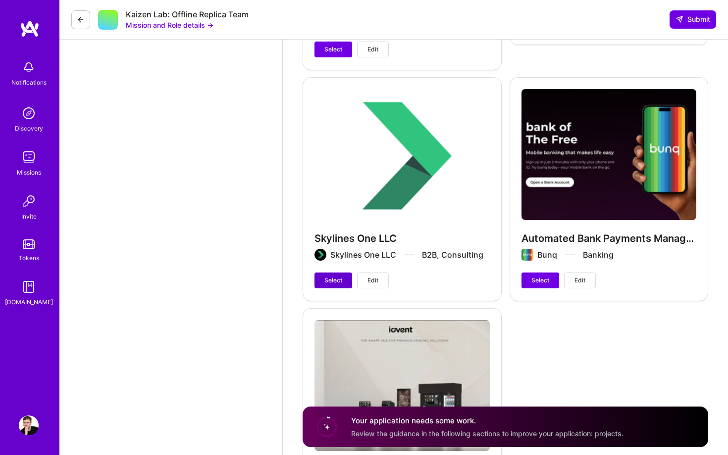
click at [331, 283] on span "Select" at bounding box center [333, 280] width 18 height 9
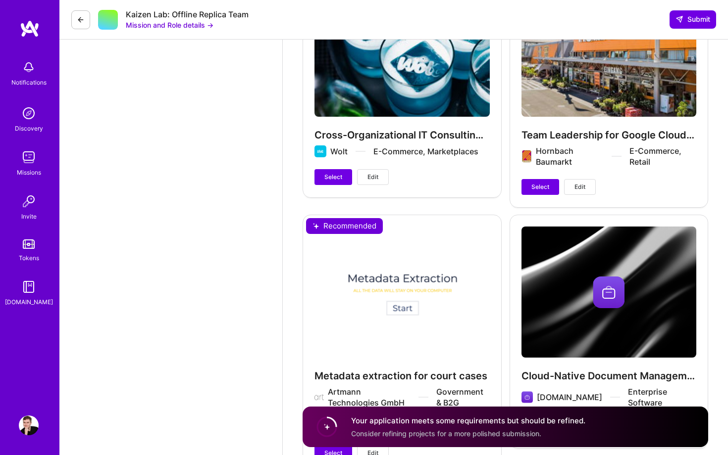
scroll to position [2200, 0]
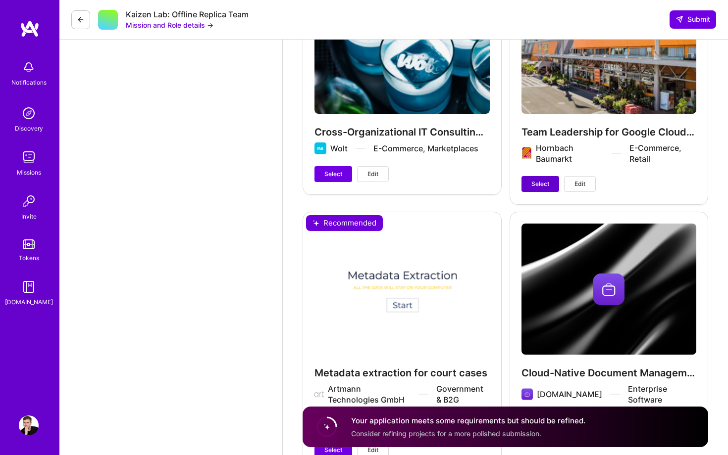
click at [539, 182] on span "Select" at bounding box center [540, 184] width 18 height 9
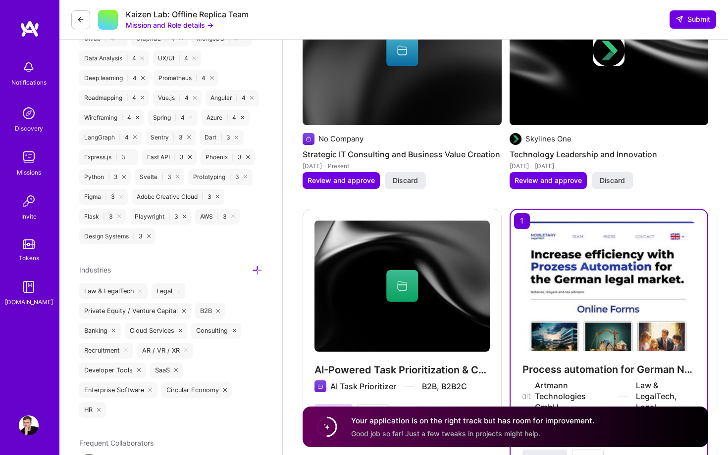
scroll to position [1353, 0]
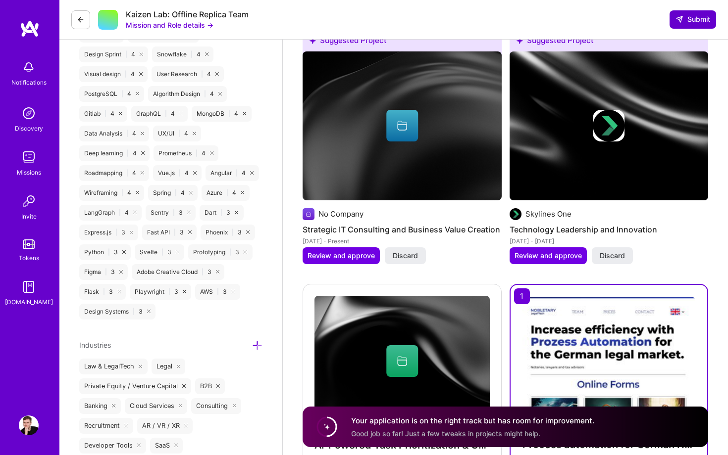
click at [693, 17] on span "Submit" at bounding box center [692, 19] width 35 height 10
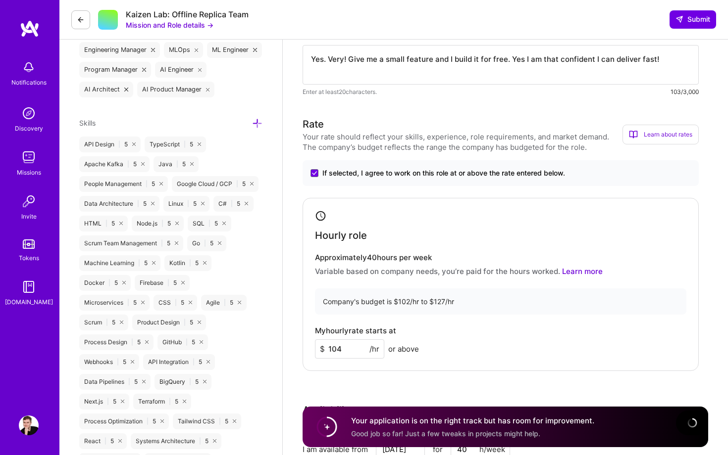
scroll to position [408, 0]
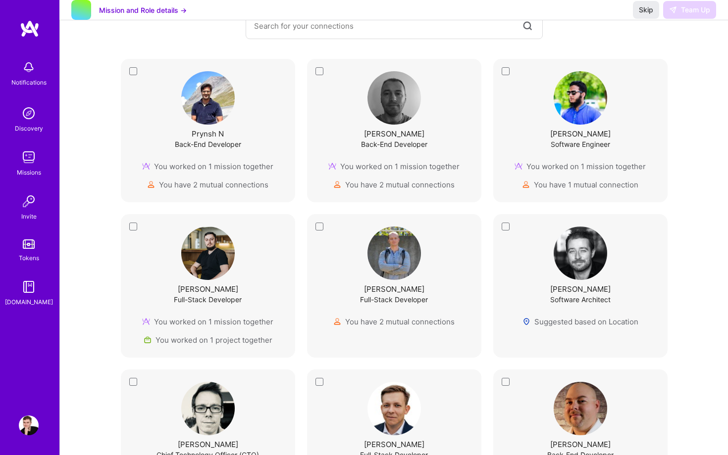
scroll to position [172, 0]
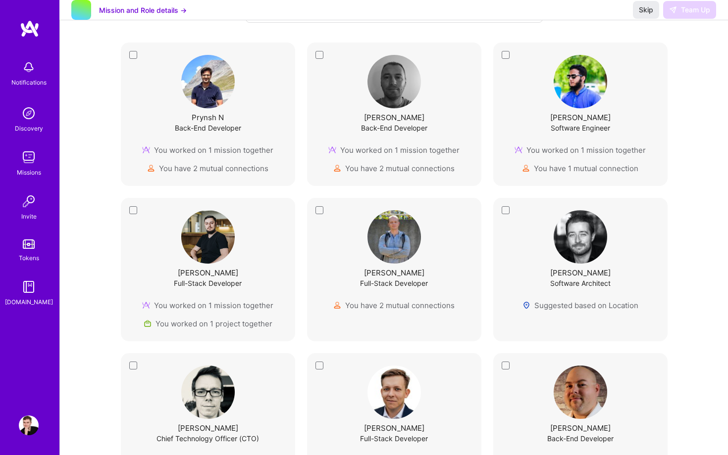
click at [188, 246] on img at bounding box center [207, 236] width 53 height 53
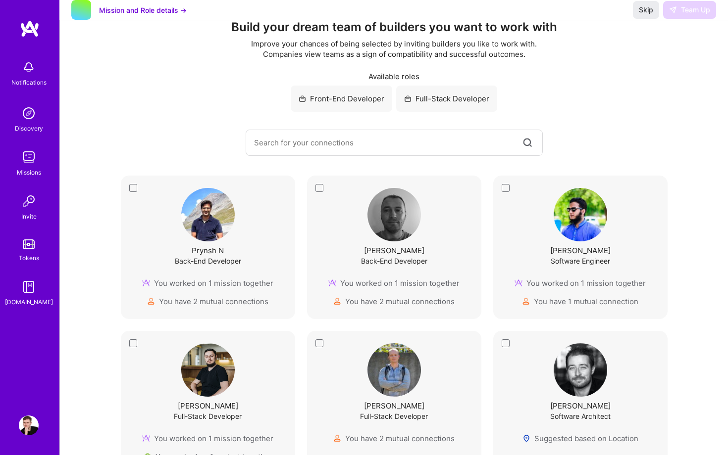
scroll to position [0, 0]
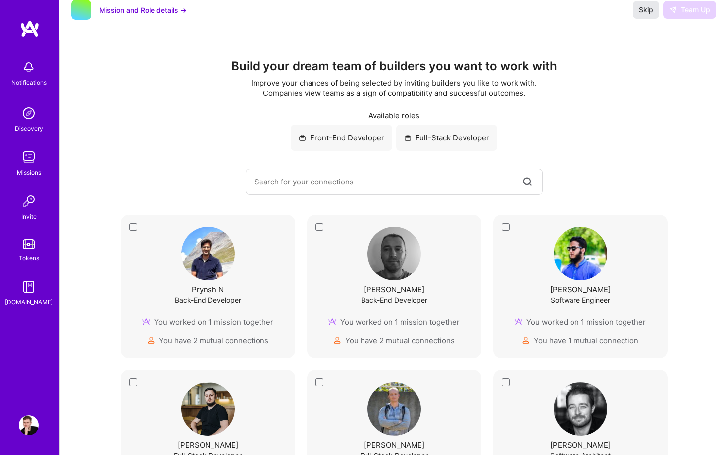
click at [645, 14] on button "Skip" at bounding box center [646, 10] width 26 height 18
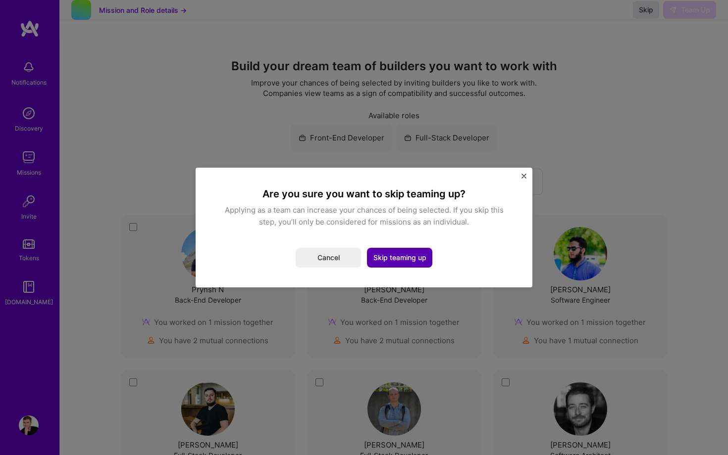
click at [396, 259] on button "Skip teaming up" at bounding box center [399, 258] width 65 height 20
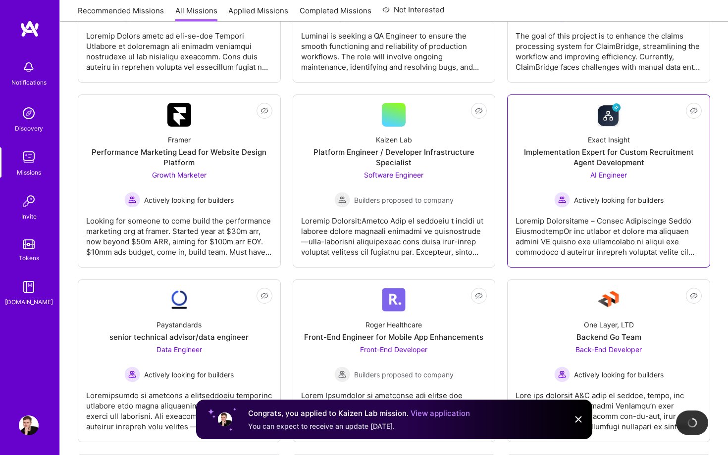
scroll to position [973, 0]
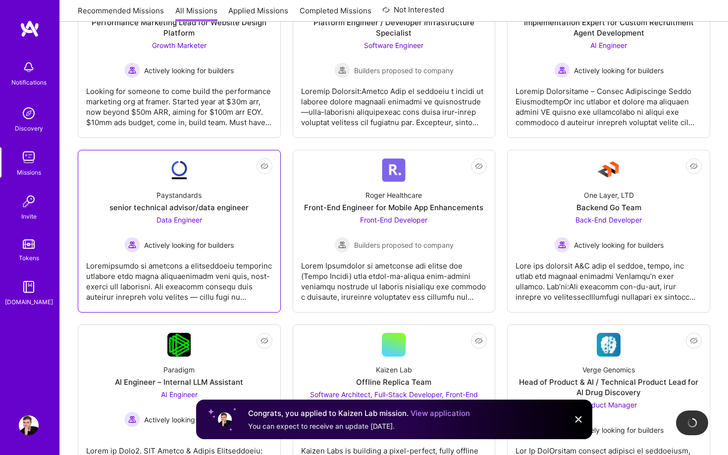
click at [210, 187] on div "Paystandards senior technical advisor/data engineer Data Engineer Actively look…" at bounding box center [179, 217] width 186 height 71
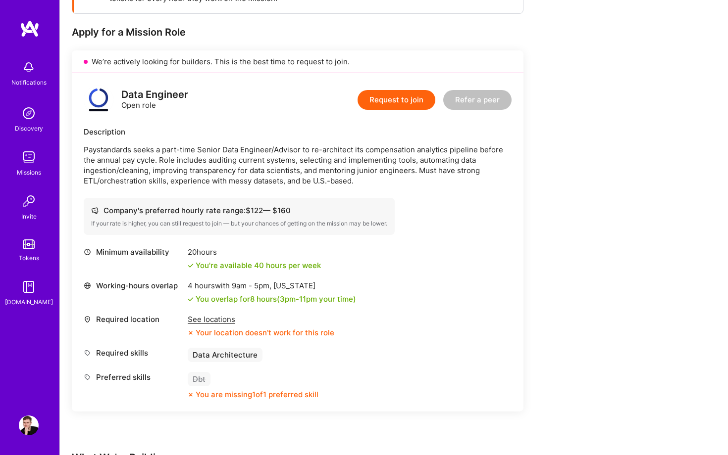
scroll to position [188, 0]
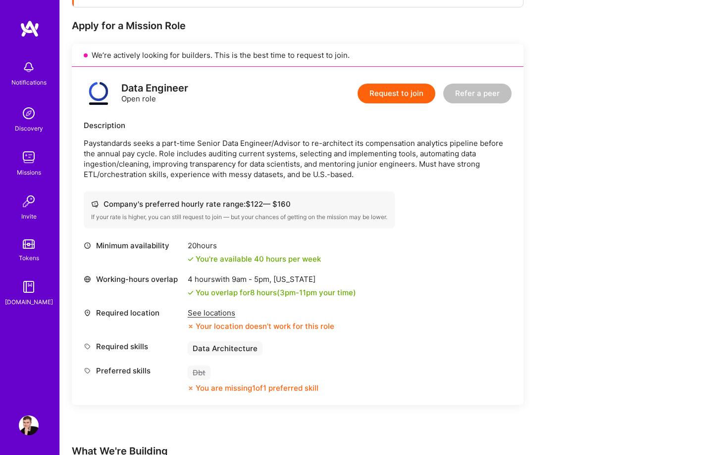
click at [210, 315] on div "See locations" at bounding box center [261, 313] width 147 height 10
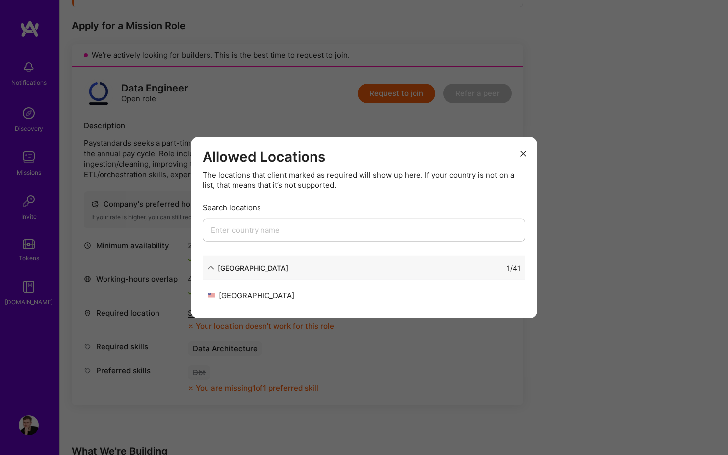
click at [147, 323] on div "Allowed Locations The locations that client marked as required will show up her…" at bounding box center [364, 227] width 728 height 455
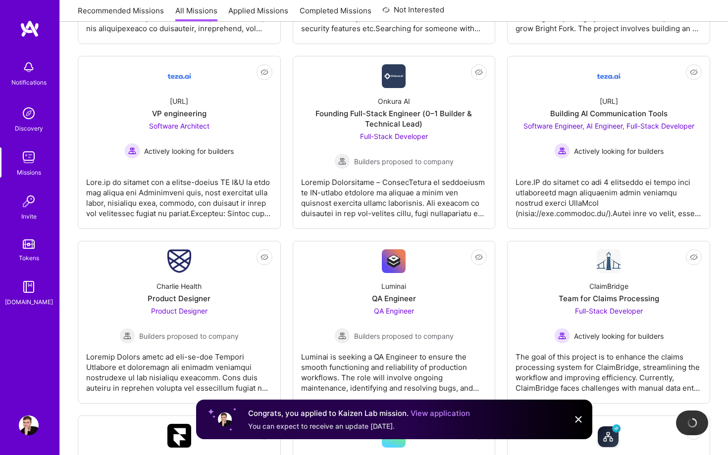
scroll to position [973, 0]
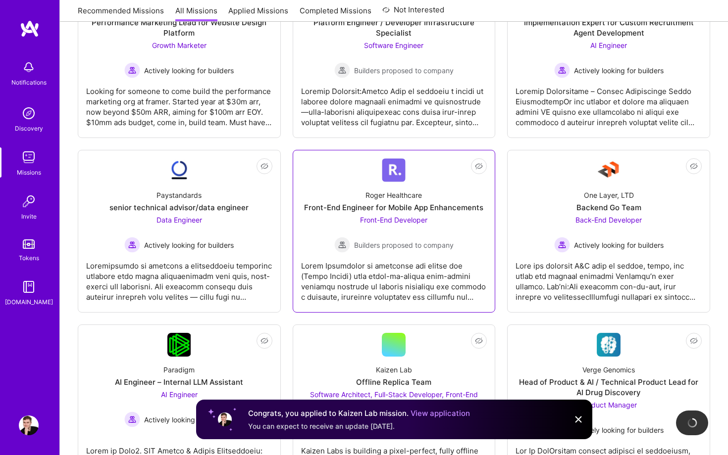
click at [351, 217] on div "Front-End Developer Builders proposed to company" at bounding box center [393, 234] width 119 height 38
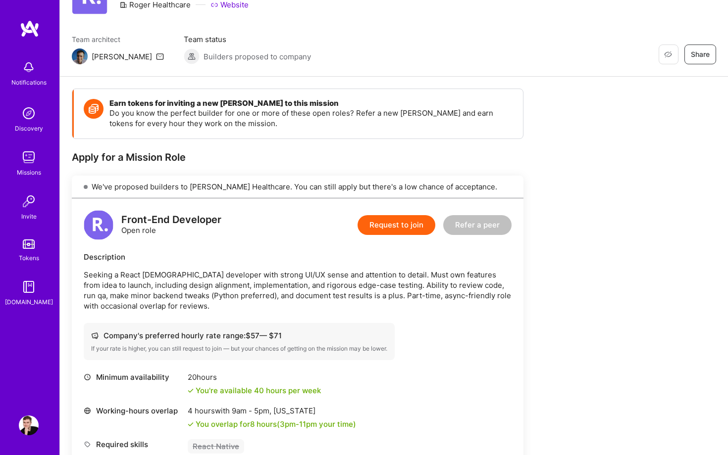
scroll to position [178, 0]
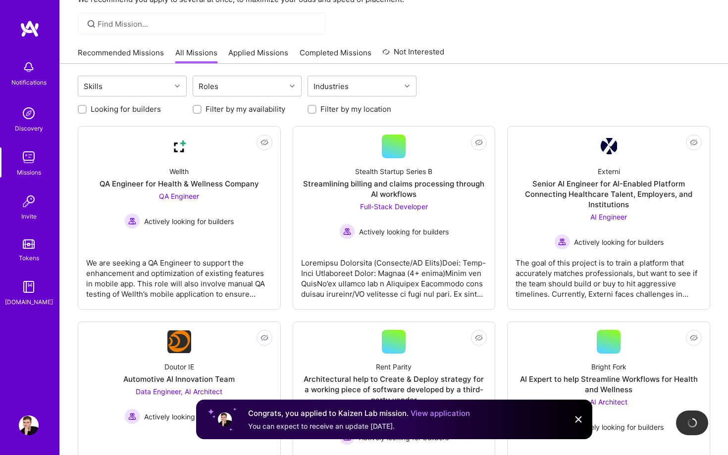
scroll to position [23, 0]
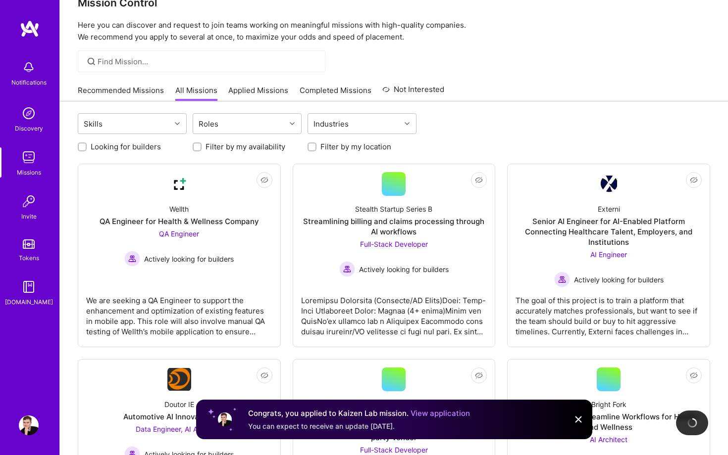
click at [136, 94] on link "Recommended Missions" at bounding box center [121, 93] width 86 height 16
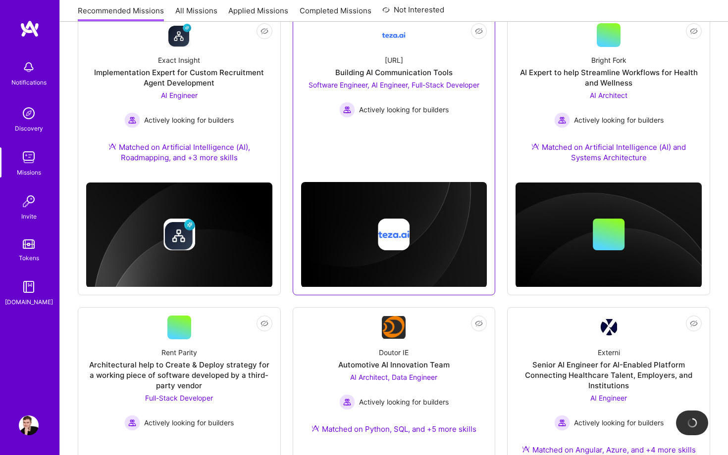
scroll to position [445, 0]
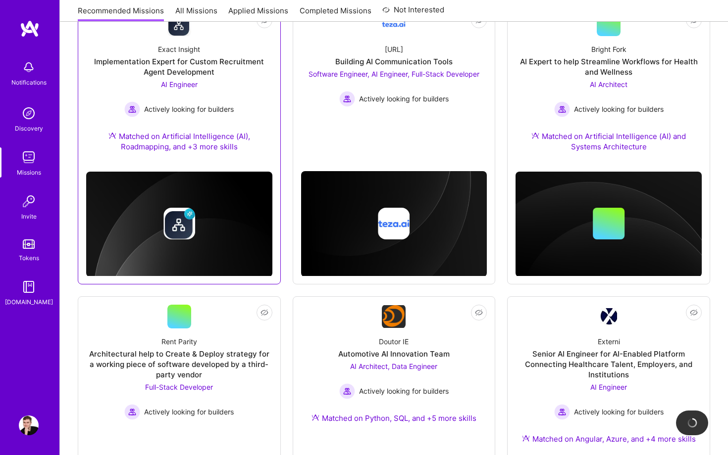
click at [197, 161] on div "Exact Insight Implementation Expert for Custom Recruitment Agent Development AI…" at bounding box center [179, 100] width 186 height 128
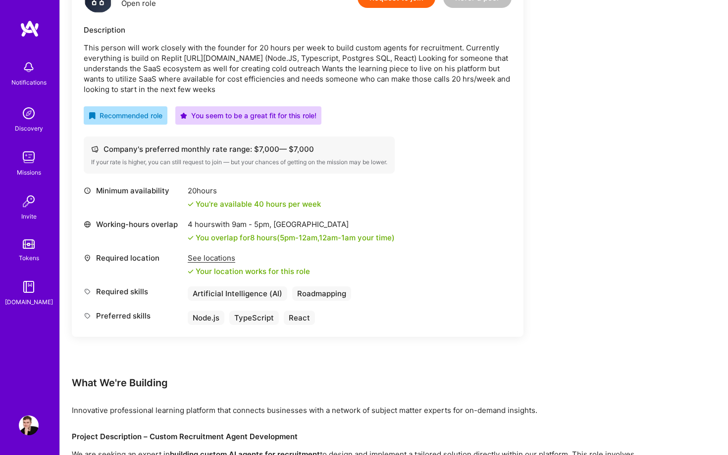
scroll to position [23, 0]
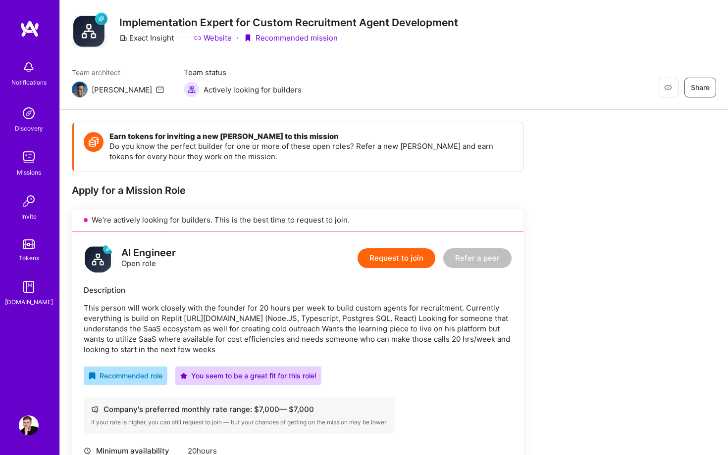
click at [416, 261] on button "Request to join" at bounding box center [396, 258] width 78 height 20
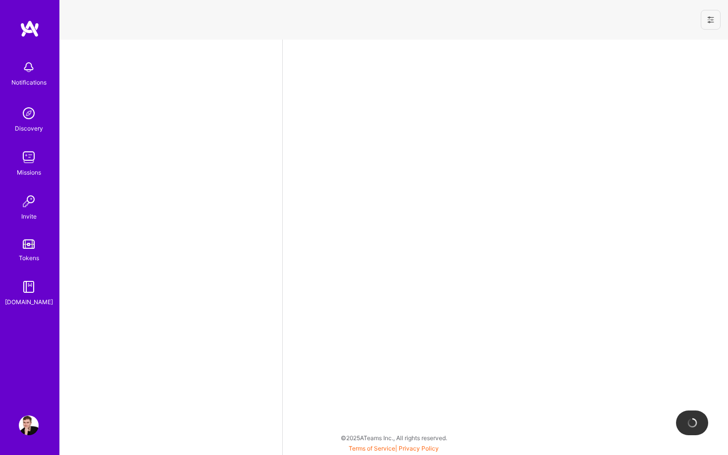
select select "US"
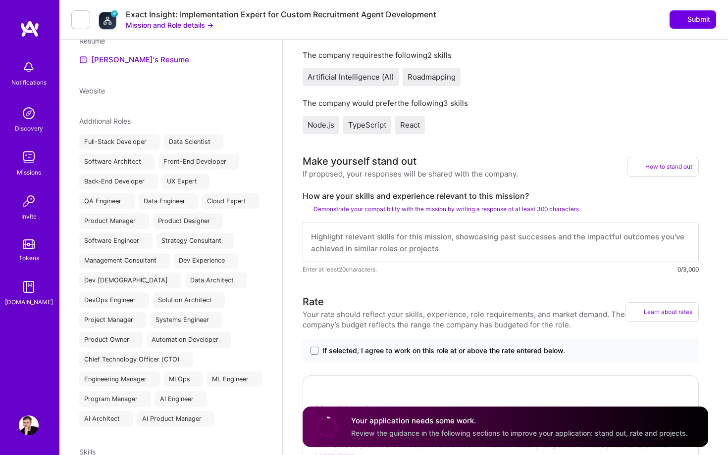
scroll to position [229, 0]
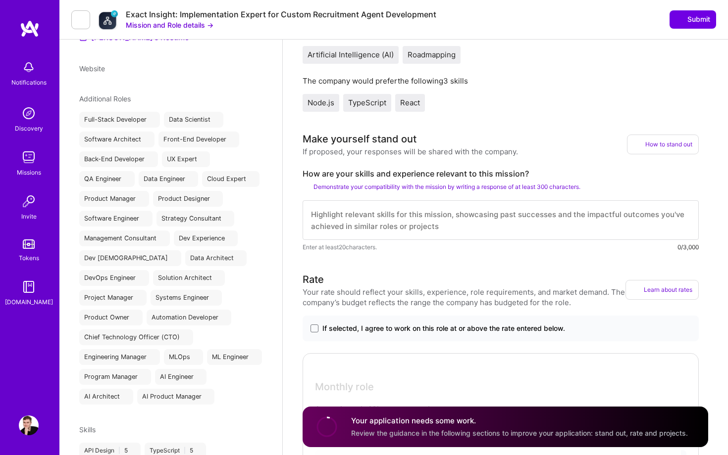
click at [437, 219] on textarea at bounding box center [500, 220] width 396 height 40
paste textarea "I am a IT generalist who adapts to what's needed and get's the right things don…"
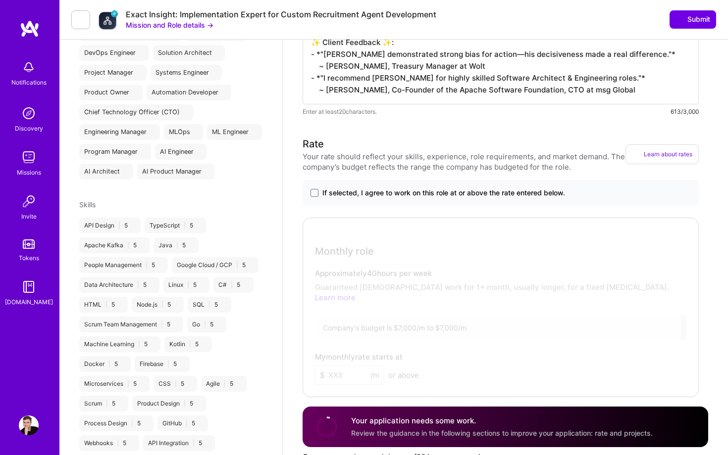
scroll to position [455, 0]
type textarea "I am a IT generalist who adapts to what's needed and get's the right things don…"
click at [313, 193] on span at bounding box center [314, 193] width 8 height 8
click at [0, 0] on input "If selected, I agree to work on this role at or above the rate entered below." at bounding box center [0, 0] width 0 height 0
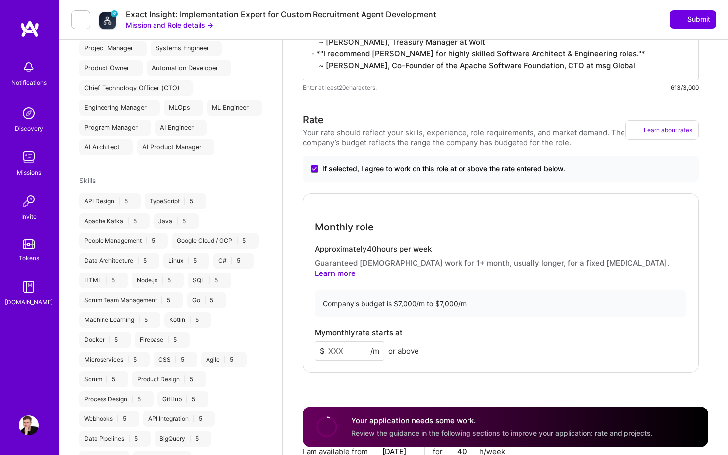
scroll to position [480, 0]
click at [339, 343] on input at bounding box center [349, 350] width 69 height 19
click at [338, 345] on input at bounding box center [349, 350] width 69 height 19
type input "7000"
click at [444, 343] on div "My monthly rate starts at $ 7000 /m or above" at bounding box center [500, 344] width 371 height 32
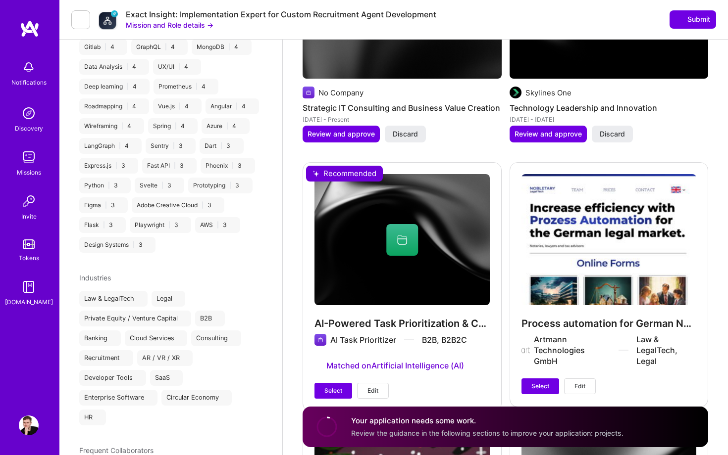
scroll to position [1368, 0]
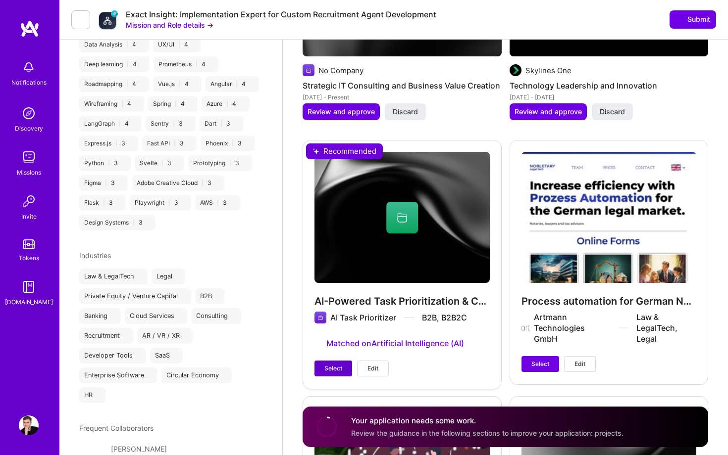
click at [341, 364] on span "Select" at bounding box center [333, 368] width 18 height 9
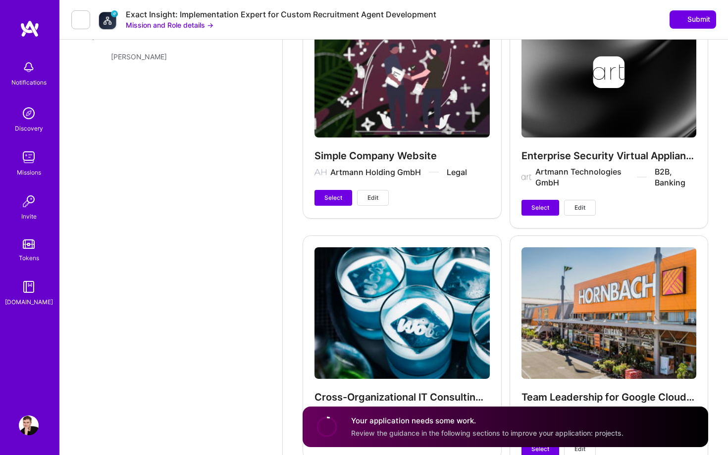
scroll to position [1942, 0]
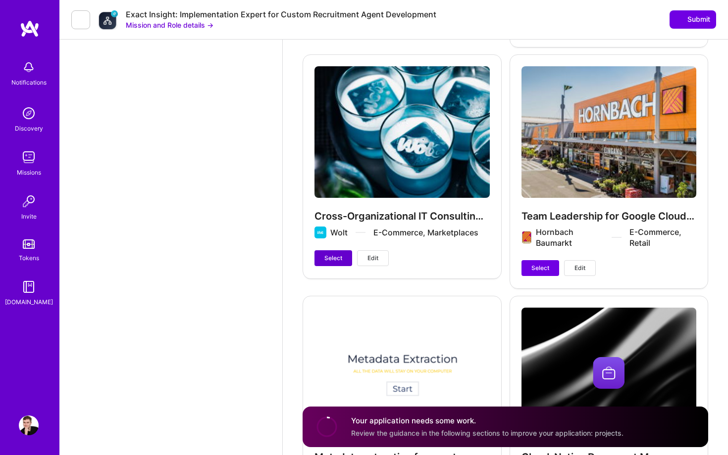
click at [338, 254] on span "Select" at bounding box center [333, 258] width 18 height 9
click at [546, 265] on span "Select" at bounding box center [540, 268] width 18 height 9
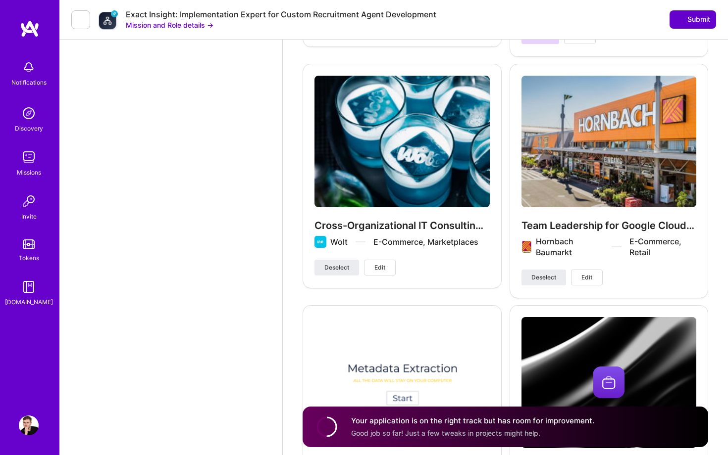
click at [681, 17] on icon at bounding box center [679, 19] width 8 height 8
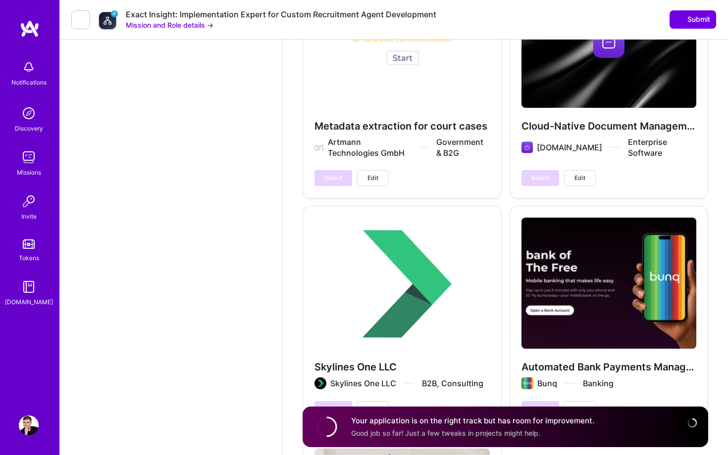
scroll to position [2552, 0]
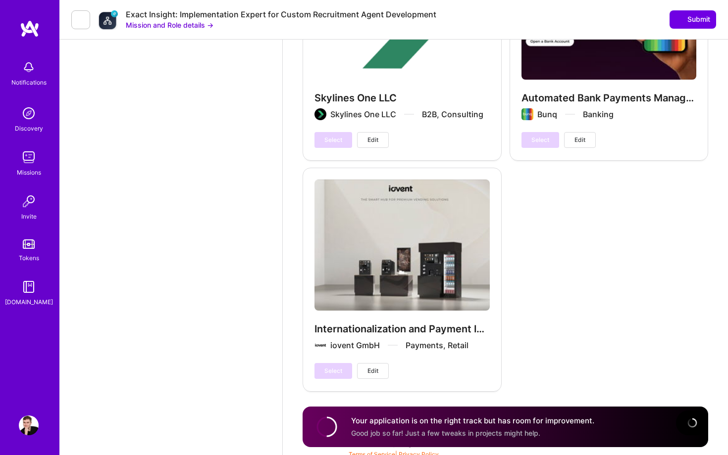
click at [424, 194] on div "Internationalization and Payment Integration for Coffee Machines iovent GmbH Pa…" at bounding box center [401, 279] width 199 height 223
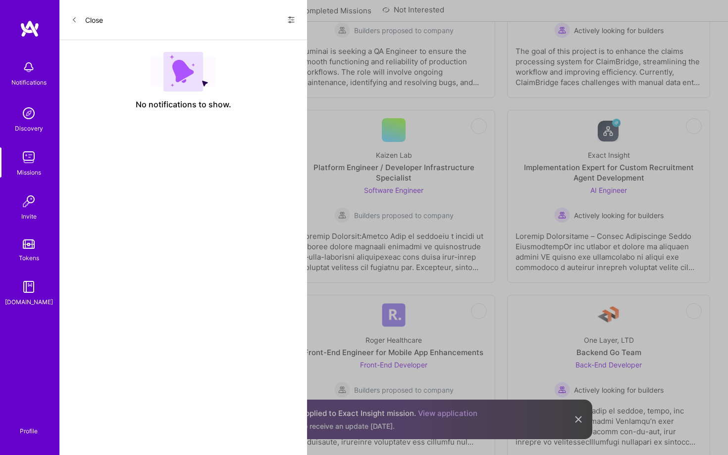
scroll to position [932, 0]
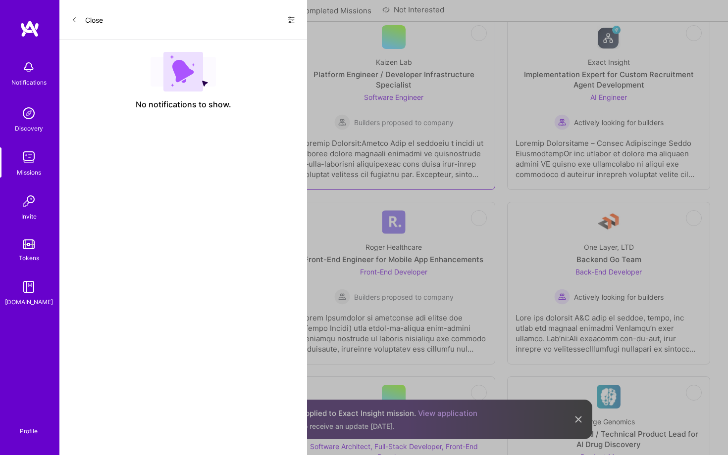
click at [415, 130] on div at bounding box center [394, 154] width 186 height 49
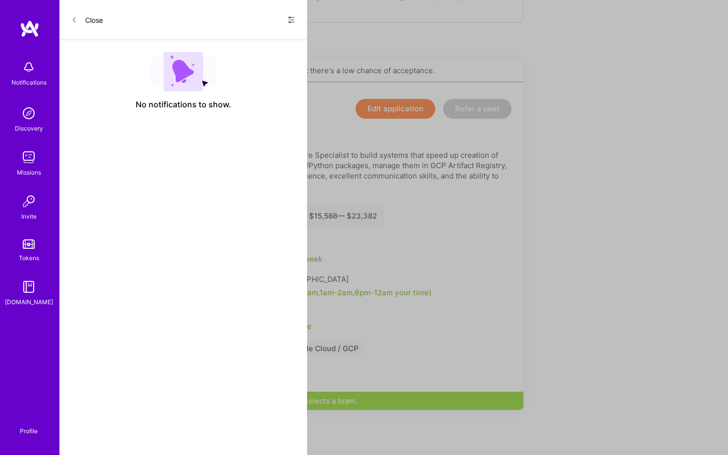
scroll to position [242, 0]
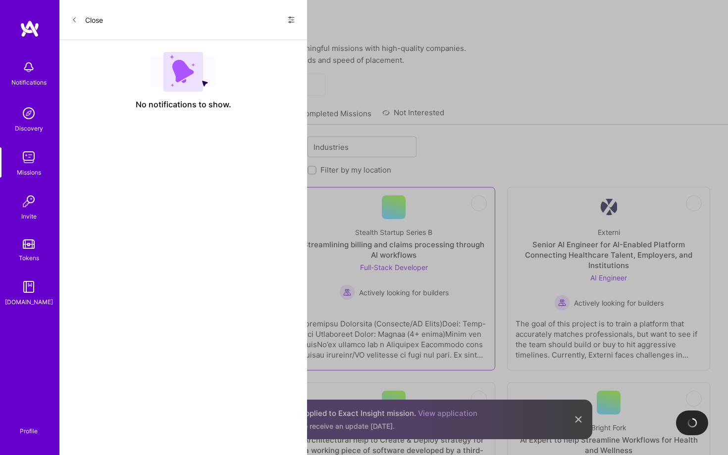
scroll to position [34, 0]
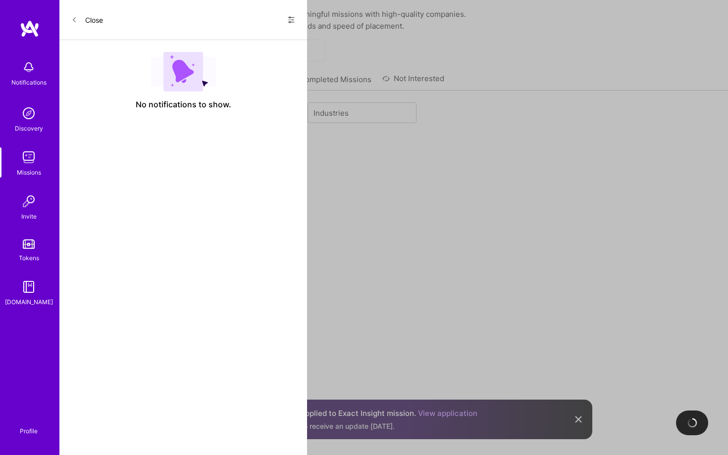
click at [264, 109] on div "Roles" at bounding box center [247, 112] width 109 height 20
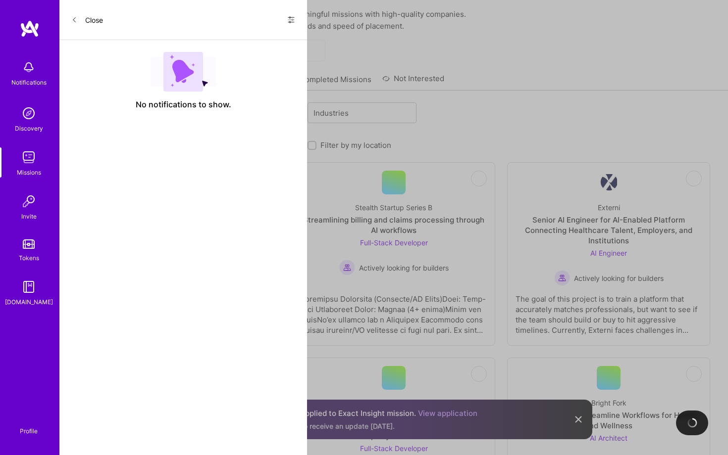
click at [264, 109] on div "Roles" at bounding box center [247, 112] width 109 height 20
click at [366, 110] on div "Industries" at bounding box center [354, 113] width 93 height 20
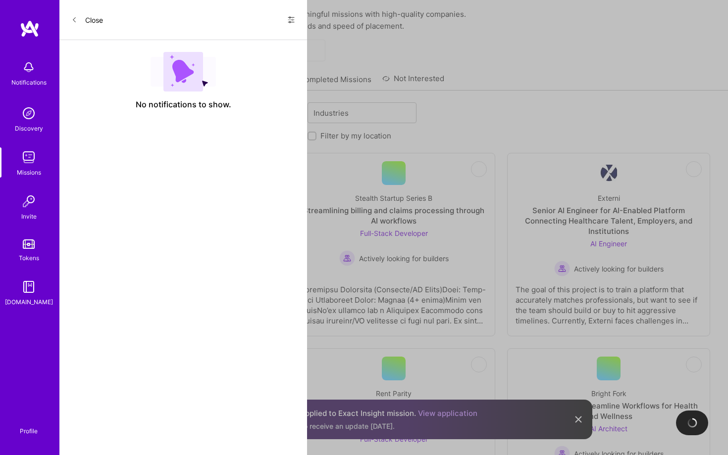
click at [437, 109] on div "Skills Roles Industries" at bounding box center [394, 113] width 632 height 23
click at [135, 110] on div "Skills" at bounding box center [124, 113] width 93 height 20
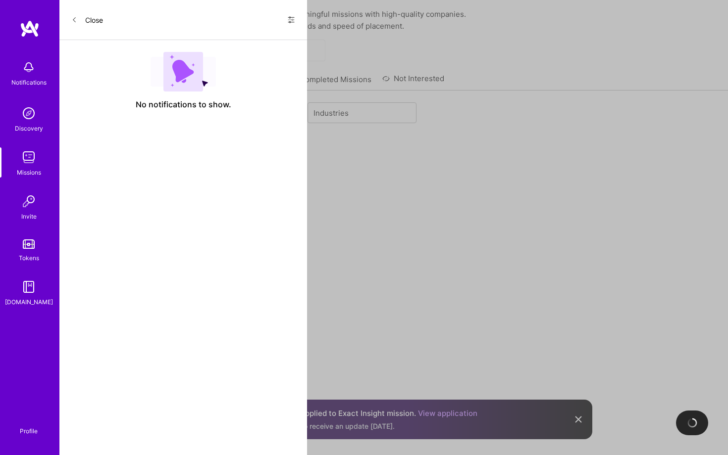
click at [135, 110] on div "Skills" at bounding box center [132, 112] width 109 height 20
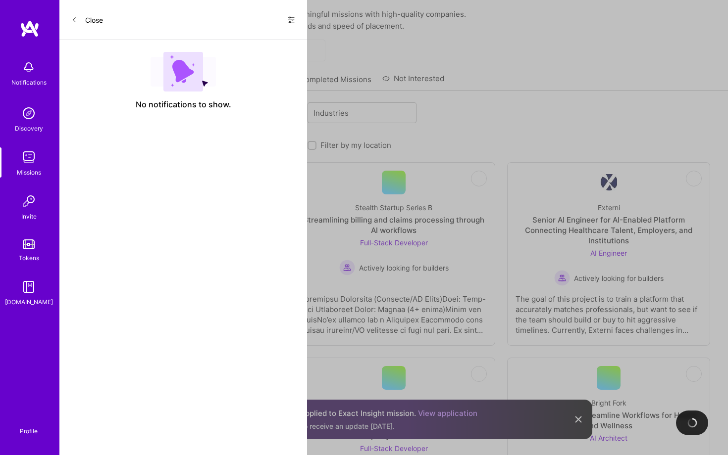
click at [544, 110] on div "Select is focused ,type to refine list, press Down to open the menu, press left…" at bounding box center [394, 118] width 632 height 33
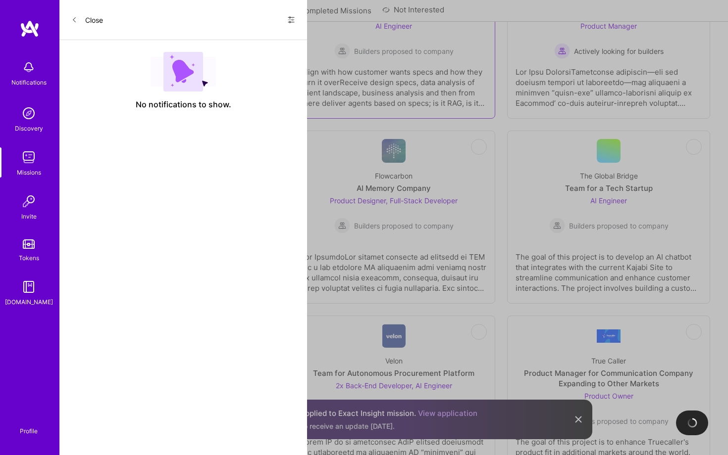
scroll to position [1711, 0]
click at [212, 198] on div "Software Engineer for defense SaaS project incorporating AI" at bounding box center [179, 194] width 186 height 21
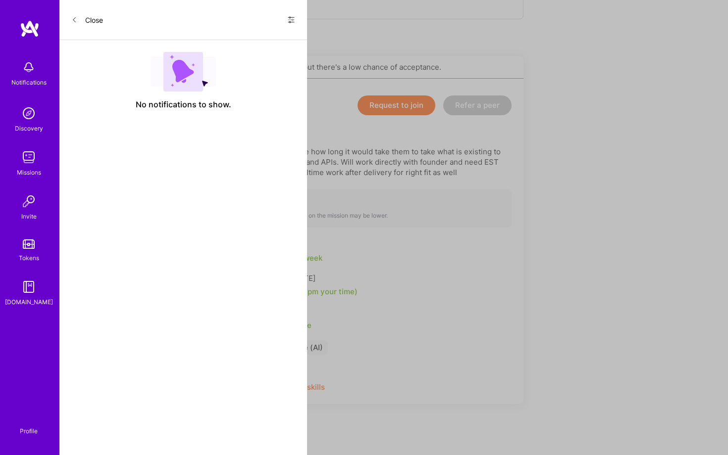
scroll to position [194, 0]
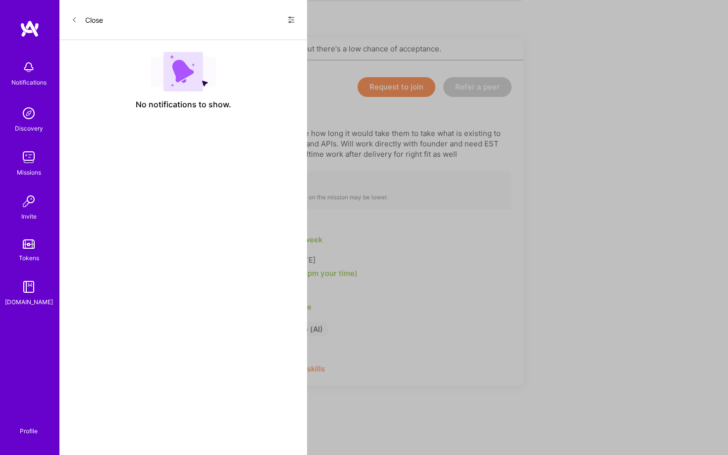
click at [380, 94] on button "Request to join" at bounding box center [396, 87] width 78 height 20
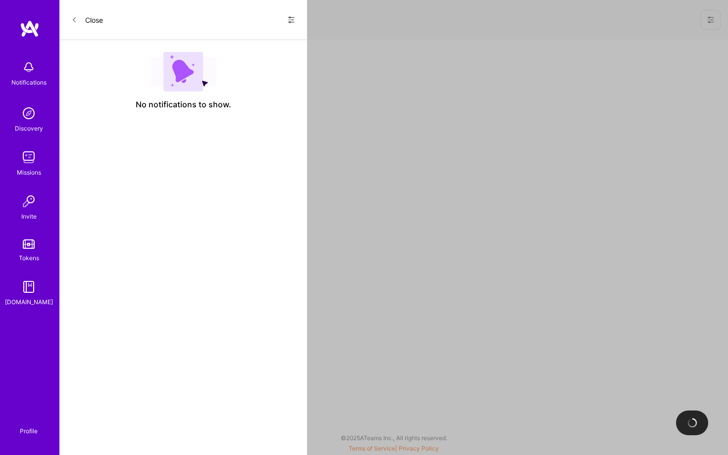
select select "US"
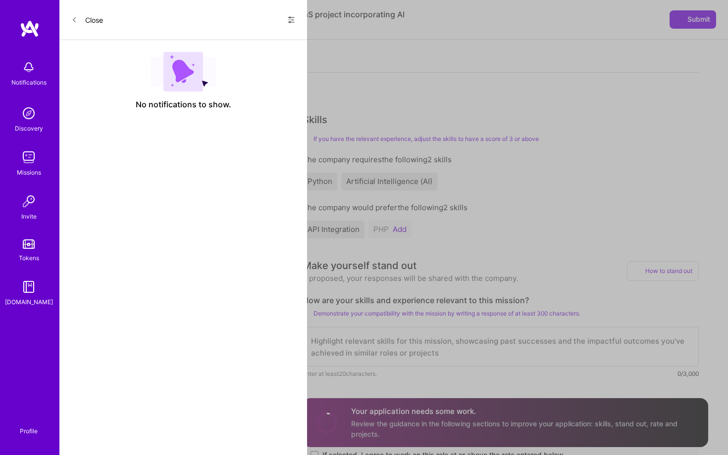
scroll to position [199, 0]
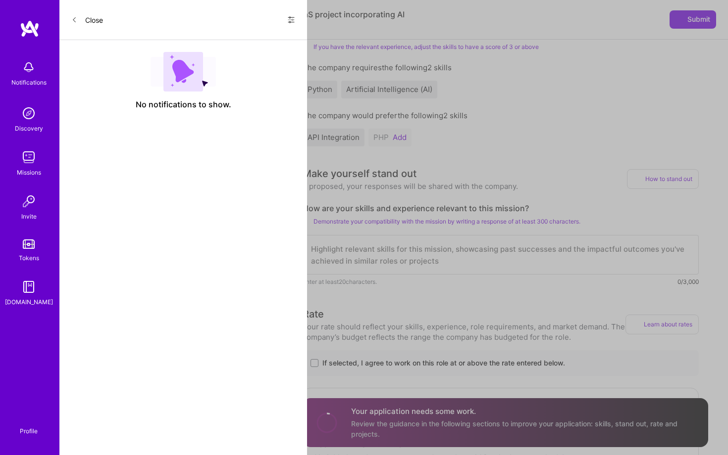
click at [368, 263] on textarea at bounding box center [500, 255] width 396 height 40
click at [397, 140] on button "Add" at bounding box center [400, 138] width 14 height 8
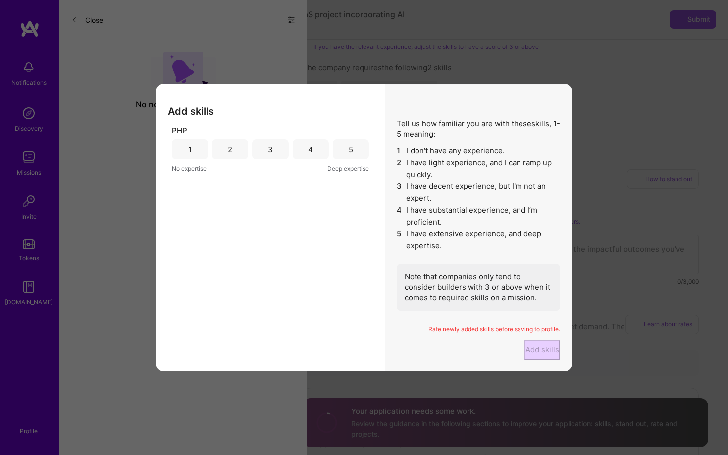
click at [304, 140] on div "4" at bounding box center [311, 150] width 36 height 20
click at [524, 349] on button "Add skills" at bounding box center [542, 350] width 36 height 20
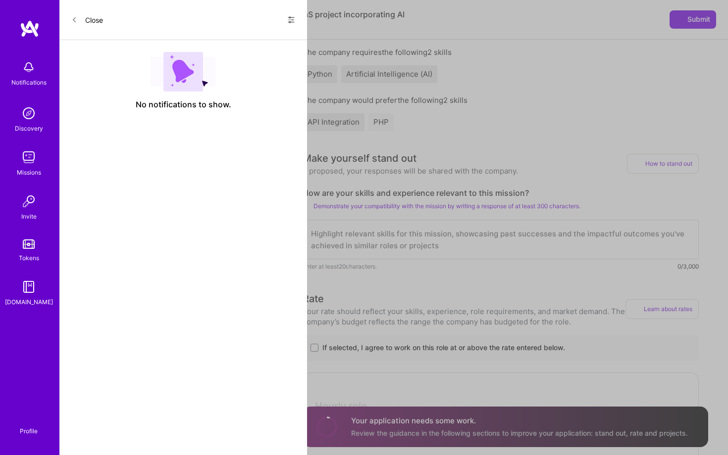
click at [414, 237] on textarea at bounding box center [500, 240] width 396 height 40
paste textarea "I am a IT generalist who adapts to what's needed and get's the right things don…"
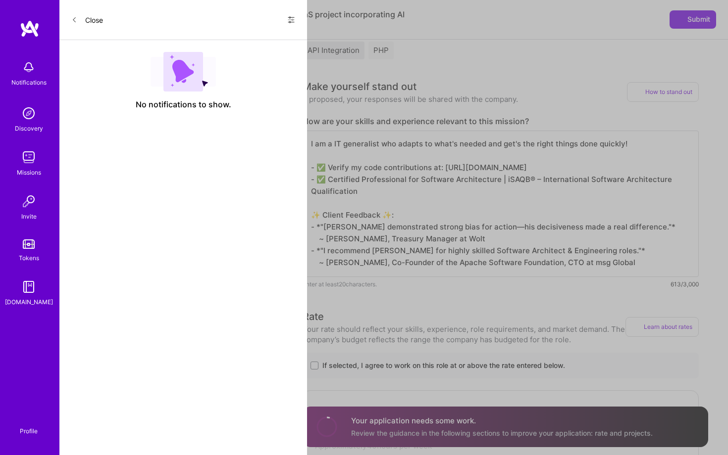
scroll to position [414, 0]
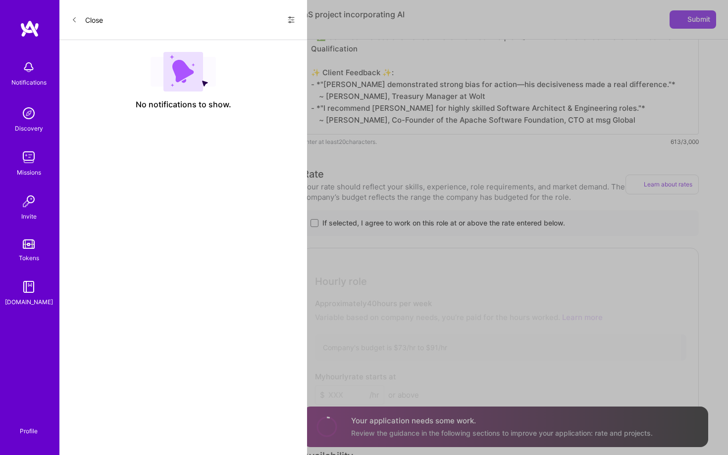
type textarea "I am a IT generalist who adapts to what's needed and get's the right things don…"
click at [316, 220] on span at bounding box center [314, 223] width 8 height 8
click at [0, 0] on input "If selected, I agree to work on this role at or above the rate entered below." at bounding box center [0, 0] width 0 height 0
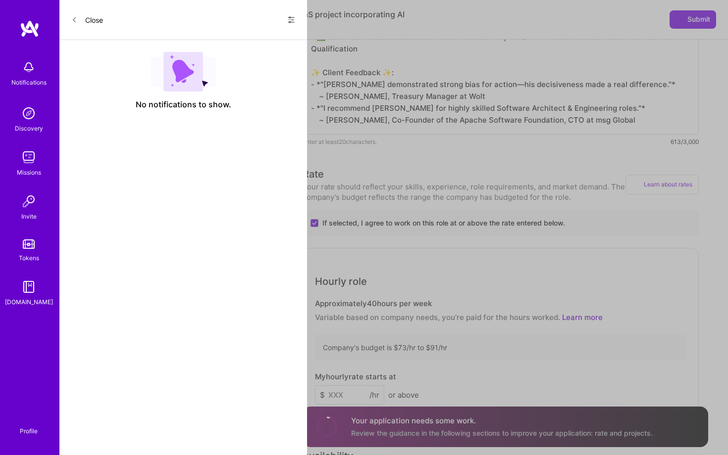
scroll to position [620, 0]
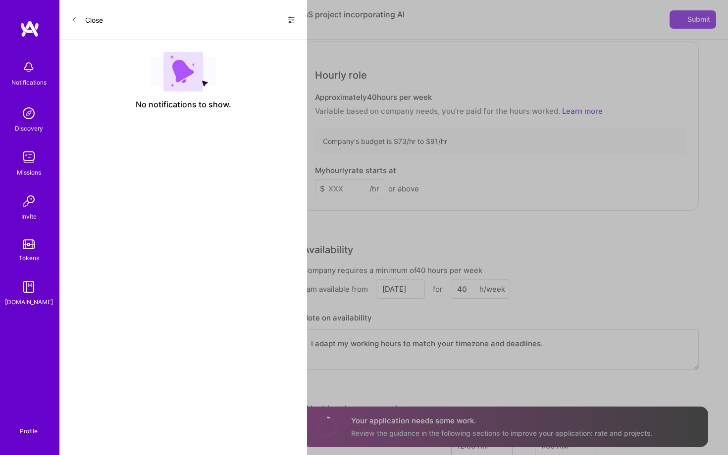
click at [353, 202] on div "Hourly role Approximately 40 hours per week Variable based on company needs, yo…" at bounding box center [500, 126] width 396 height 169
click at [353, 190] on input at bounding box center [349, 188] width 69 height 19
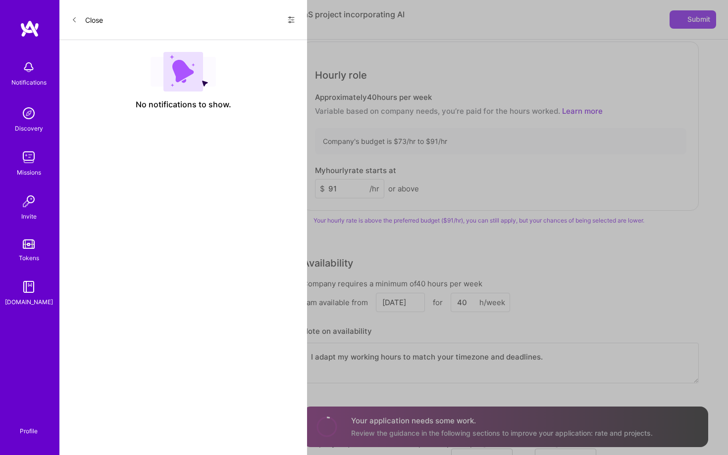
type input "9"
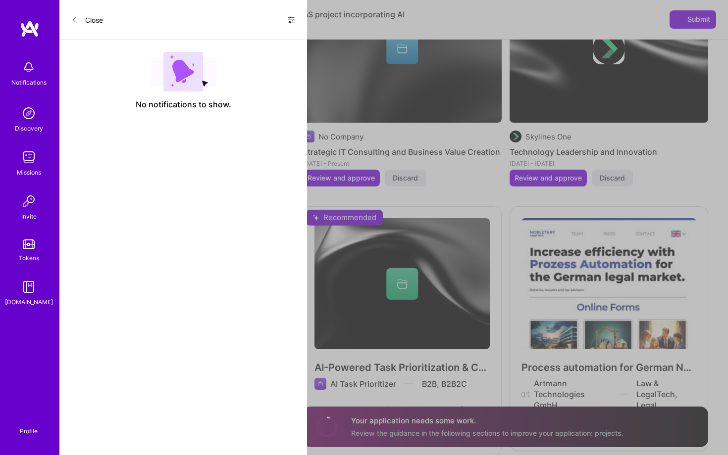
scroll to position [1470, 0]
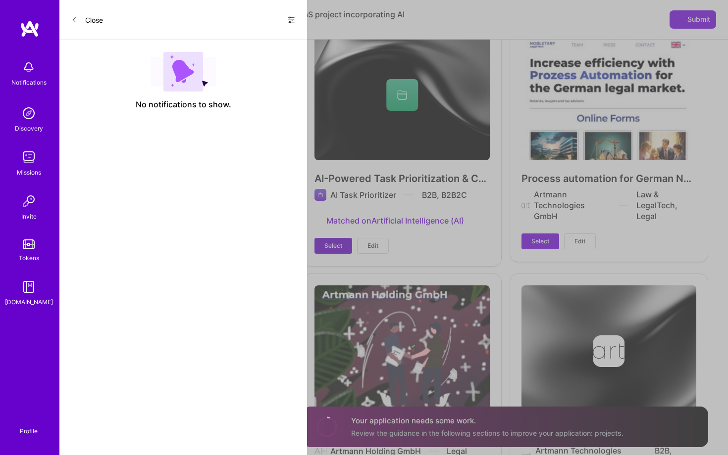
type input "85"
click at [339, 250] on span "Select" at bounding box center [333, 246] width 18 height 9
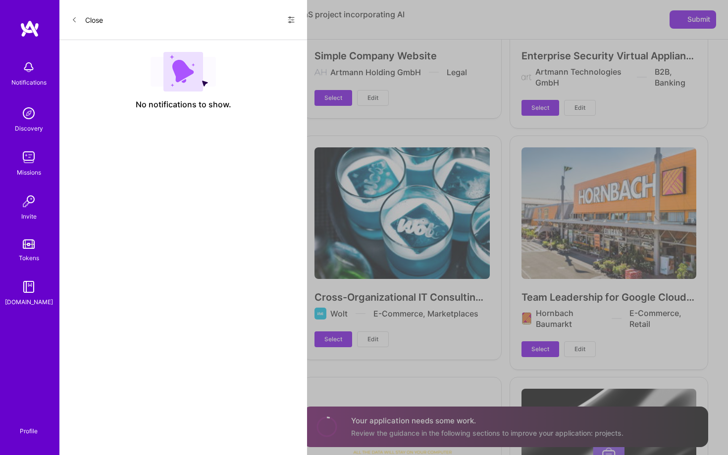
scroll to position [1926, 0]
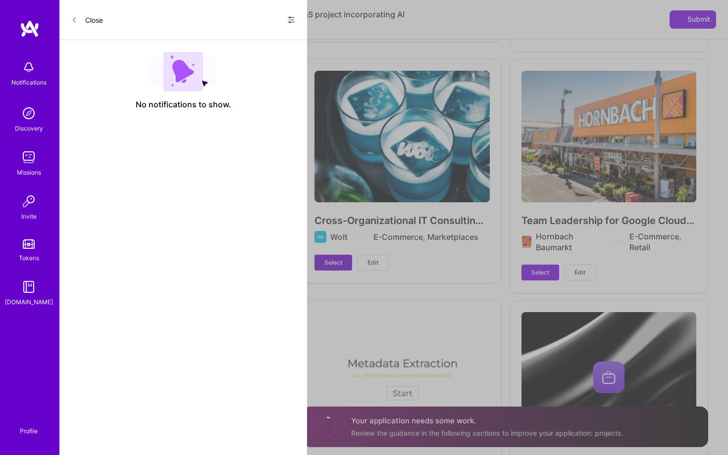
click at [326, 266] on span "Select" at bounding box center [333, 262] width 18 height 9
click at [544, 275] on span "Select" at bounding box center [540, 272] width 18 height 9
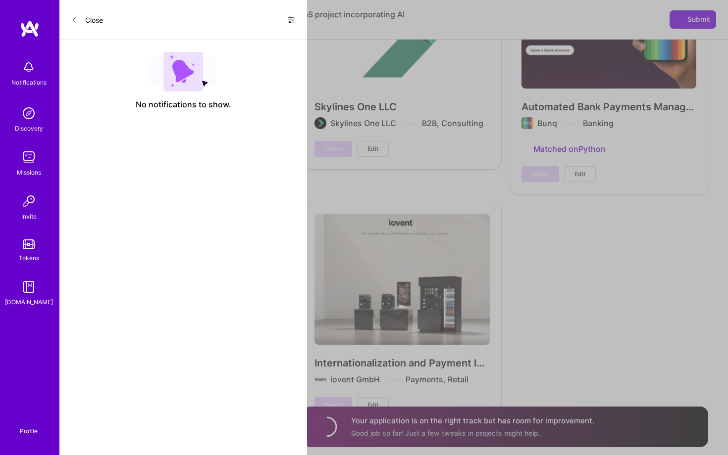
scroll to position [2521, 0]
click at [690, 17] on span "Submit" at bounding box center [692, 19] width 35 height 10
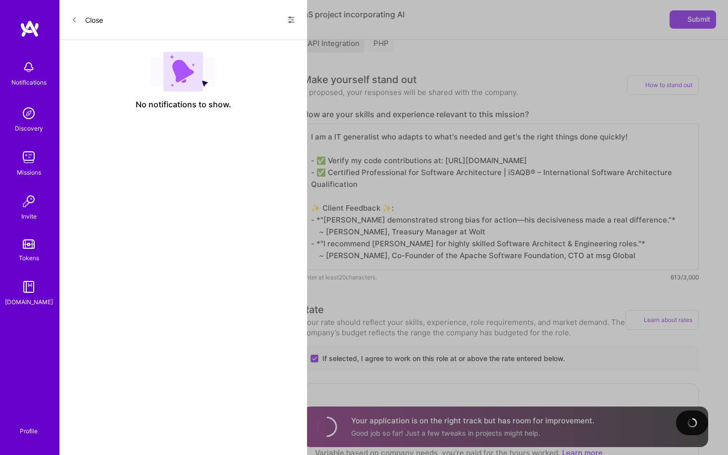
scroll to position [0, 0]
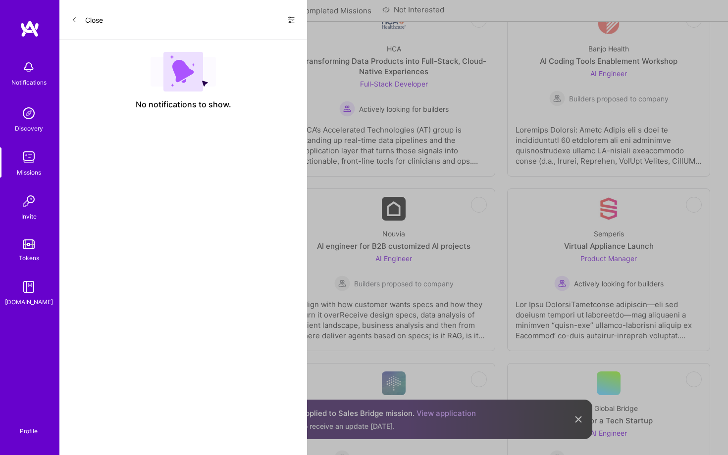
scroll to position [1645, 0]
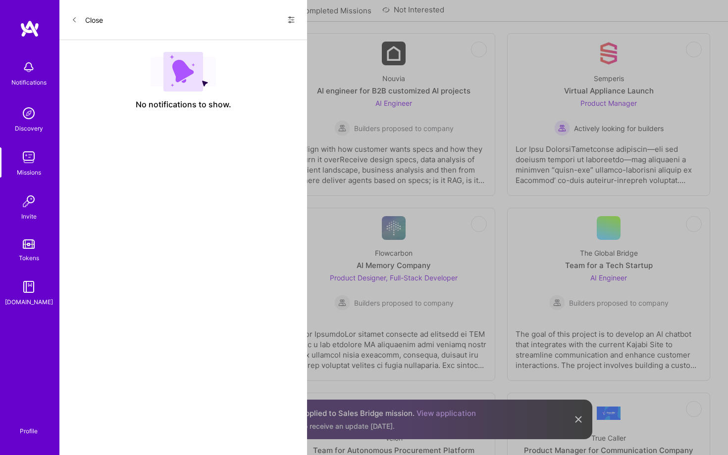
click at [243, 141] on div at bounding box center [179, 160] width 186 height 49
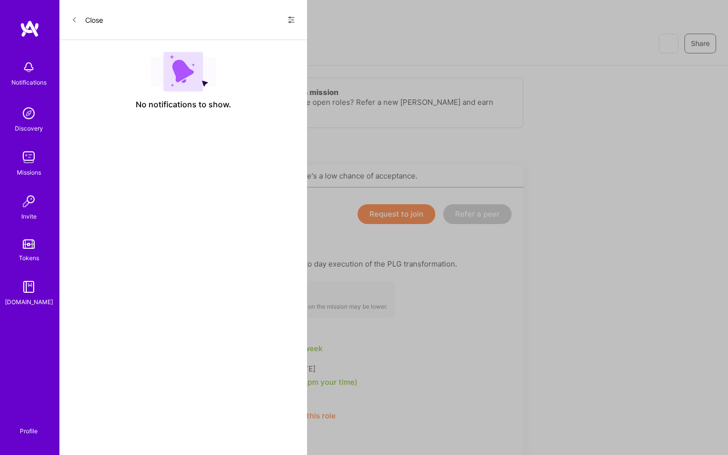
scroll to position [221, 0]
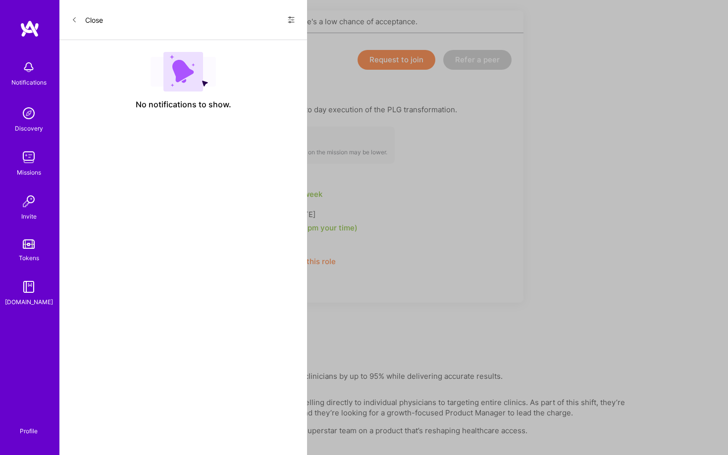
click at [224, 249] on div "See locations" at bounding box center [262, 248] width 148 height 10
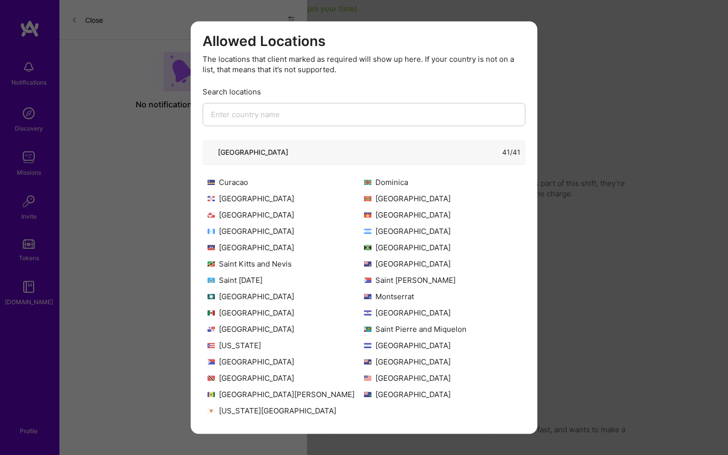
scroll to position [0, 0]
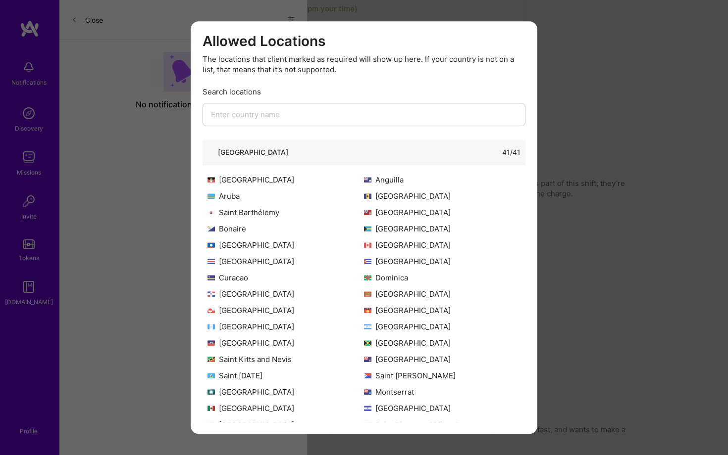
click at [517, 35] on h3 "Allowed Locations" at bounding box center [363, 41] width 323 height 17
click at [521, 26] on div "Allowed Locations The locations that client marked as required will show up her…" at bounding box center [364, 227] width 346 height 413
click at [521, 34] on button "modal" at bounding box center [523, 37] width 12 height 16
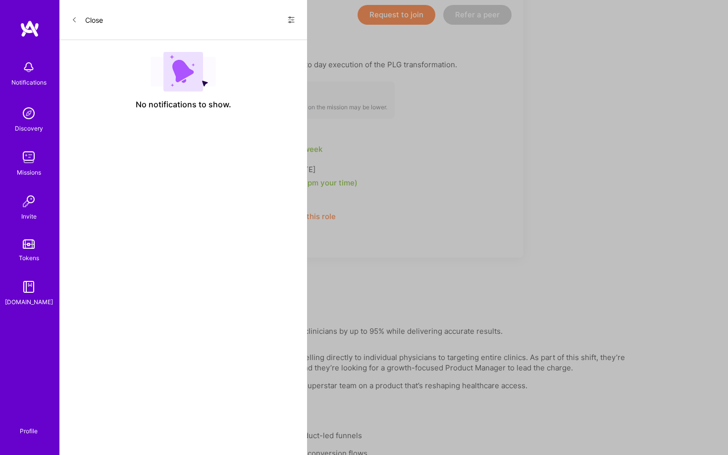
scroll to position [240, 0]
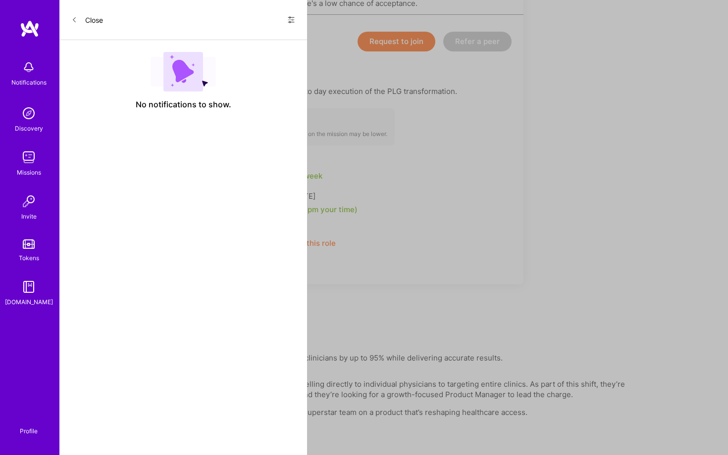
click at [394, 42] on button "Request to join" at bounding box center [396, 42] width 78 height 20
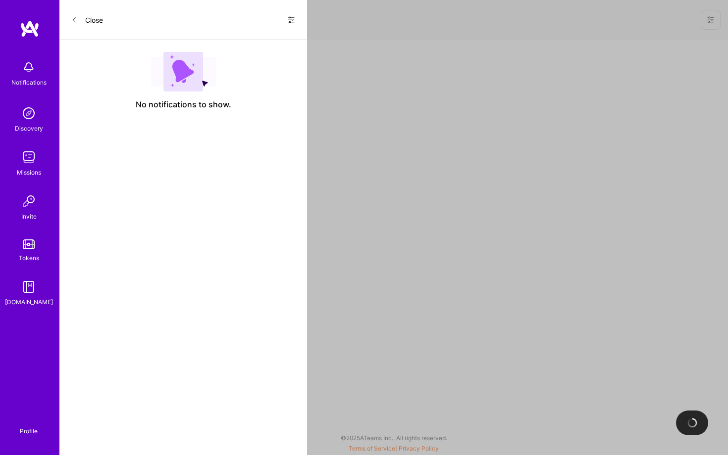
select select "US"
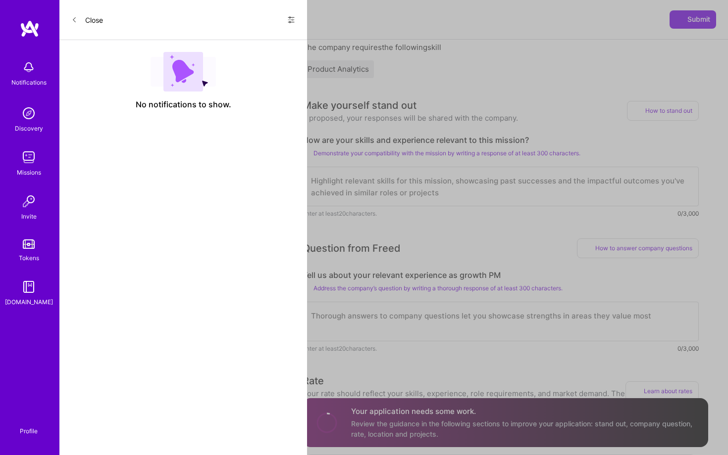
scroll to position [193, 0]
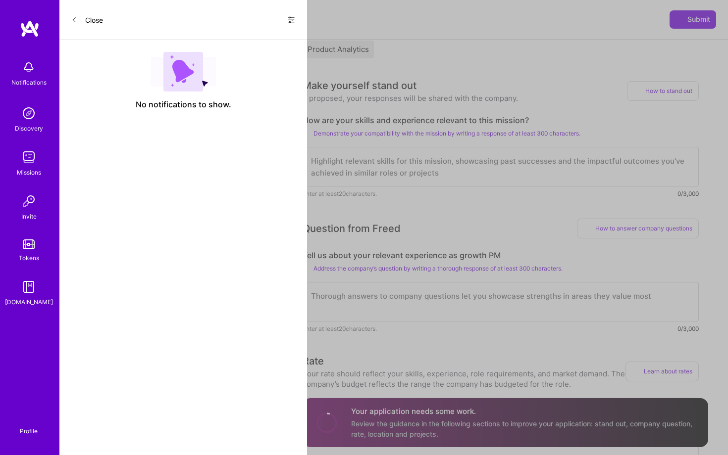
click at [404, 161] on textarea at bounding box center [500, 167] width 396 height 40
paste textarea "I am a IT generalist who adapts to what's needed and get's the right things don…"
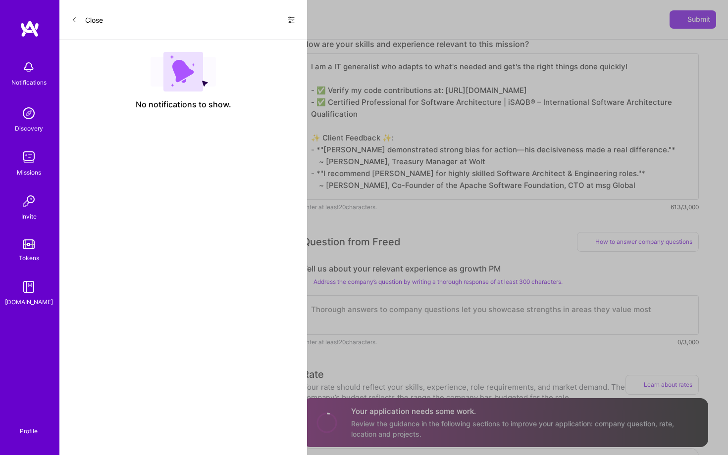
scroll to position [414, 0]
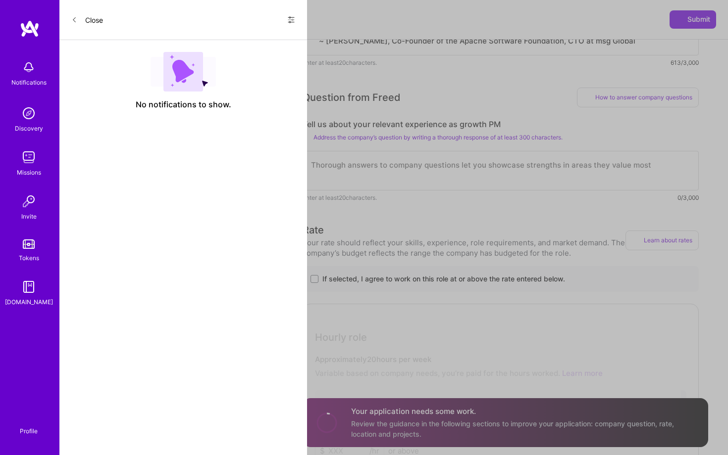
type textarea "I am a IT generalist who adapts to what's needed and get's the right things don…"
click at [404, 182] on textarea at bounding box center [500, 171] width 396 height 40
click at [405, 179] on textarea at bounding box center [500, 171] width 396 height 40
click at [404, 179] on textarea at bounding box center [500, 171] width 396 height 40
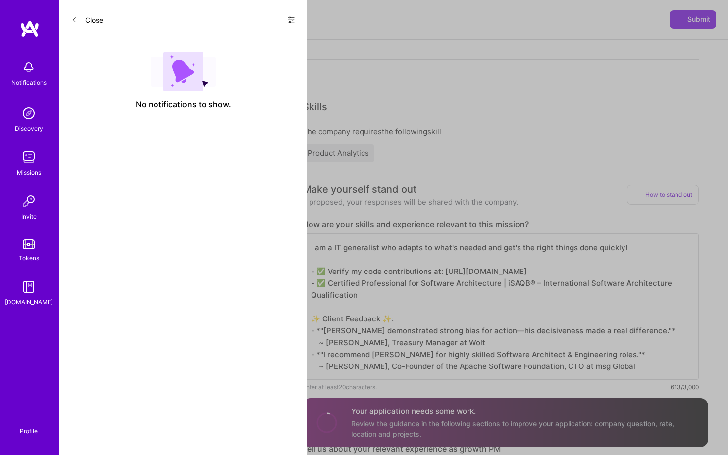
scroll to position [0, 0]
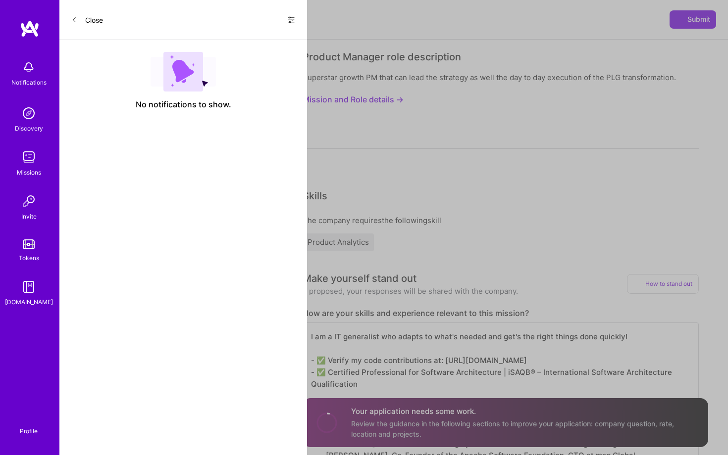
click at [394, 97] on button "Mission and Role details →" at bounding box center [352, 100] width 101 height 18
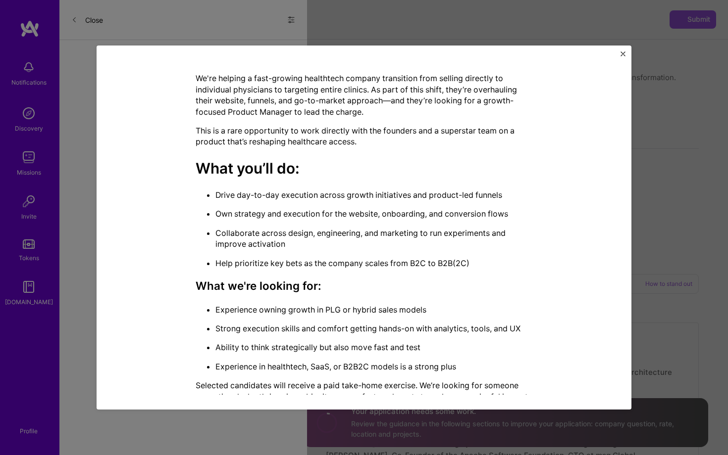
scroll to position [216, 0]
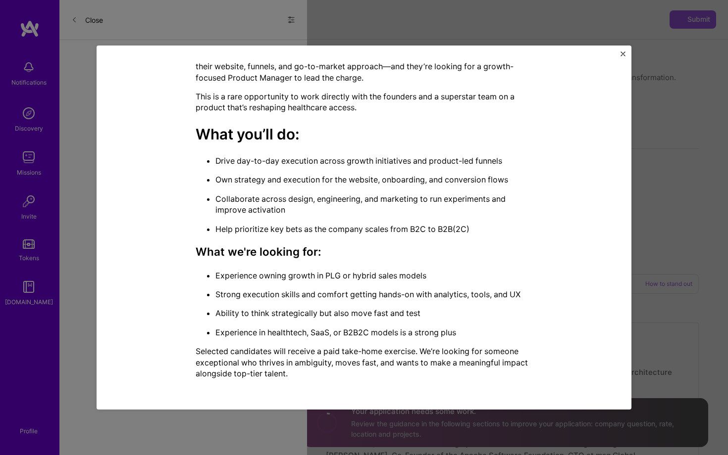
click at [626, 49] on div "Mission Description and Role Details Product Manager role description Superstar…" at bounding box center [364, 228] width 535 height 364
click at [621, 50] on div "Mission Description and Role Details Product Manager role description Superstar…" at bounding box center [364, 228] width 535 height 364
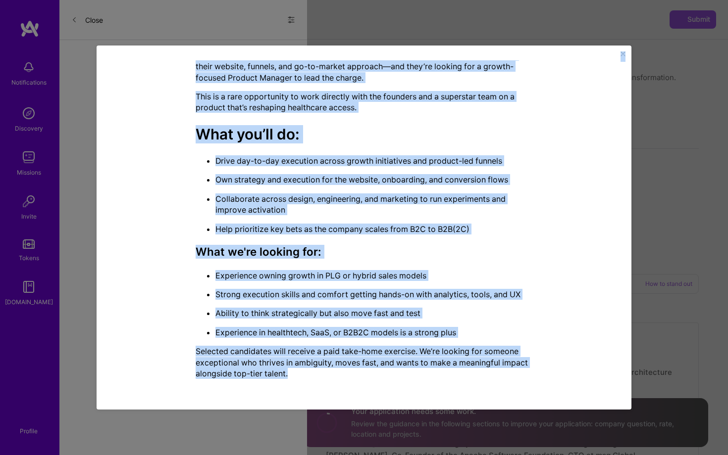
scroll to position [0, 0]
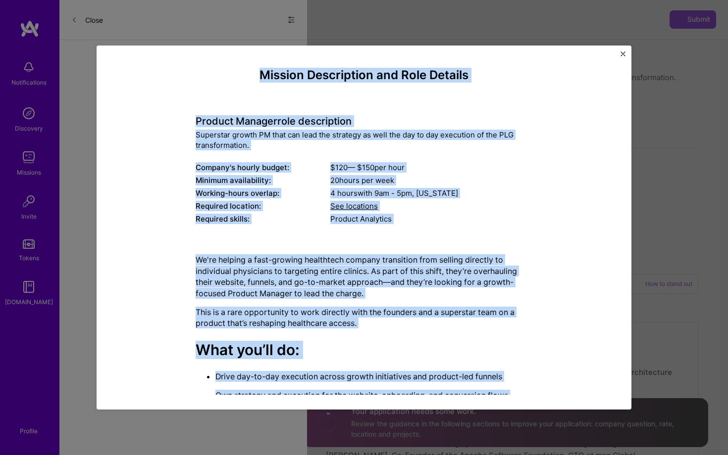
drag, startPoint x: 309, startPoint y: 375, endPoint x: 188, endPoint y: 62, distance: 335.0
click at [188, 62] on div "Mission Description and Role Details Product Manager role description Superstar…" at bounding box center [363, 227] width 505 height 335
copy div "Mission Description and Role Details Product Manager role description Superstar…"
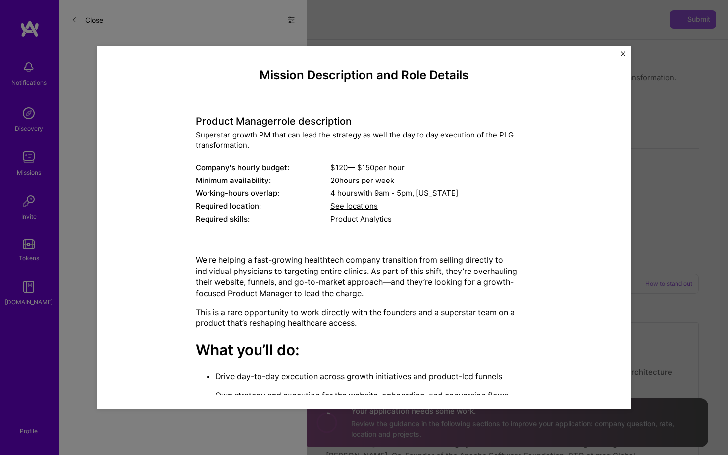
click at [671, 224] on div "Mission Description and Role Details Product Manager role description Superstar…" at bounding box center [364, 227] width 728 height 455
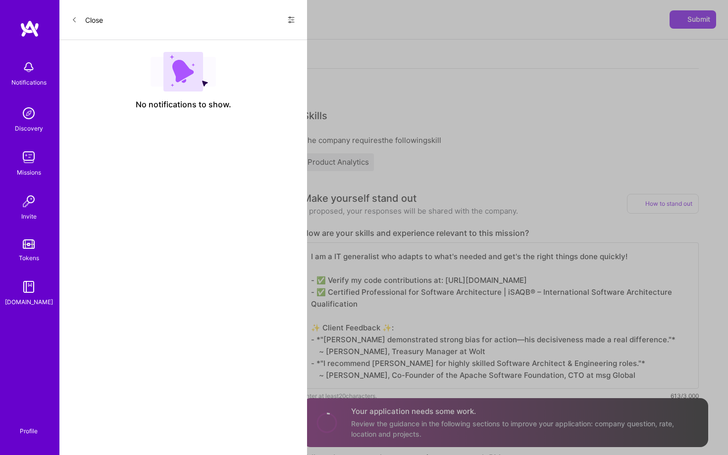
scroll to position [306, 0]
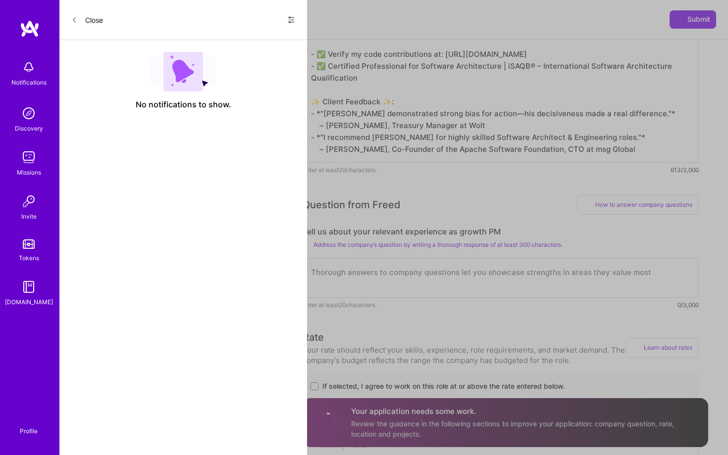
click at [431, 225] on div "Question from Freed How to answer company questions Mastering company questions…" at bounding box center [500, 252] width 396 height 115
copy label "Tell us about your relevant experience as growth PM"
click at [355, 268] on textarea at bounding box center [500, 278] width 396 height 40
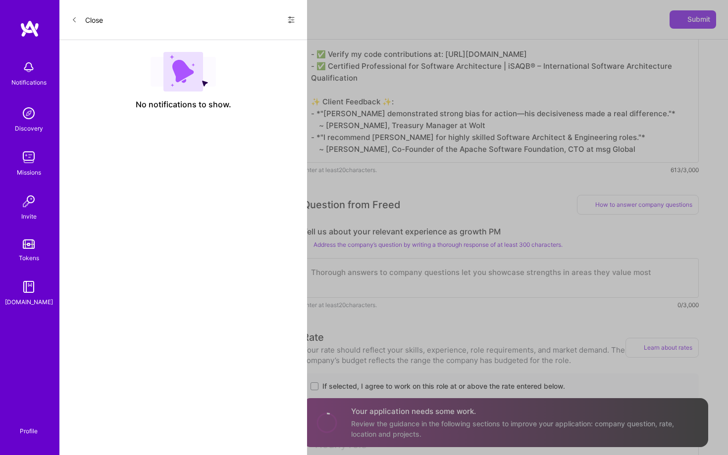
paste textarea "My Growth PM Experience: I'm an IT generalist who adapts to what's needed and g…"
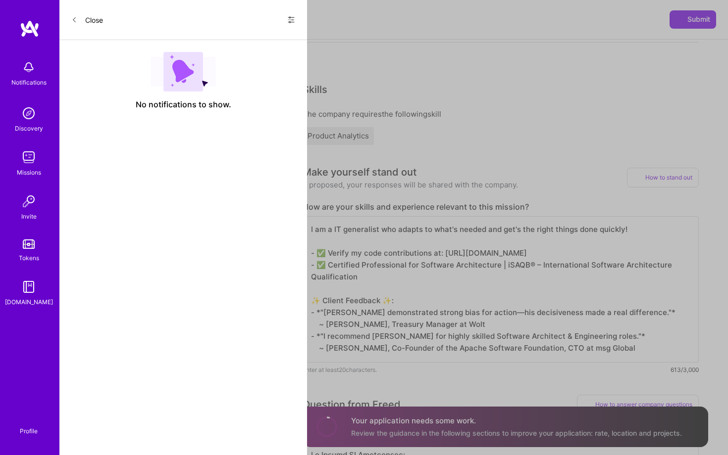
scroll to position [0, 0]
type textarea "My Growth PM Experience: I'm an IT generalist who adapts to what's needed and g…"
click at [414, 207] on label "How are your skills and experience relevant to this mission?" at bounding box center [500, 207] width 396 height 10
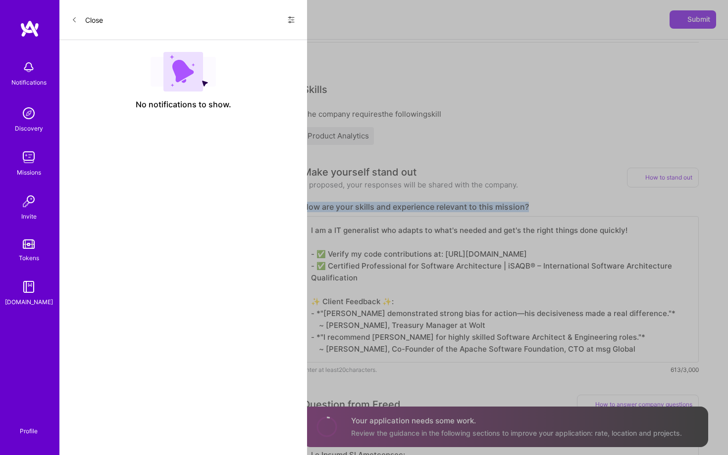
copy label "How are your skills and experience relevant to this mission?"
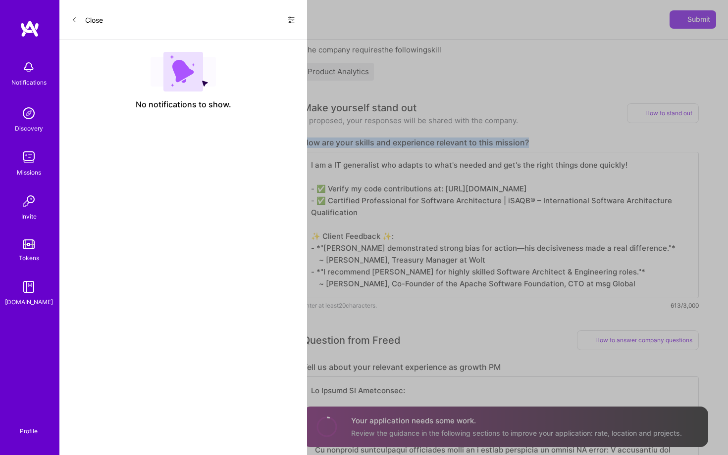
scroll to position [204, 0]
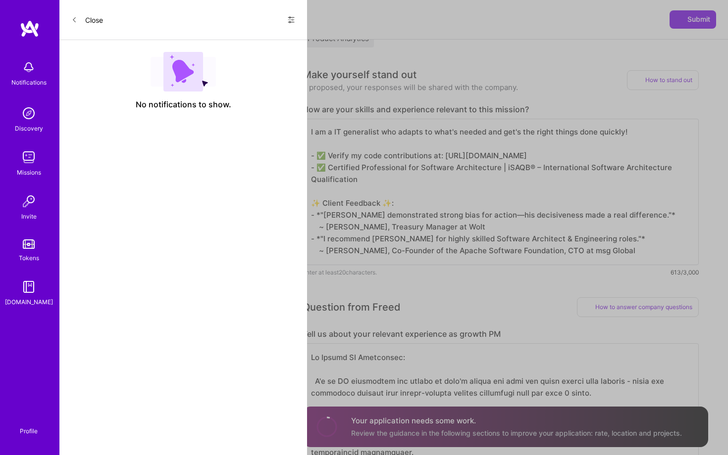
click at [419, 332] on label "Tell us about your relevant experience as growth PM" at bounding box center [500, 334] width 396 height 10
copy label "Tell us about your relevant experience as growth PM"
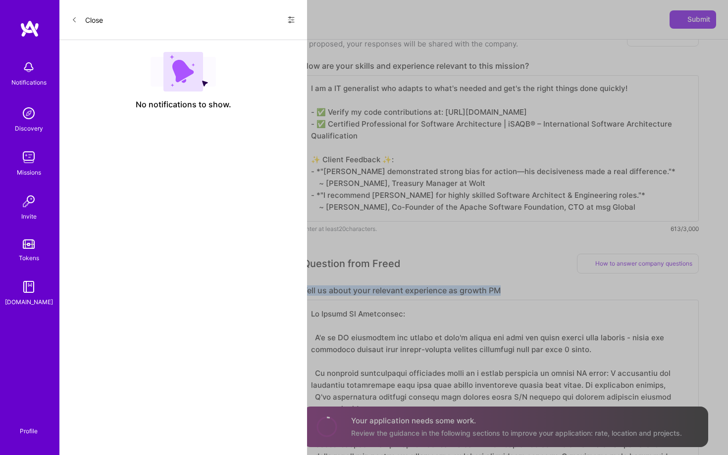
scroll to position [270, 0]
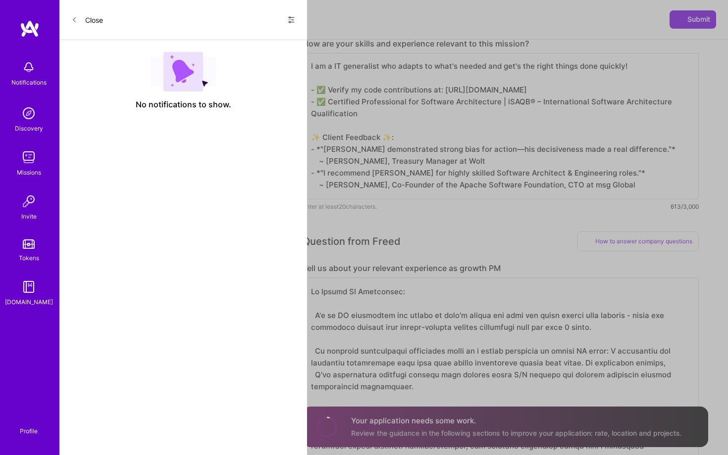
click at [432, 174] on textarea "I am a IT generalist who adapts to what's needed and get's the right things don…" at bounding box center [500, 126] width 396 height 147
paste textarea "'m an IT generalist who adapts to what's needed and gets the right things done …"
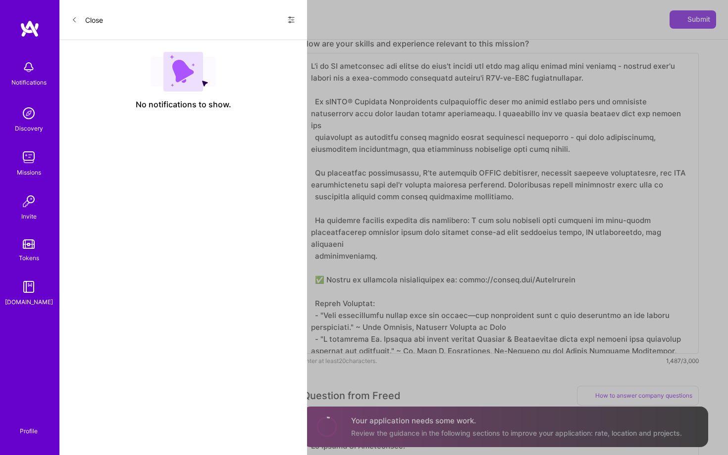
scroll to position [0, 0]
drag, startPoint x: 315, startPoint y: 102, endPoint x: 299, endPoint y: 101, distance: 15.4
click at [483, 94] on textarea at bounding box center [500, 203] width 396 height 301
paste textarea "My iSAQB® Software Architecture certification gives me unique insight into the …"
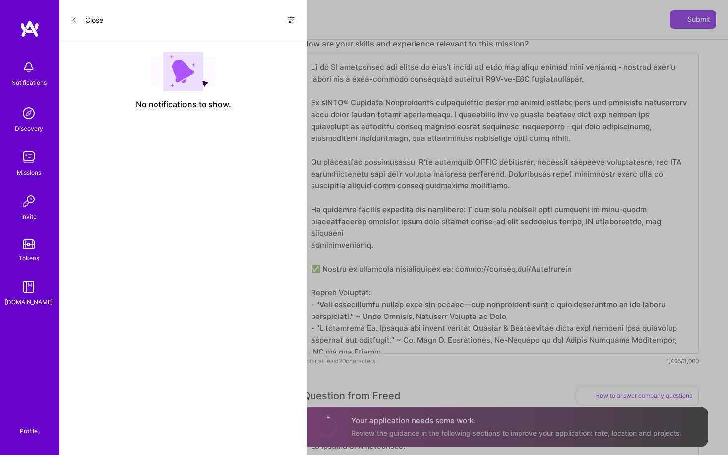
scroll to position [1, 0]
click at [468, 360] on div "Enter at least 20 characters. 1,465/3,000" at bounding box center [500, 361] width 396 height 10
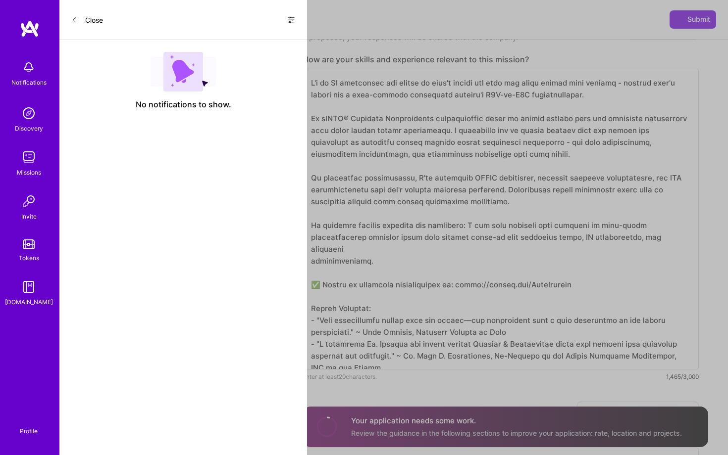
scroll to position [225, 0]
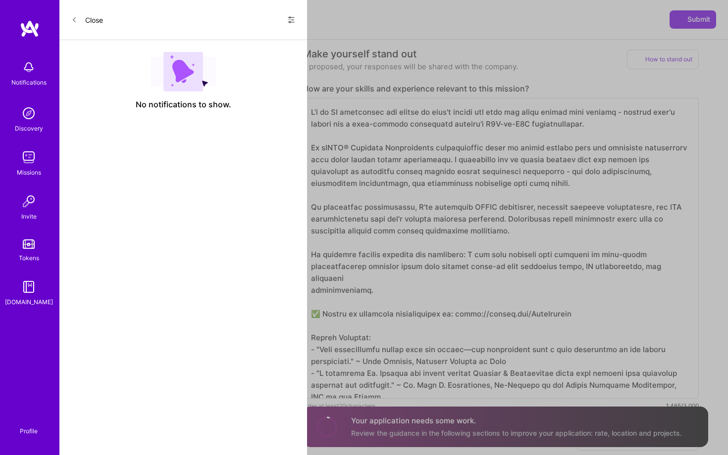
drag, startPoint x: 406, startPoint y: 202, endPoint x: 548, endPoint y: 202, distance: 142.1
click at [548, 202] on textarea at bounding box center [500, 248] width 396 height 301
drag, startPoint x: 353, startPoint y: 220, endPoint x: 485, endPoint y: 220, distance: 131.7
click at [485, 220] on textarea at bounding box center [500, 248] width 396 height 301
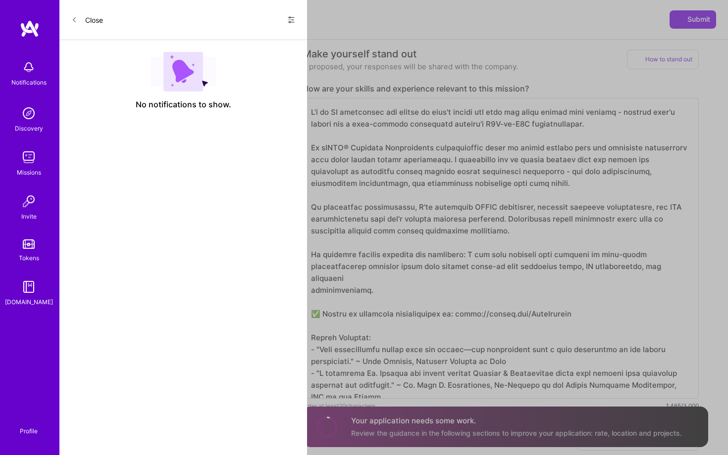
click at [485, 220] on textarea at bounding box center [500, 248] width 396 height 301
drag, startPoint x: 499, startPoint y: 217, endPoint x: 638, endPoint y: 217, distance: 138.1
click at [638, 217] on textarea at bounding box center [500, 248] width 396 height 301
drag, startPoint x: 320, startPoint y: 255, endPoint x: 479, endPoint y: 276, distance: 160.2
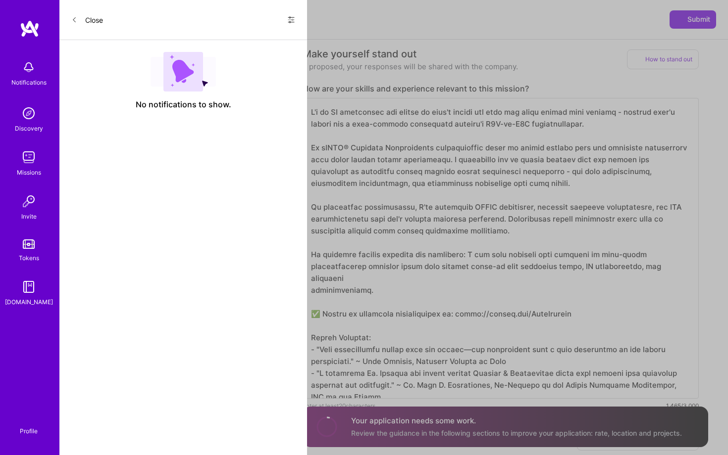
click at [479, 276] on textarea at bounding box center [500, 248] width 396 height 301
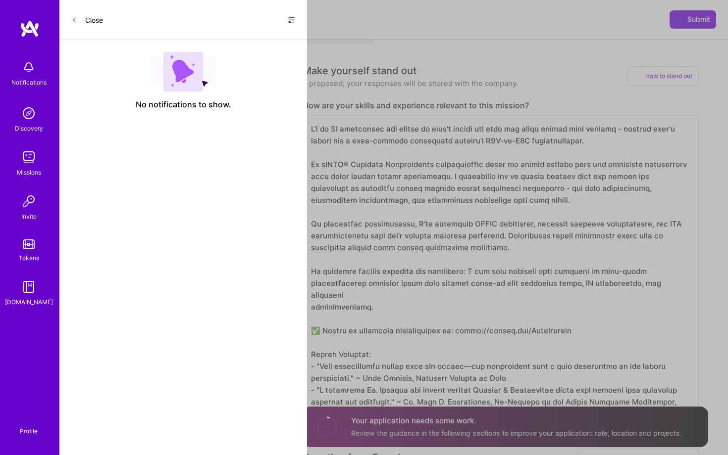
scroll to position [205, 0]
drag, startPoint x: 514, startPoint y: 257, endPoint x: 286, endPoint y: 231, distance: 229.2
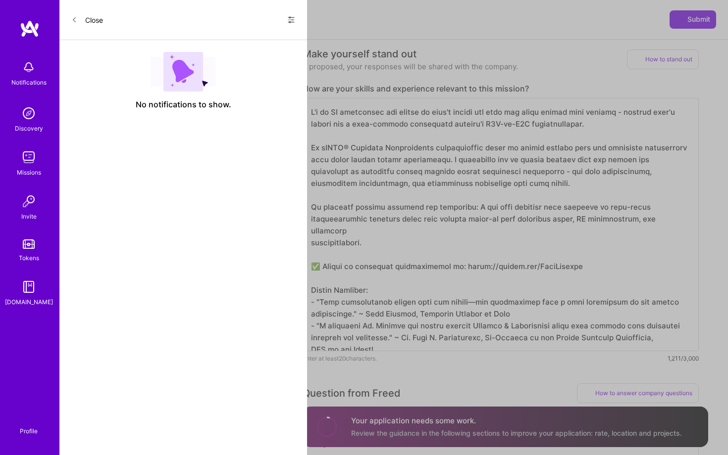
scroll to position [227, 0]
drag, startPoint x: 487, startPoint y: 123, endPoint x: 530, endPoint y: 122, distance: 43.1
click at [530, 122] on textarea at bounding box center [500, 222] width 396 height 253
drag, startPoint x: 531, startPoint y: 122, endPoint x: 487, endPoint y: 122, distance: 44.6
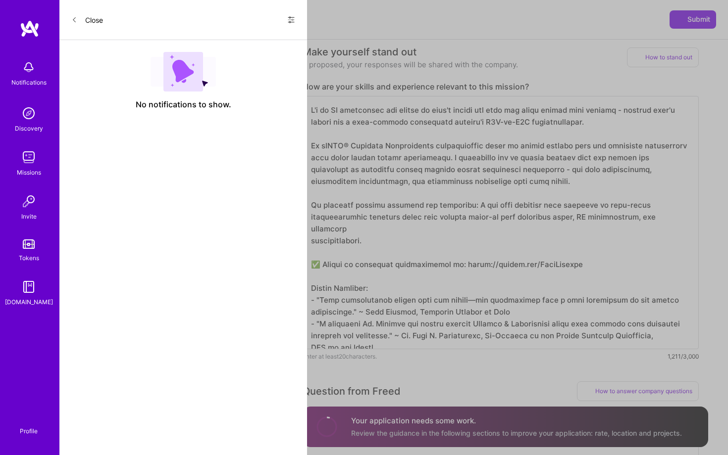
click at [487, 122] on textarea at bounding box center [500, 222] width 396 height 253
drag, startPoint x: 487, startPoint y: 122, endPoint x: 529, endPoint y: 122, distance: 42.1
click at [529, 122] on textarea at bounding box center [500, 222] width 396 height 253
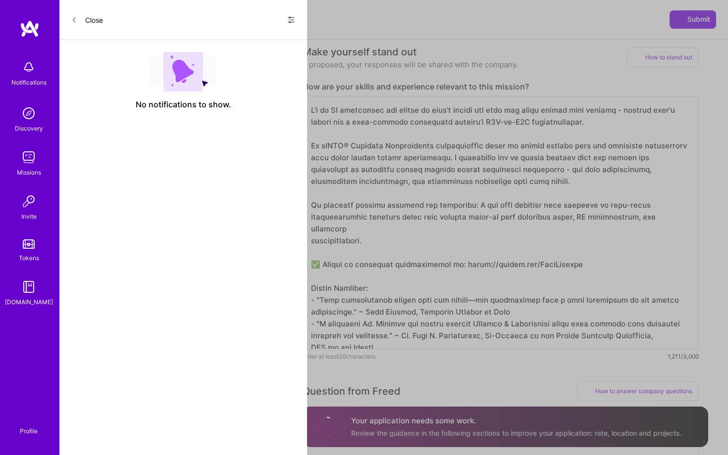
scroll to position [1, 0]
type textarea "I'm an IT generalist who adapts to what's needed and gets the right things done…"
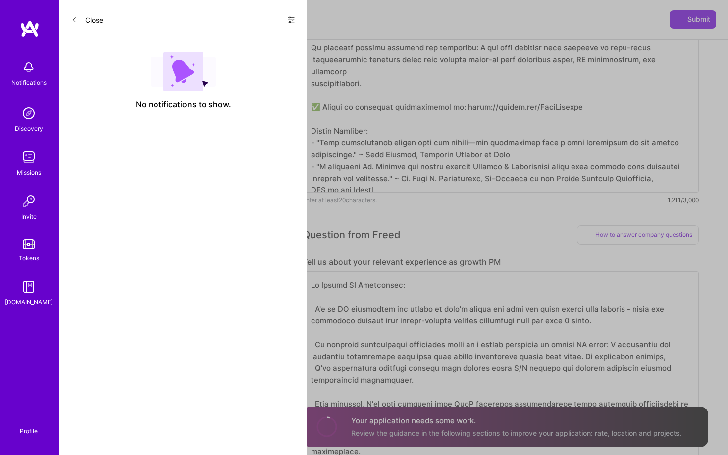
scroll to position [399, 0]
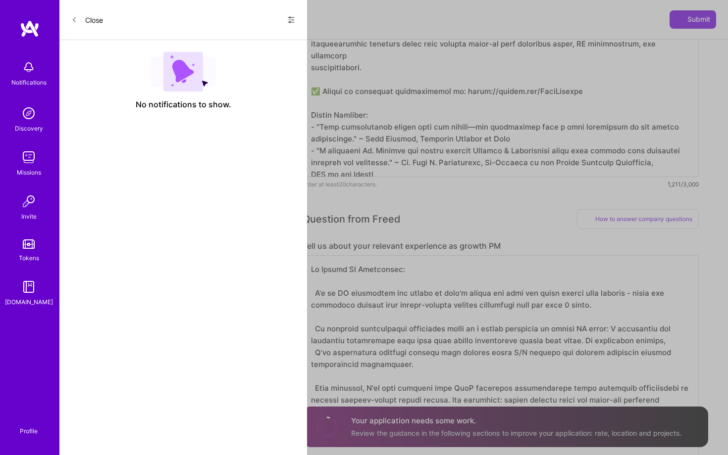
paste textarea "growth PM experience evolved naturally from my technical background - I've spen…"
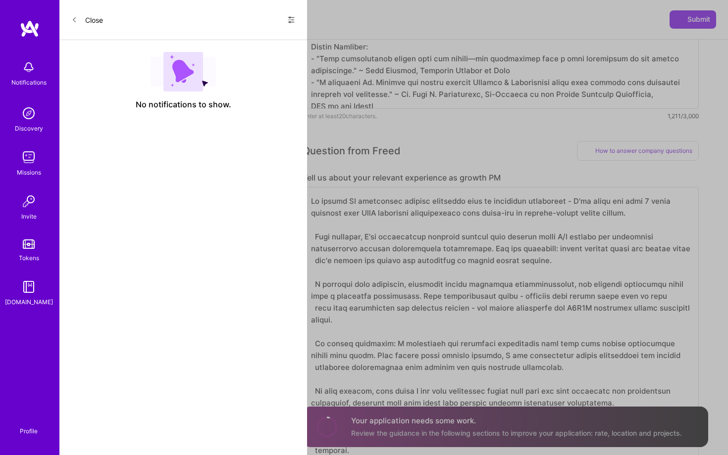
scroll to position [0, 0]
click at [572, 252] on textarea at bounding box center [500, 325] width 396 height 277
paste textarea "Most recently, I've architected scalable systems that support rapid A/B testing…"
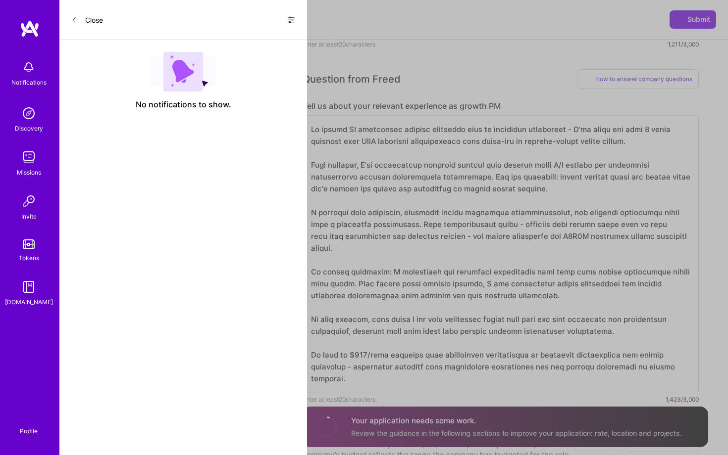
scroll to position [1, 0]
click at [653, 129] on textarea at bounding box center [500, 253] width 396 height 277
drag, startPoint x: 367, startPoint y: 145, endPoint x: 497, endPoint y: 144, distance: 130.7
click at [497, 144] on textarea at bounding box center [500, 253] width 396 height 277
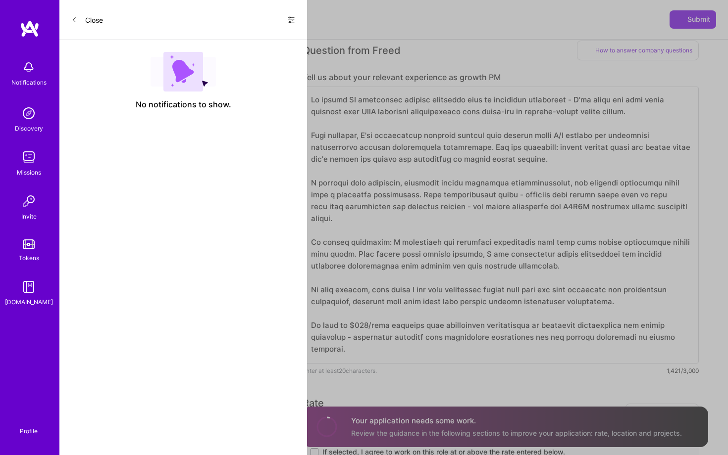
scroll to position [573, 0]
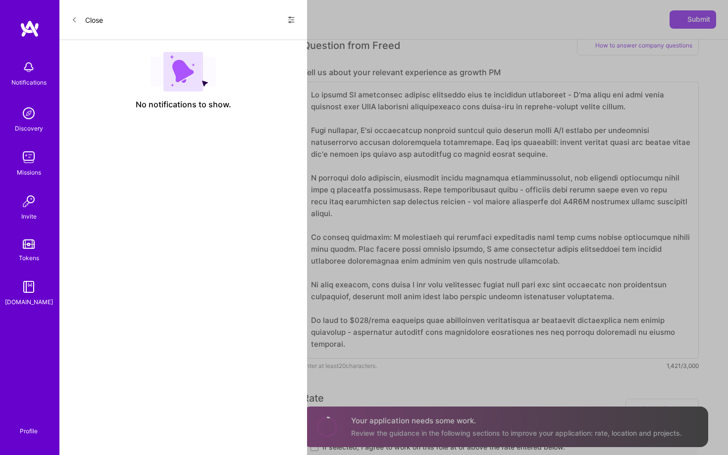
drag, startPoint x: 323, startPoint y: 133, endPoint x: 571, endPoint y: 127, distance: 247.6
click at [571, 127] on textarea at bounding box center [500, 220] width 396 height 277
drag, startPoint x: 490, startPoint y: 143, endPoint x: 654, endPoint y: 143, distance: 164.3
click at [654, 143] on textarea at bounding box center [500, 220] width 396 height 277
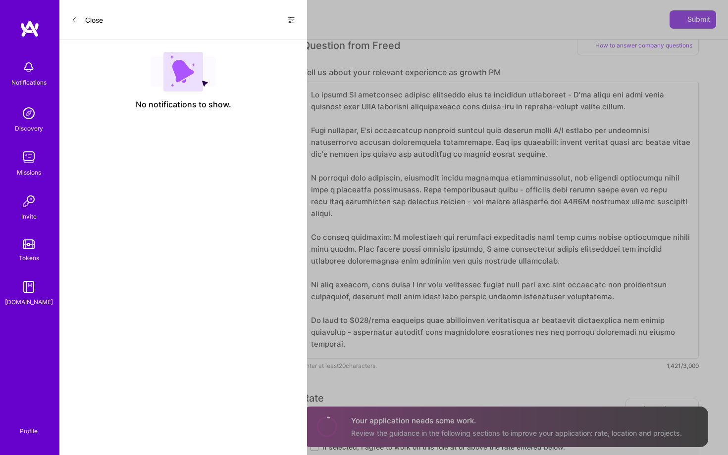
click at [654, 143] on textarea at bounding box center [500, 220] width 396 height 277
drag, startPoint x: 325, startPoint y: 179, endPoint x: 456, endPoint y: 178, distance: 131.2
click at [456, 179] on textarea at bounding box center [500, 220] width 396 height 277
click at [456, 178] on textarea at bounding box center [500, 220] width 396 height 277
drag, startPoint x: 416, startPoint y: 178, endPoint x: 555, endPoint y: 186, distance: 138.8
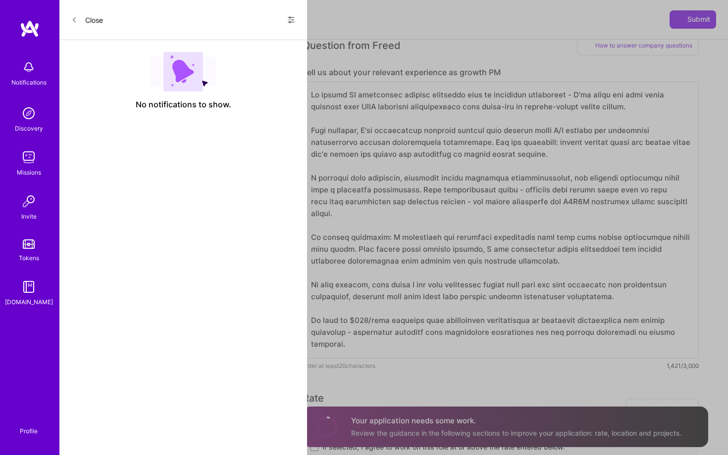
click at [555, 186] on textarea at bounding box center [500, 220] width 396 height 277
click at [555, 185] on textarea at bounding box center [500, 220] width 396 height 277
drag, startPoint x: 309, startPoint y: 239, endPoint x: 490, endPoint y: 238, distance: 180.7
click at [490, 238] on textarea at bounding box center [500, 220] width 396 height 277
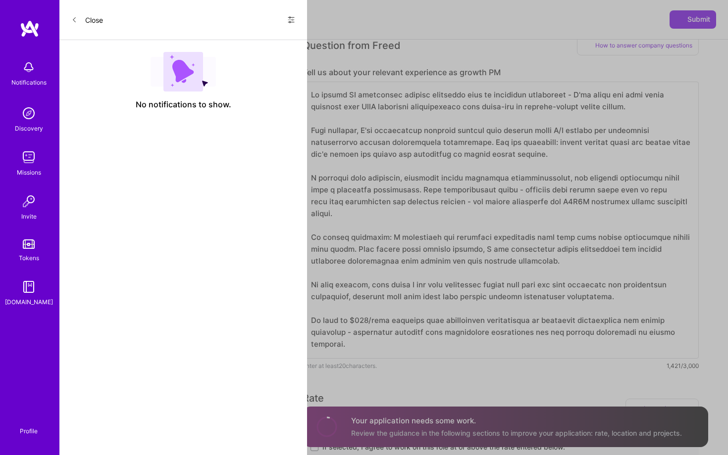
drag, startPoint x: 388, startPoint y: 238, endPoint x: 494, endPoint y: 247, distance: 106.8
click at [493, 247] on textarea at bounding box center [500, 220] width 396 height 277
click at [494, 247] on textarea at bounding box center [500, 220] width 396 height 277
drag, startPoint x: 494, startPoint y: 247, endPoint x: 583, endPoint y: 246, distance: 89.1
click at [583, 247] on textarea at bounding box center [500, 220] width 396 height 277
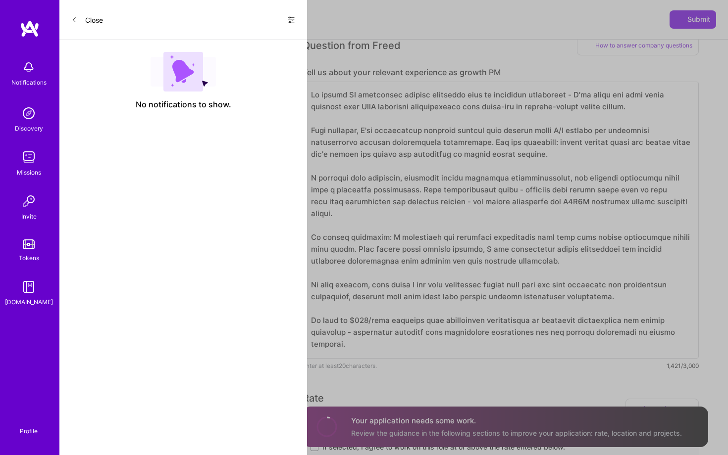
click at [583, 246] on textarea at bounding box center [500, 220] width 396 height 277
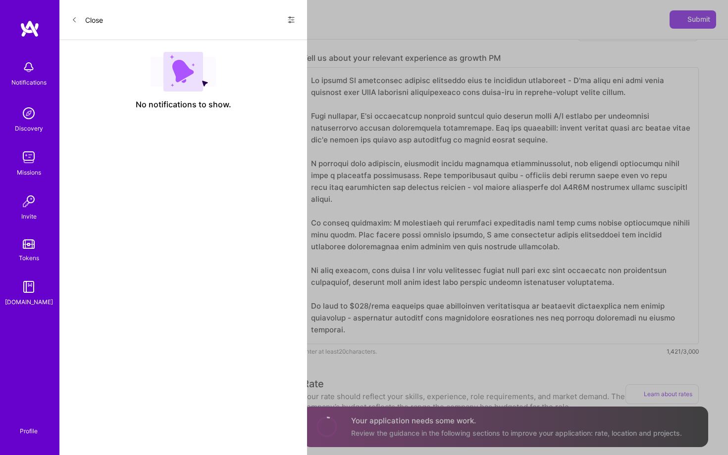
scroll to position [592, 0]
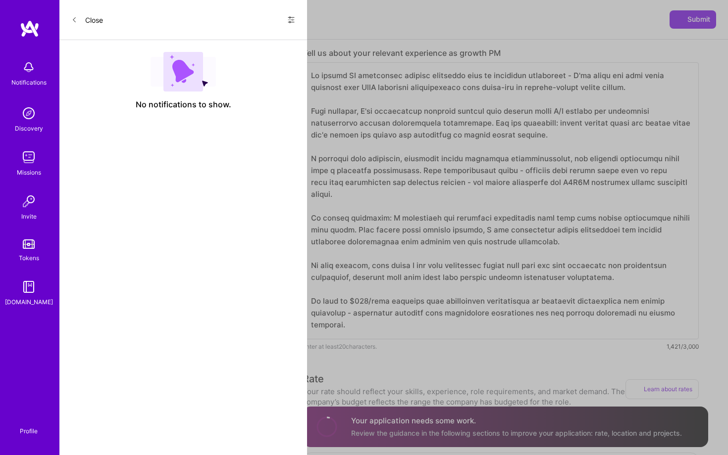
drag, startPoint x: 313, startPoint y: 262, endPoint x: 492, endPoint y: 262, distance: 178.7
click at [492, 262] on textarea at bounding box center [500, 200] width 396 height 277
drag, startPoint x: 387, startPoint y: 276, endPoint x: 401, endPoint y: 276, distance: 14.8
click at [393, 276] on textarea at bounding box center [500, 200] width 396 height 277
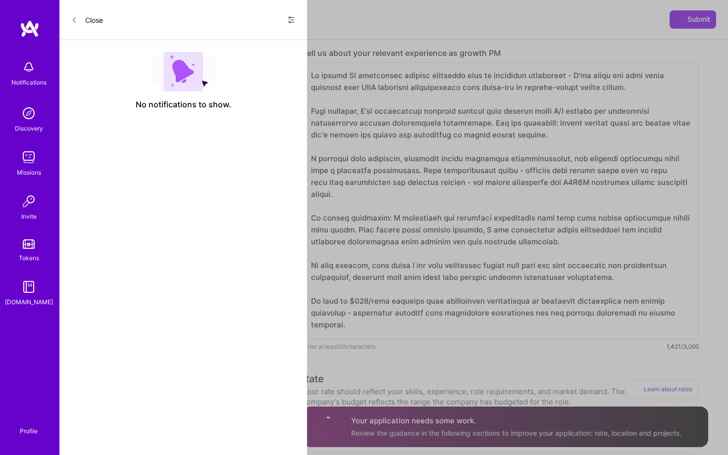
click at [401, 276] on textarea at bounding box center [500, 200] width 396 height 277
drag, startPoint x: 385, startPoint y: 320, endPoint x: 284, endPoint y: 300, distance: 103.4
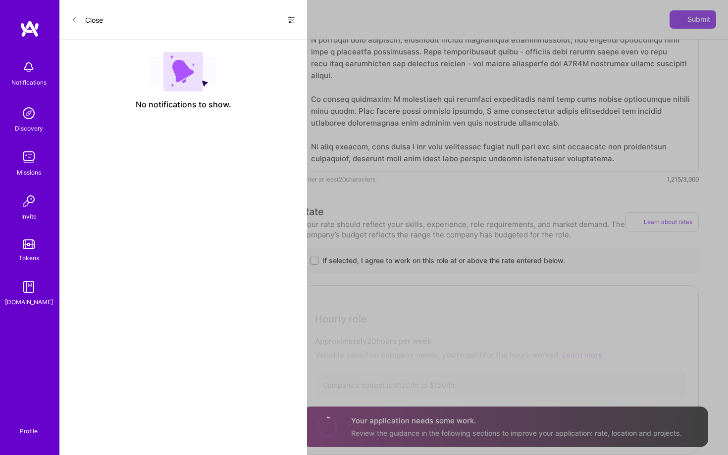
scroll to position [746, 0]
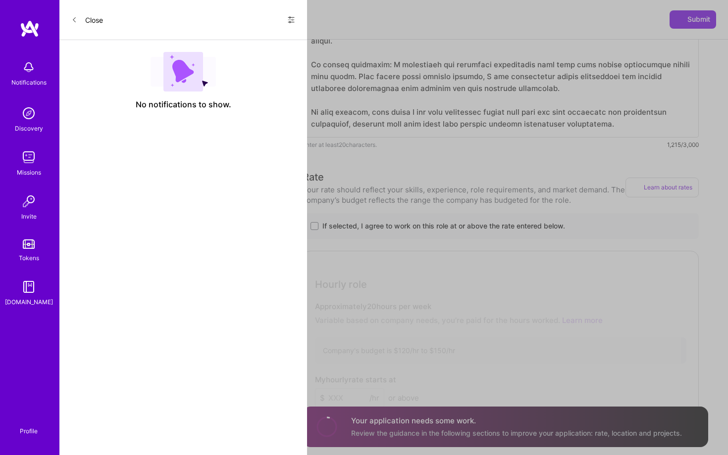
type textarea "My growth PM experience evolved naturally from my technical background - I've s…"
click at [318, 223] on label "If selected, I agree to work on this role at or above the rate entered below." at bounding box center [500, 226] width 380 height 10
click at [0, 0] on input "If selected, I agree to work on this role at or above the rate entered below." at bounding box center [0, 0] width 0 height 0
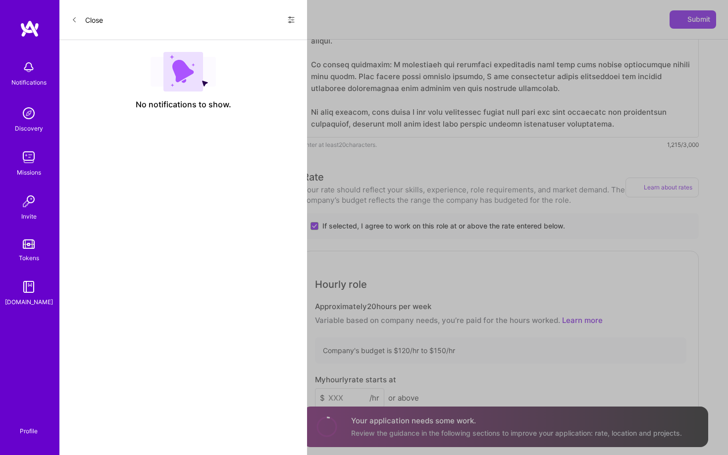
scroll to position [901, 0]
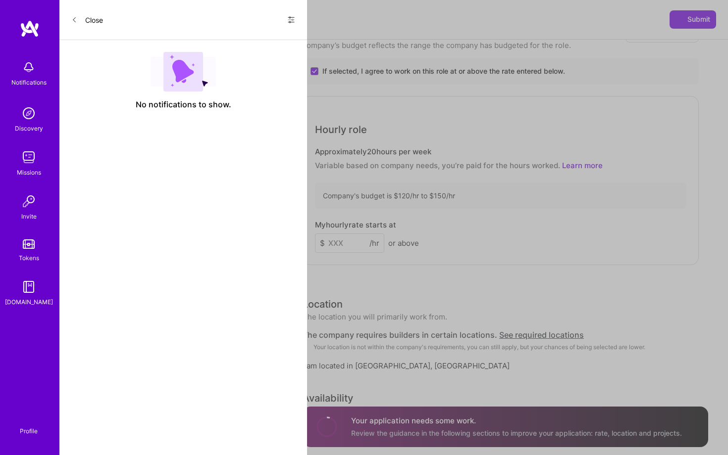
click at [341, 246] on input at bounding box center [349, 243] width 69 height 19
click at [375, 278] on div "Rate Your rate should reflect your skills, experience, role requirements, and m…" at bounding box center [504, 273] width 405 height 516
click at [354, 252] on input "140" at bounding box center [349, 243] width 69 height 19
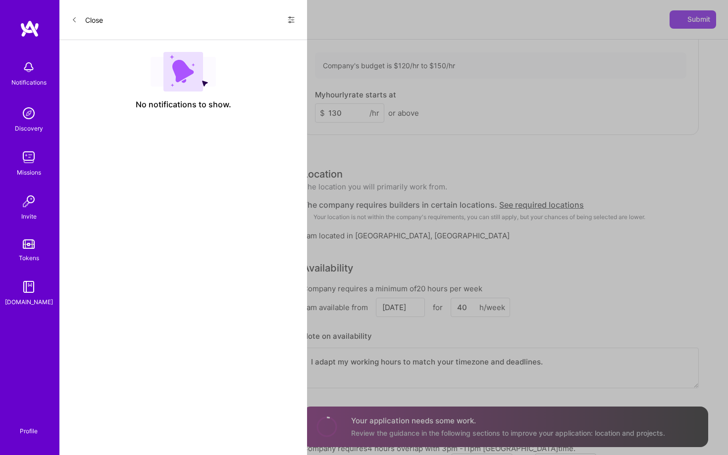
scroll to position [1052, 0]
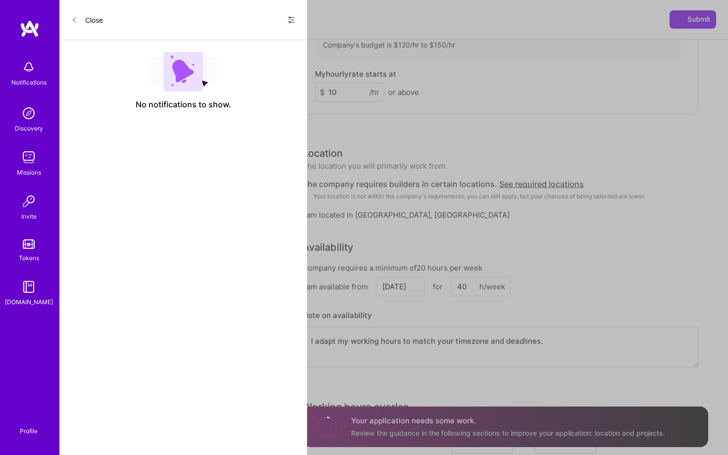
type input "140"
click at [353, 351] on textarea "I adapt my working hours to match your timezone and deadlines." at bounding box center [500, 347] width 396 height 41
click at [422, 154] on h3 "Location" at bounding box center [374, 153] width 145 height 15
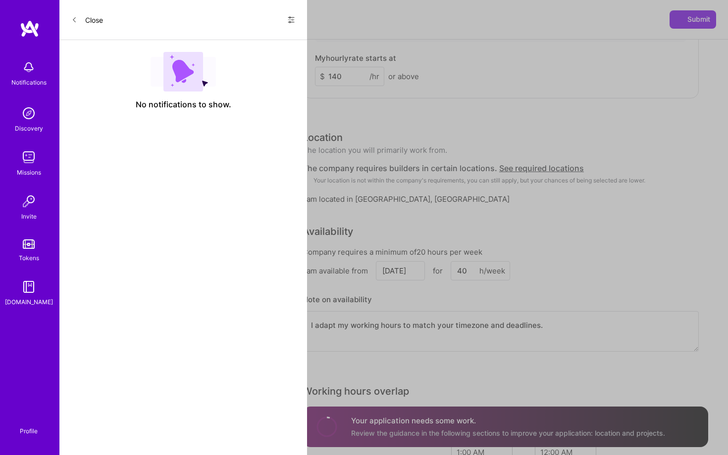
scroll to position [1071, 0]
click at [503, 166] on span "See required locations" at bounding box center [541, 166] width 85 height 10
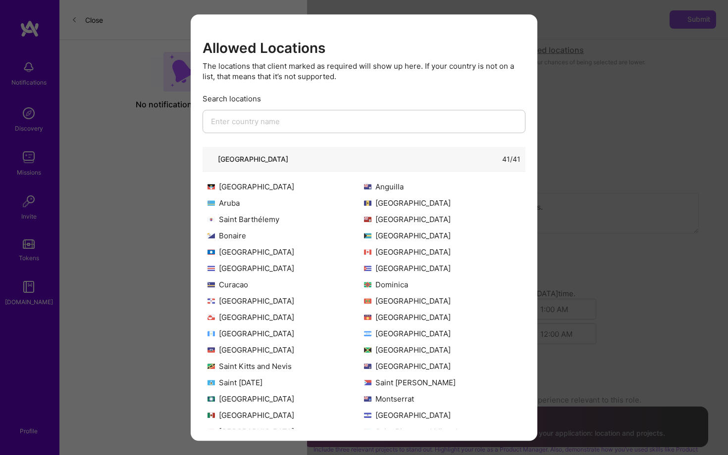
scroll to position [1187, 0]
click at [551, 53] on div "Allowed Locations The locations that client marked as required will show up her…" at bounding box center [364, 227] width 728 height 455
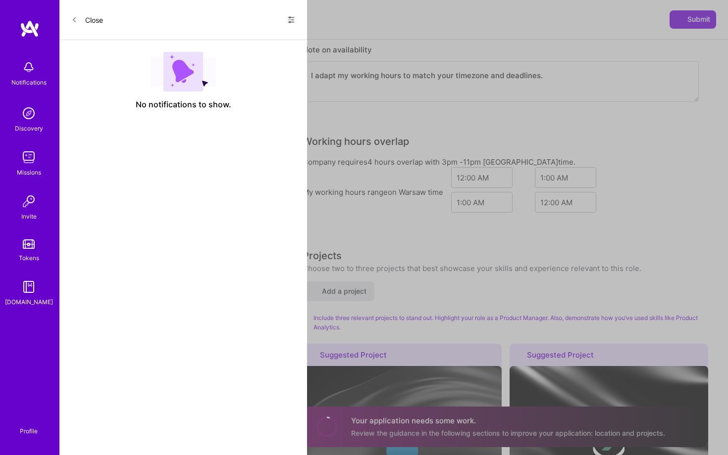
scroll to position [1301, 0]
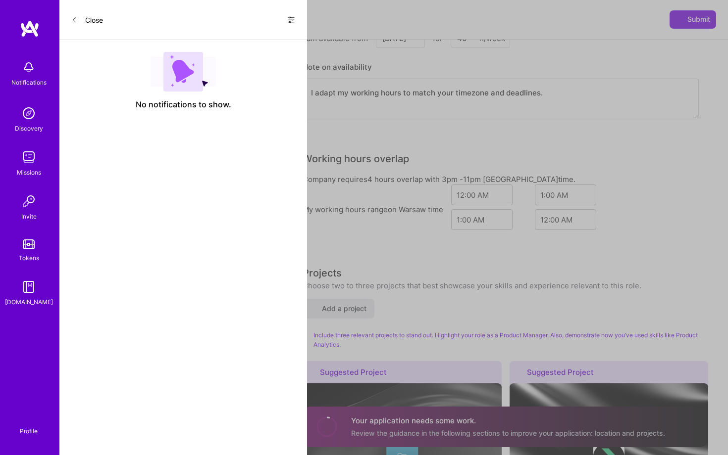
click at [526, 110] on textarea "I adapt my working hours to match your timezone and deadlines." at bounding box center [500, 99] width 396 height 41
paste textarea "My rate of $140/hour reflects this specialized intersection of technical archit…"
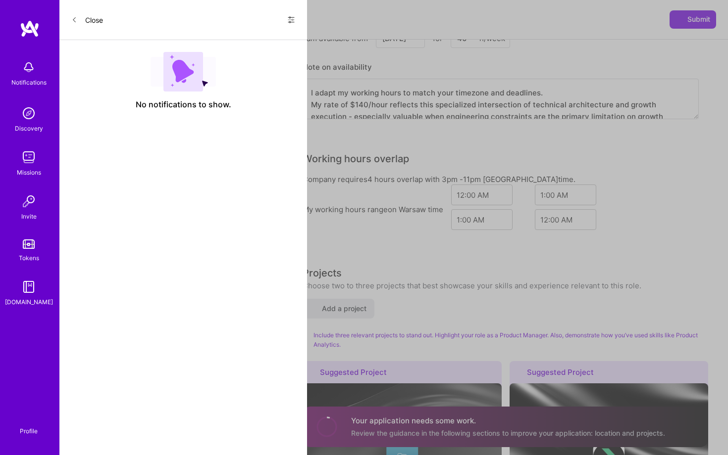
scroll to position [14, 0]
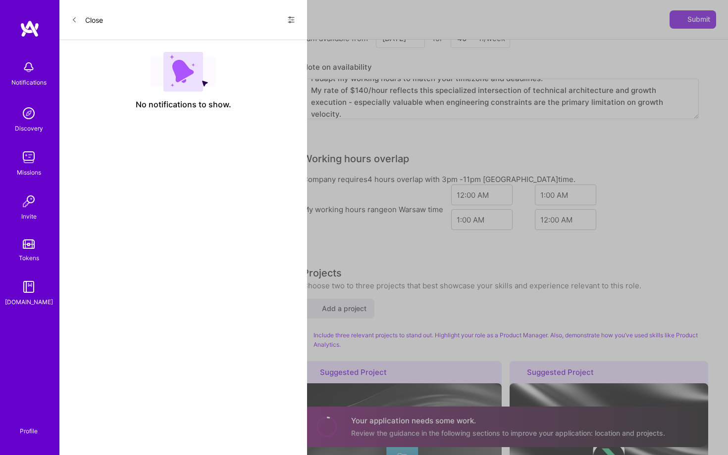
click at [533, 88] on textarea "I adapt my working hours to match your timezone and deadlines. My rate of $140/…" at bounding box center [500, 99] width 396 height 41
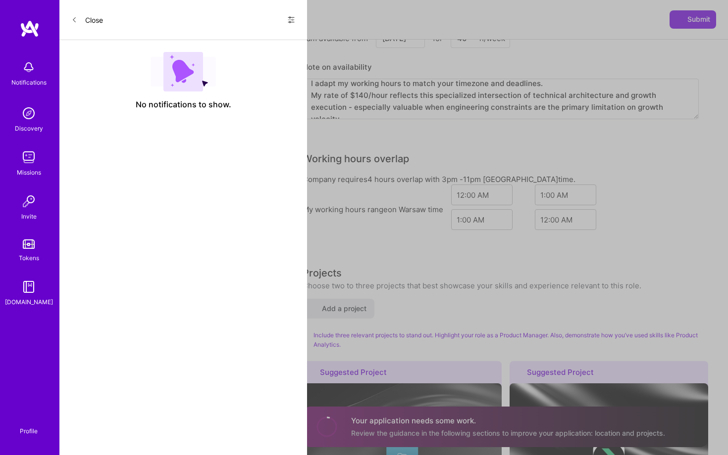
click at [565, 85] on textarea "I adapt my working hours to match your timezone and deadlines. My rate of $140/…" at bounding box center [500, 99] width 396 height 41
drag, startPoint x: 398, startPoint y: 101, endPoint x: 563, endPoint y: 99, distance: 165.3
click at [563, 99] on textarea "I adapt my working hours to match your timezone and deadlines. My rate of $140/…" at bounding box center [500, 99] width 396 height 41
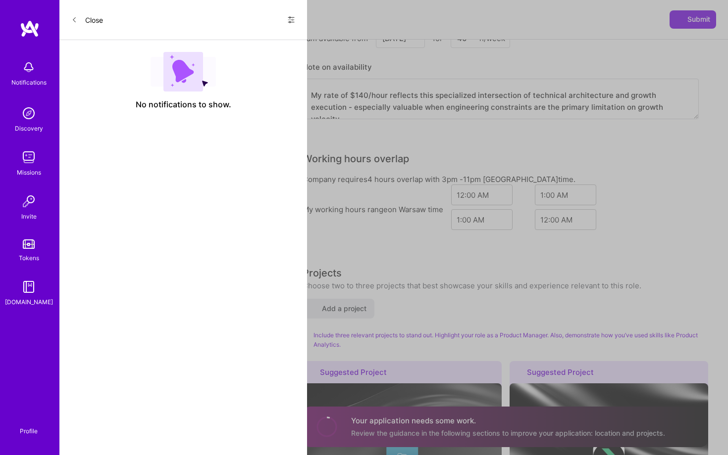
drag, startPoint x: 345, startPoint y: 110, endPoint x: 453, endPoint y: 109, distance: 107.9
click at [453, 110] on textarea "I adapt my working hours to match your timezone and deadlines. My rate of $140/…" at bounding box center [500, 99] width 396 height 41
click at [453, 109] on textarea "I adapt my working hours to match your timezone and deadlines. My rate of $140/…" at bounding box center [500, 99] width 396 height 41
click at [683, 99] on textarea "I adapt my working hours to match your timezone and deadlines. My rate of $140/…" at bounding box center [500, 99] width 396 height 41
click at [354, 72] on div "Note on availability" at bounding box center [336, 67] width 69 height 15
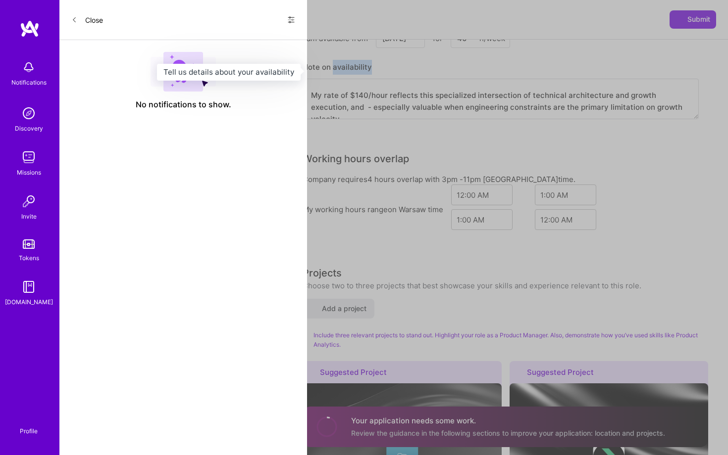
click at [354, 72] on div "Note on availability" at bounding box center [336, 67] width 69 height 15
copy div "availability"
click at [326, 111] on textarea "I adapt my working hours to match your timezone and deadlines. My rate of $140/…" at bounding box center [500, 99] width 396 height 41
paste textarea "availability"
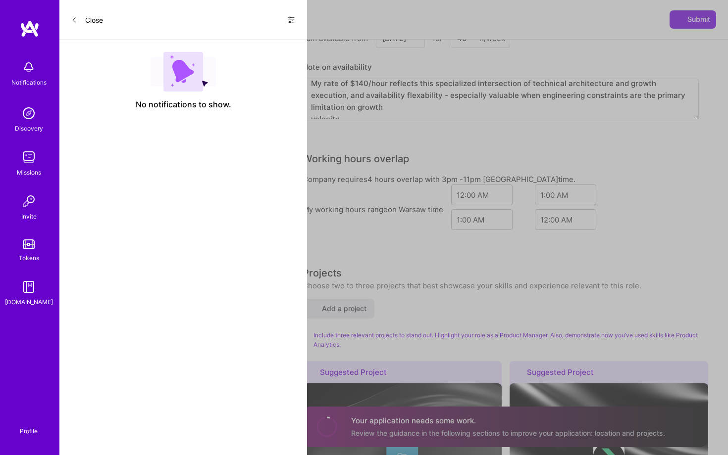
click at [380, 112] on textarea "I adapt my working hours to match your timezone and deadlines. My rate of $140/…" at bounding box center [500, 99] width 396 height 41
click at [393, 100] on textarea "I adapt my working hours to match your timezone and deadlines. My rate of $140/…" at bounding box center [500, 99] width 396 height 41
paste textarea "i"
click at [414, 104] on textarea "I adapt my working hours to match your timezone and deadlines. My rate of $140/…" at bounding box center [500, 99] width 396 height 41
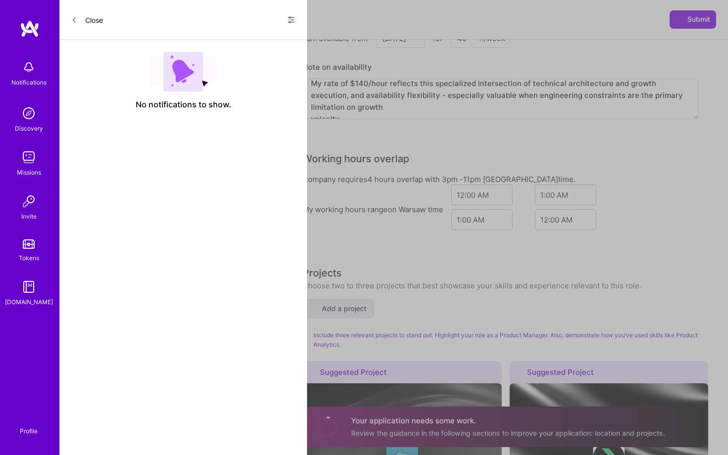
scroll to position [43, 0]
click at [437, 113] on textarea "I adapt my working hours to match your timezone and deadlines. My rate of $140/…" at bounding box center [500, 99] width 396 height 41
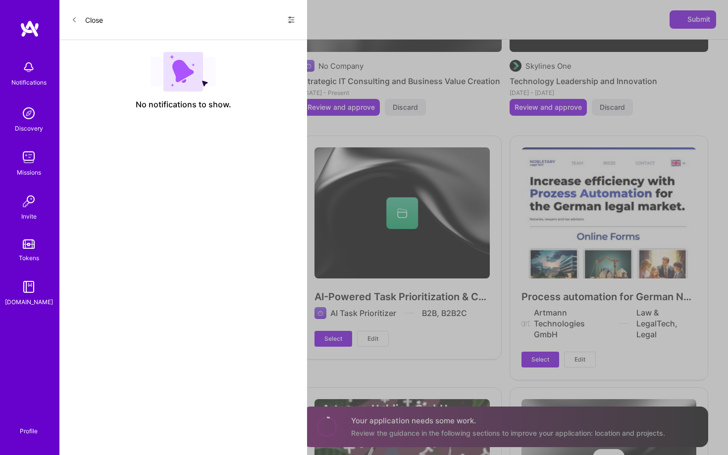
scroll to position [1922, 0]
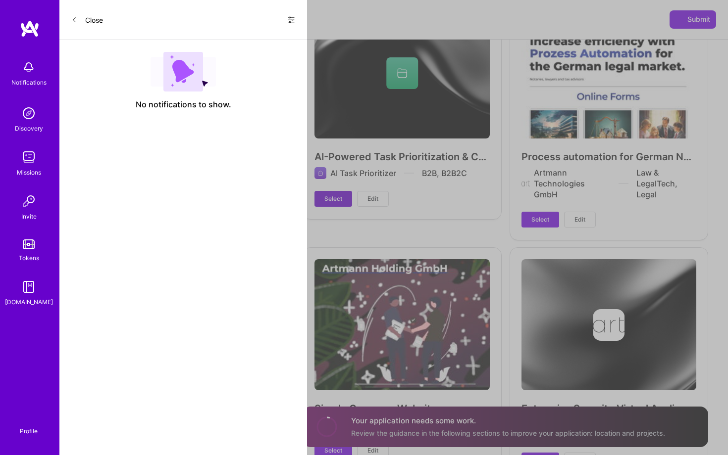
type textarea "I adapt my working hours to match your timezone and deadlines. My rate of $140/…"
click at [339, 198] on span "Select" at bounding box center [333, 199] width 18 height 9
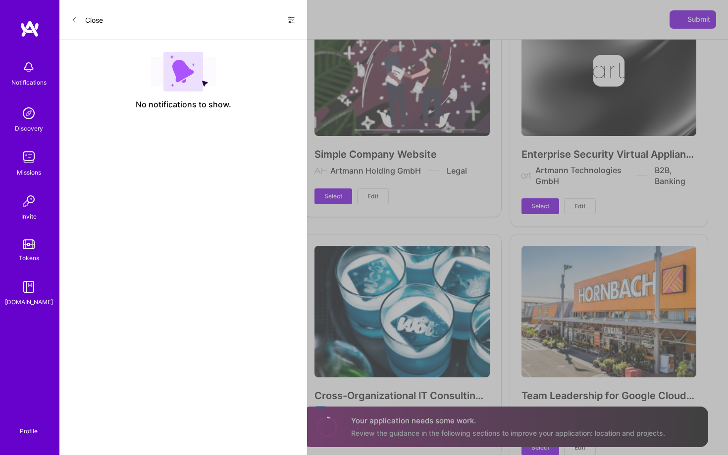
scroll to position [2289, 0]
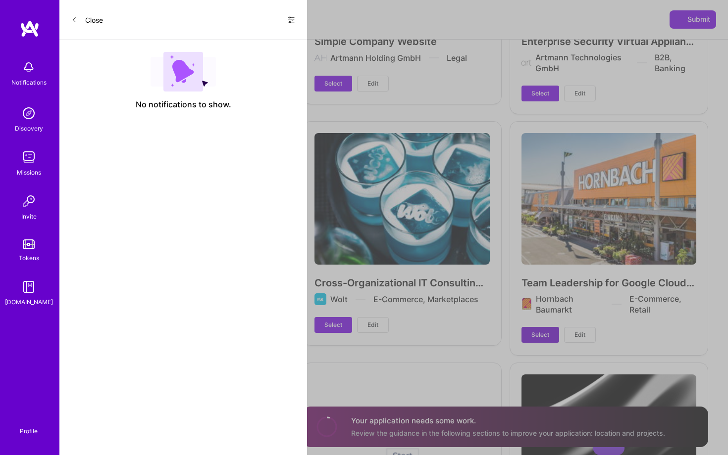
click at [540, 337] on span "Select" at bounding box center [540, 335] width 18 height 9
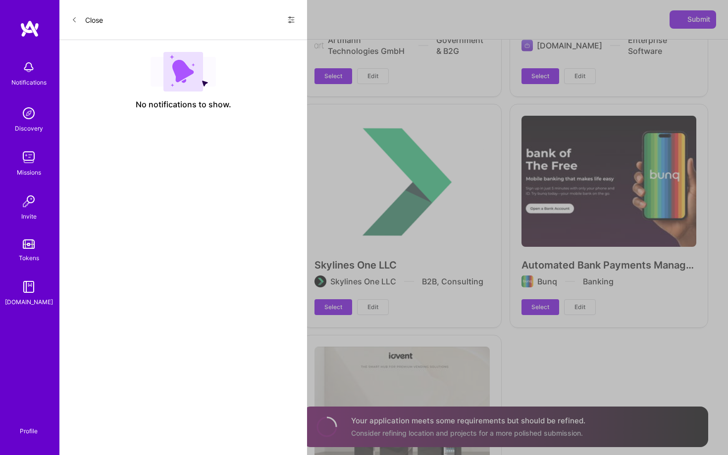
scroll to position [2916, 0]
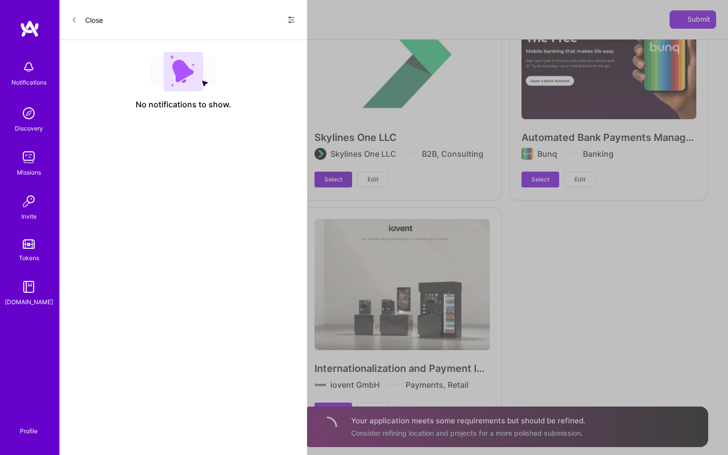
click at [332, 182] on span "Select" at bounding box center [333, 179] width 18 height 9
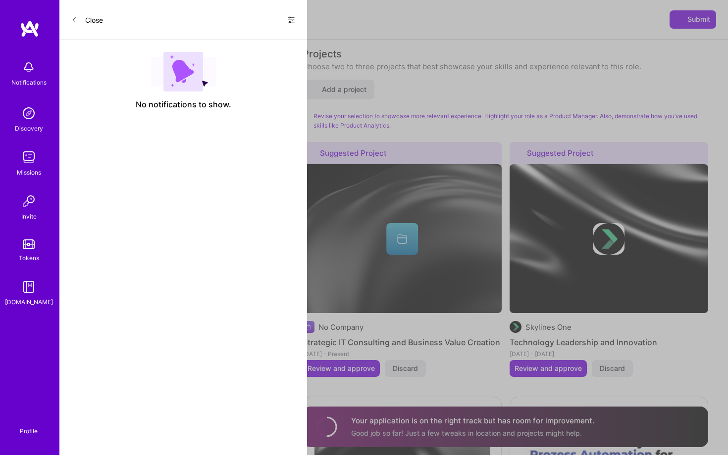
scroll to position [1316, 0]
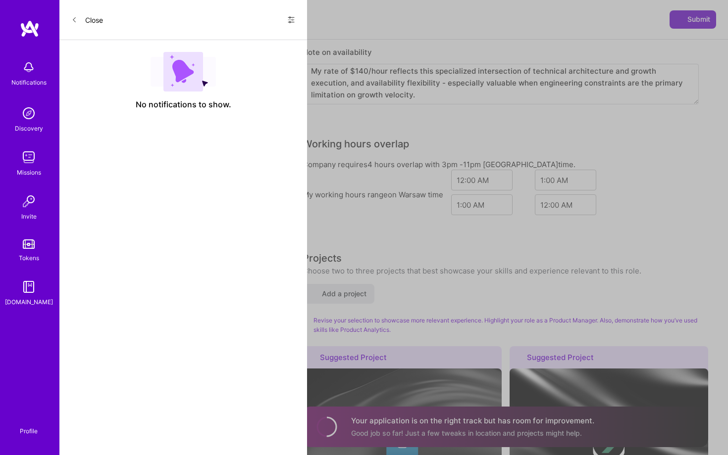
click at [700, 22] on span "Submit" at bounding box center [692, 19] width 35 height 10
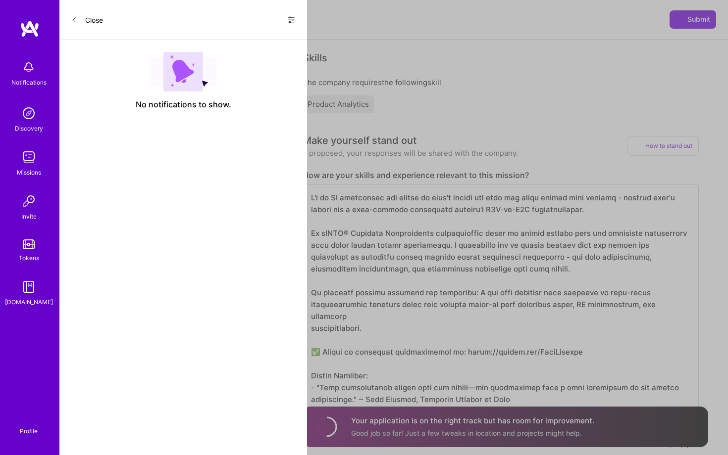
scroll to position [0, 0]
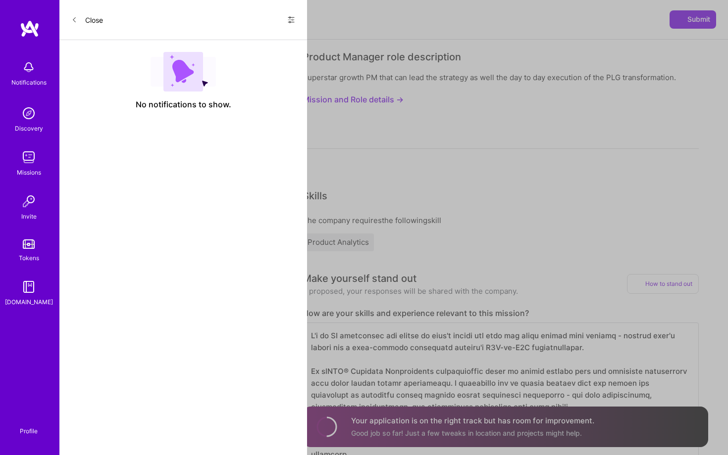
click at [639, 114] on div "Superstar growth PM that can lead the strategy as well the day to day execution…" at bounding box center [500, 110] width 396 height 77
click at [687, 19] on span "Submit" at bounding box center [692, 19] width 35 height 10
click at [683, 22] on span "Submit" at bounding box center [692, 19] width 35 height 10
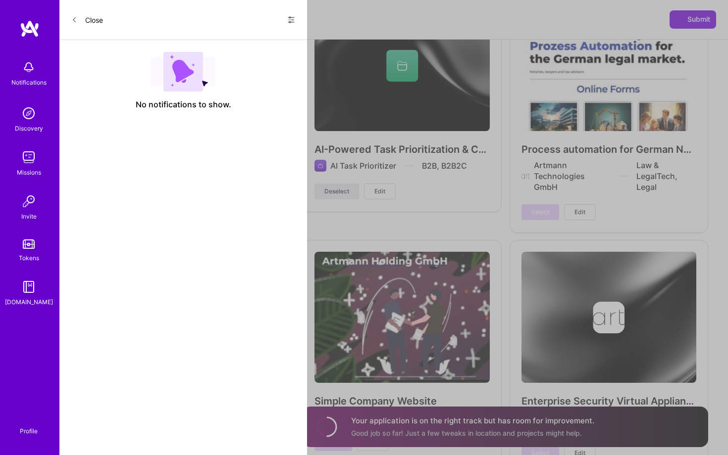
scroll to position [1997, 0]
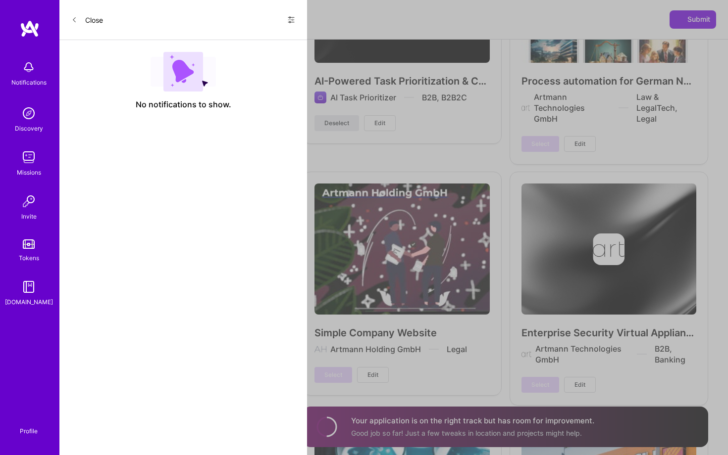
click at [447, 304] on div "Simple Company Website Artmann Holding GmbH Legal Select Edit" at bounding box center [401, 283] width 199 height 223
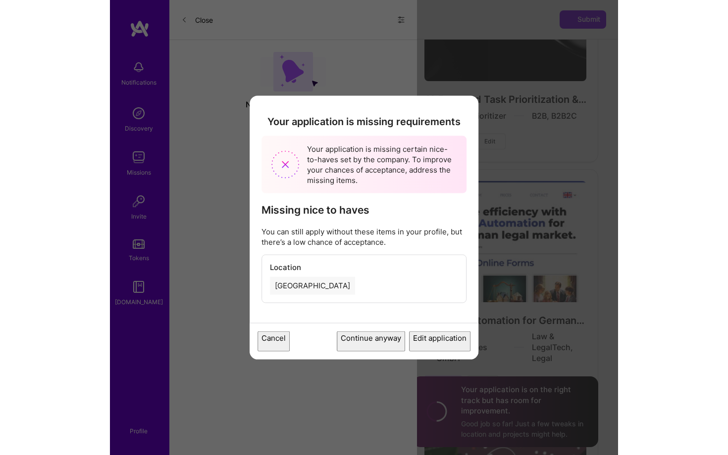
scroll to position [2463, 0]
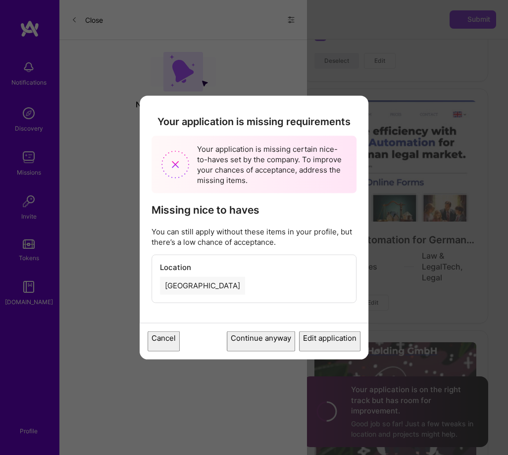
click at [244, 345] on button "Continue anyway" at bounding box center [261, 341] width 68 height 20
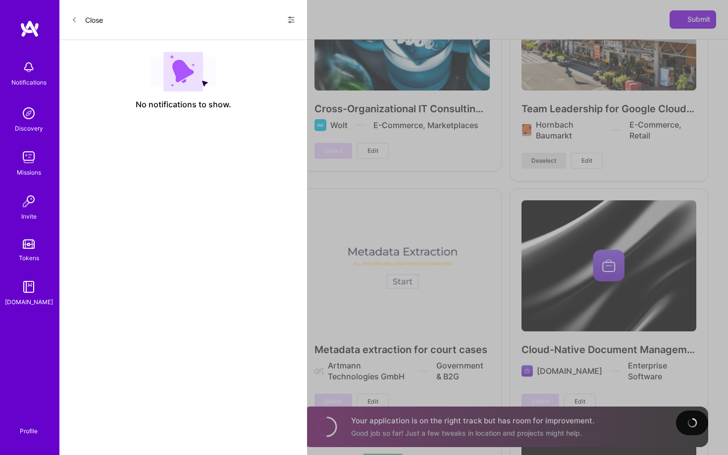
scroll to position [31, 0]
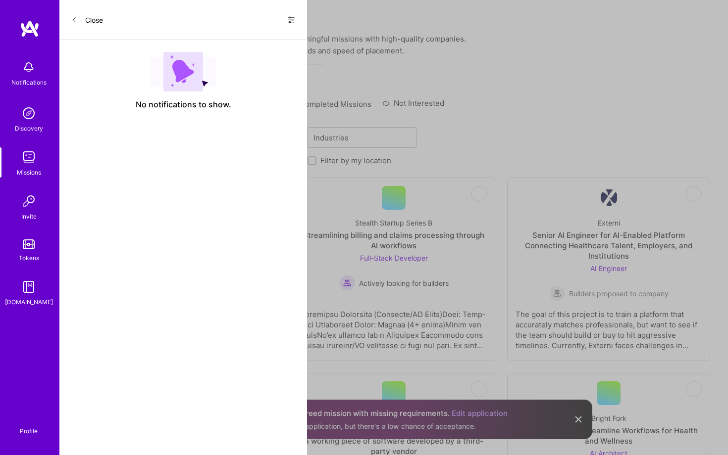
scroll to position [22, 0]
click at [116, 97] on link "Recommended Missions" at bounding box center [121, 105] width 86 height 16
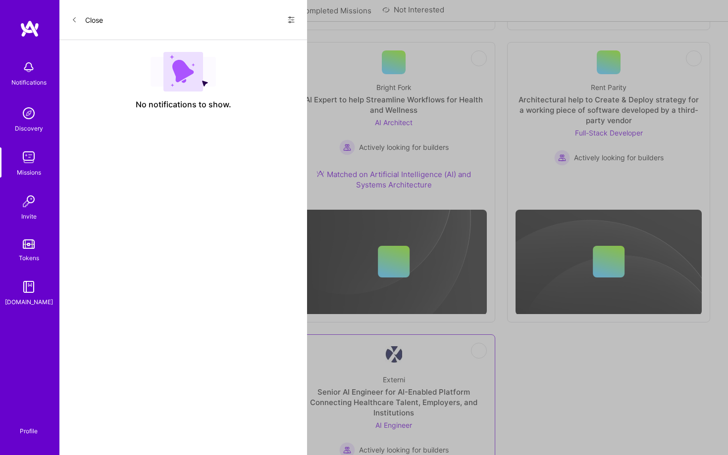
scroll to position [405, 0]
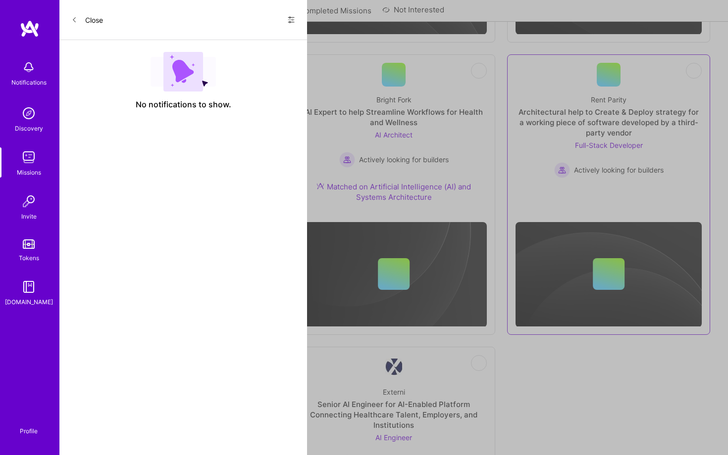
click at [607, 162] on div "Actively looking for builders" at bounding box center [608, 170] width 109 height 16
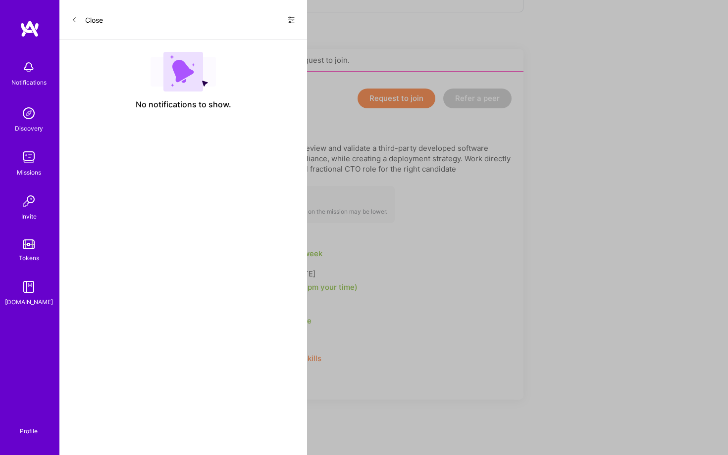
scroll to position [195, 0]
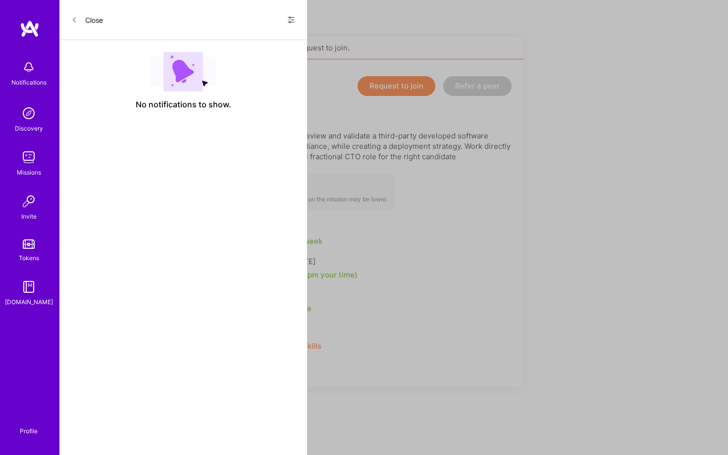
click at [404, 85] on button "Request to join" at bounding box center [396, 86] width 78 height 20
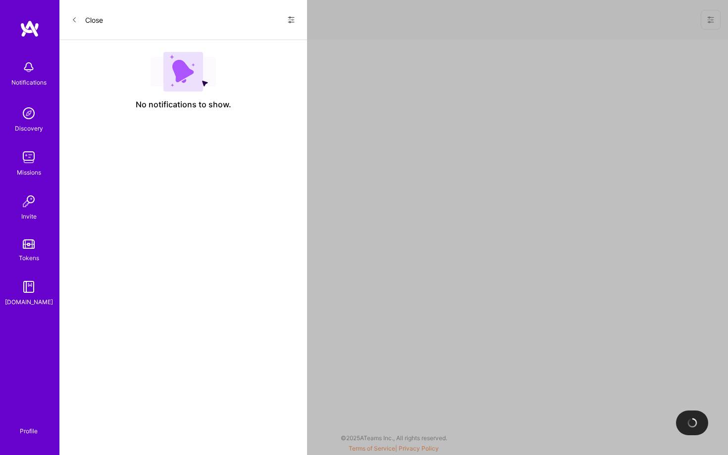
click at [390, 134] on div at bounding box center [504, 248] width 445 height 416
select select "US"
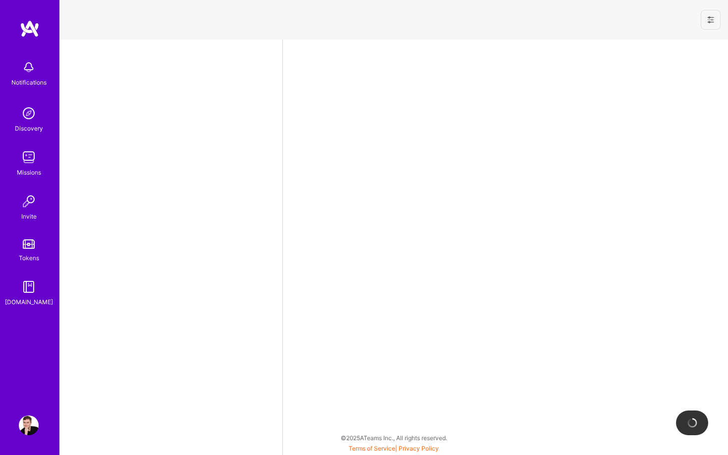
select select "US"
